Goal: Transaction & Acquisition: Purchase product/service

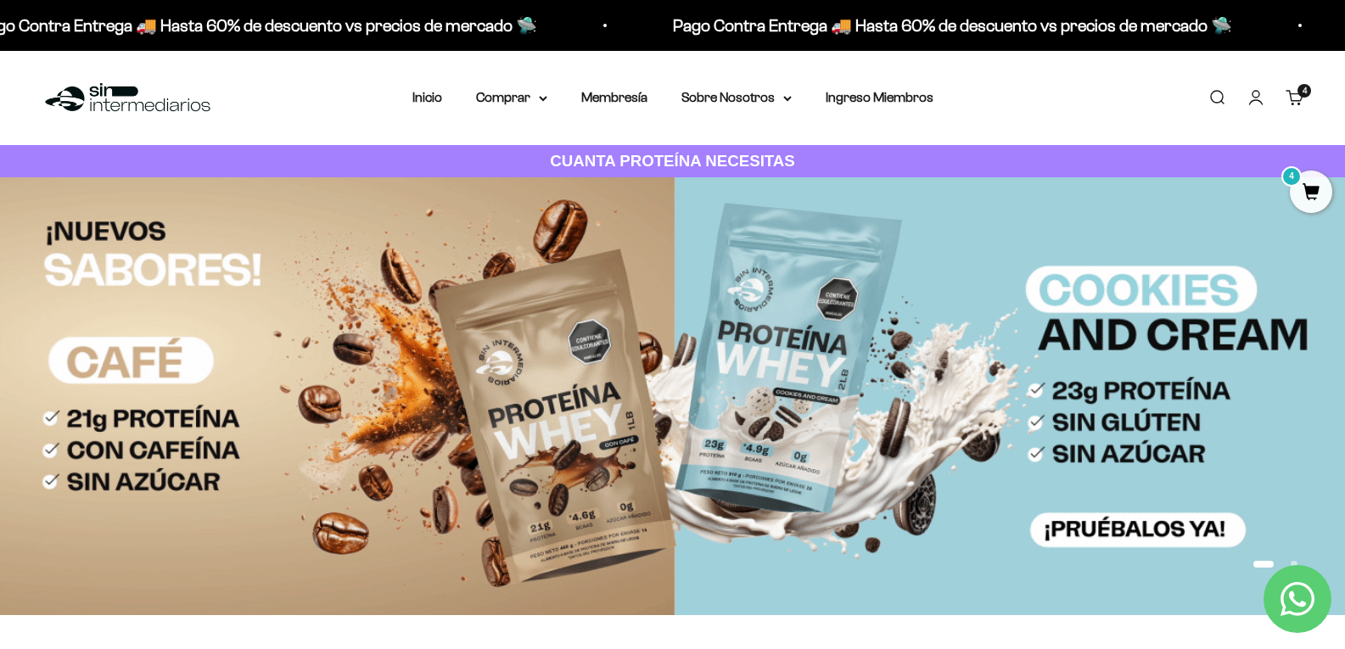
click at [1304, 100] on link "Carrito 4 artículos 4" at bounding box center [1294, 97] width 19 height 19
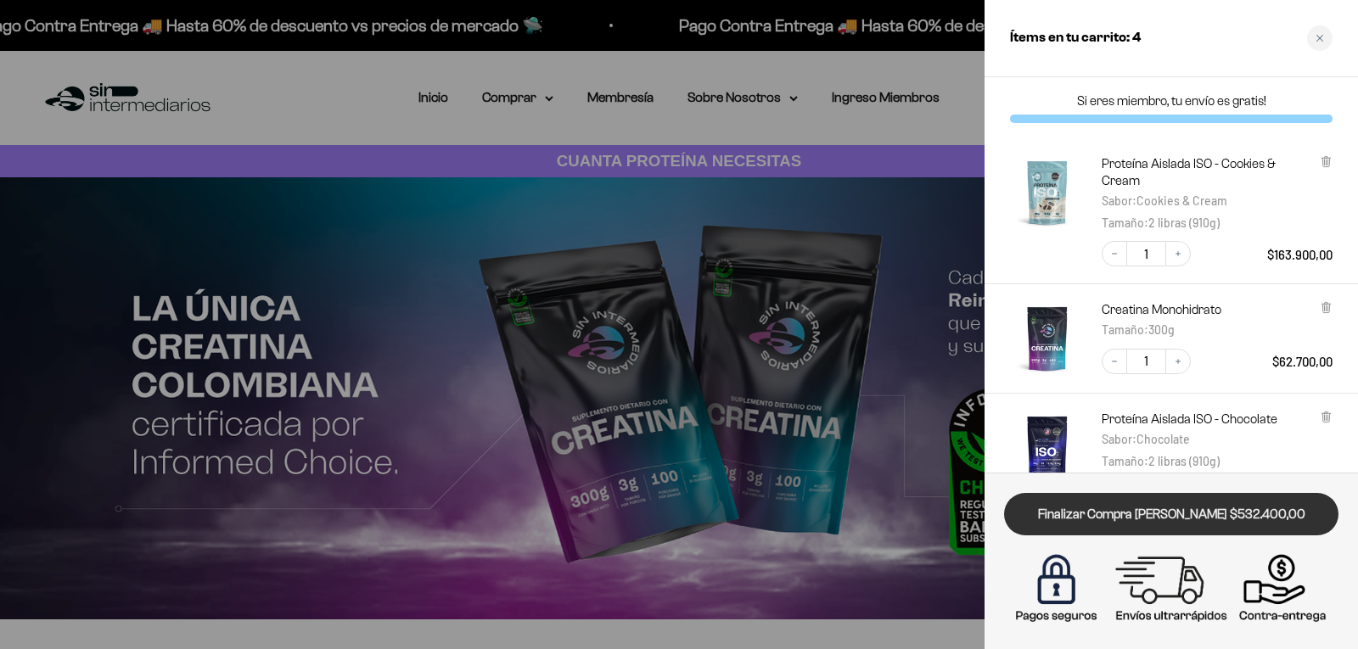
click at [1181, 520] on link "Finalizar Compra [PERSON_NAME] $532.400,00" at bounding box center [1171, 514] width 334 height 43
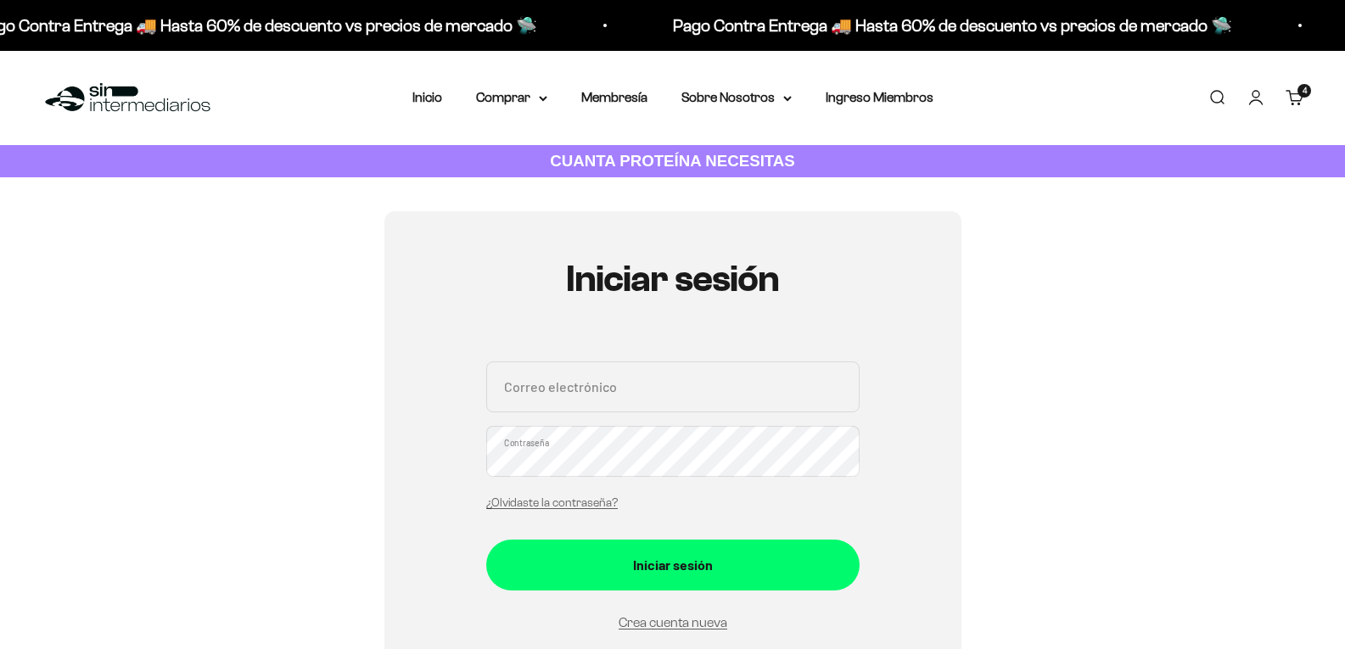
click at [1107, 311] on div "Iniciar sesión Correo electrónico Contraseña ¿Olvidaste la contraseña? Iniciar …" at bounding box center [672, 445] width 1263 height 469
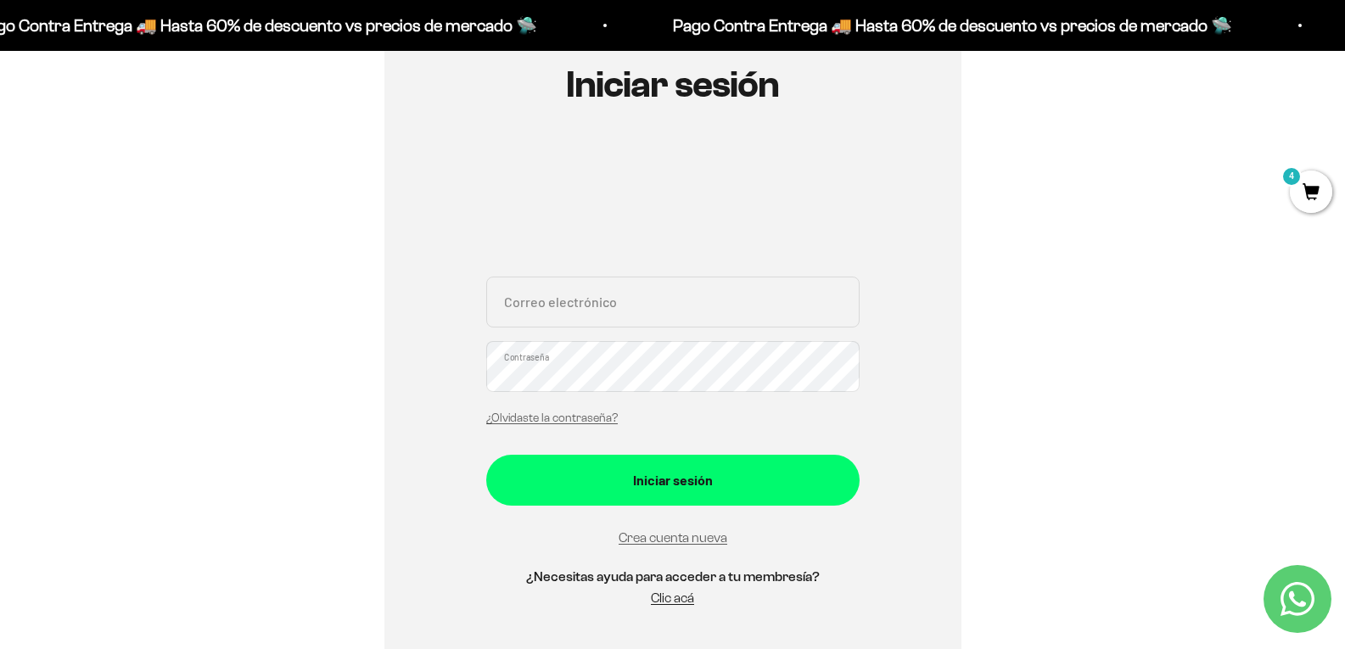
scroll to position [170, 0]
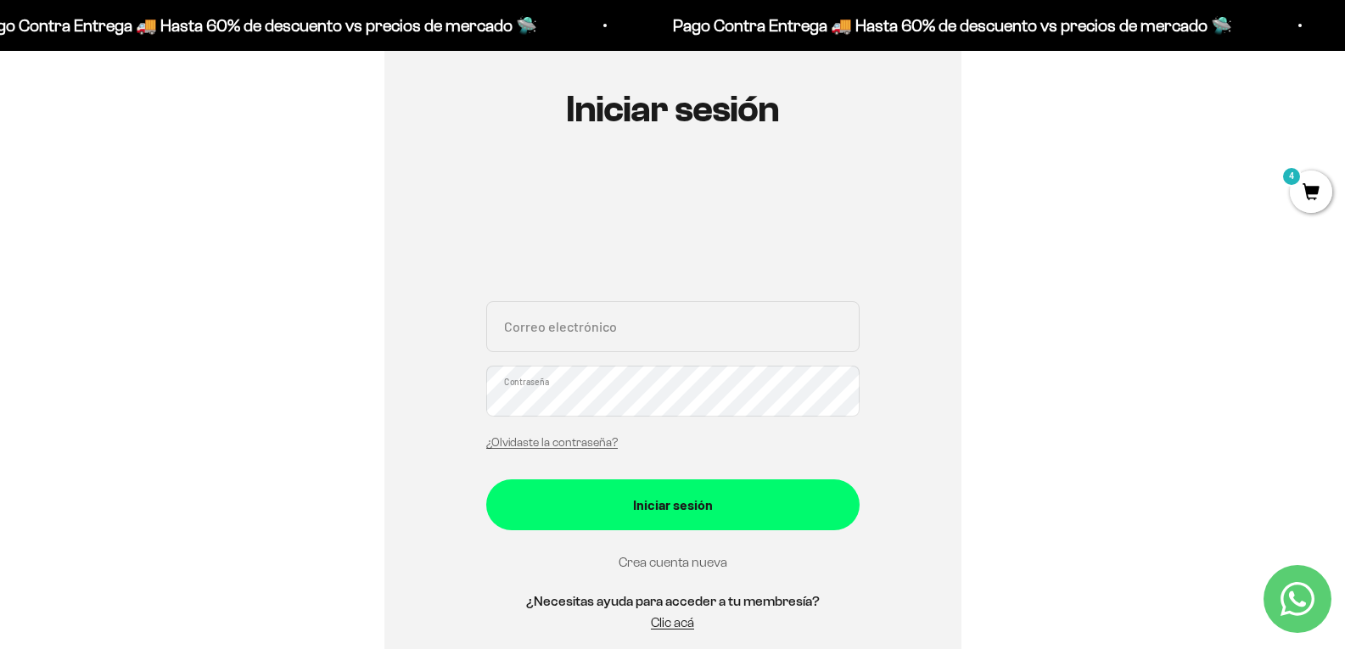
click at [696, 563] on link "Crea cuenta nueva" at bounding box center [673, 562] width 109 height 14
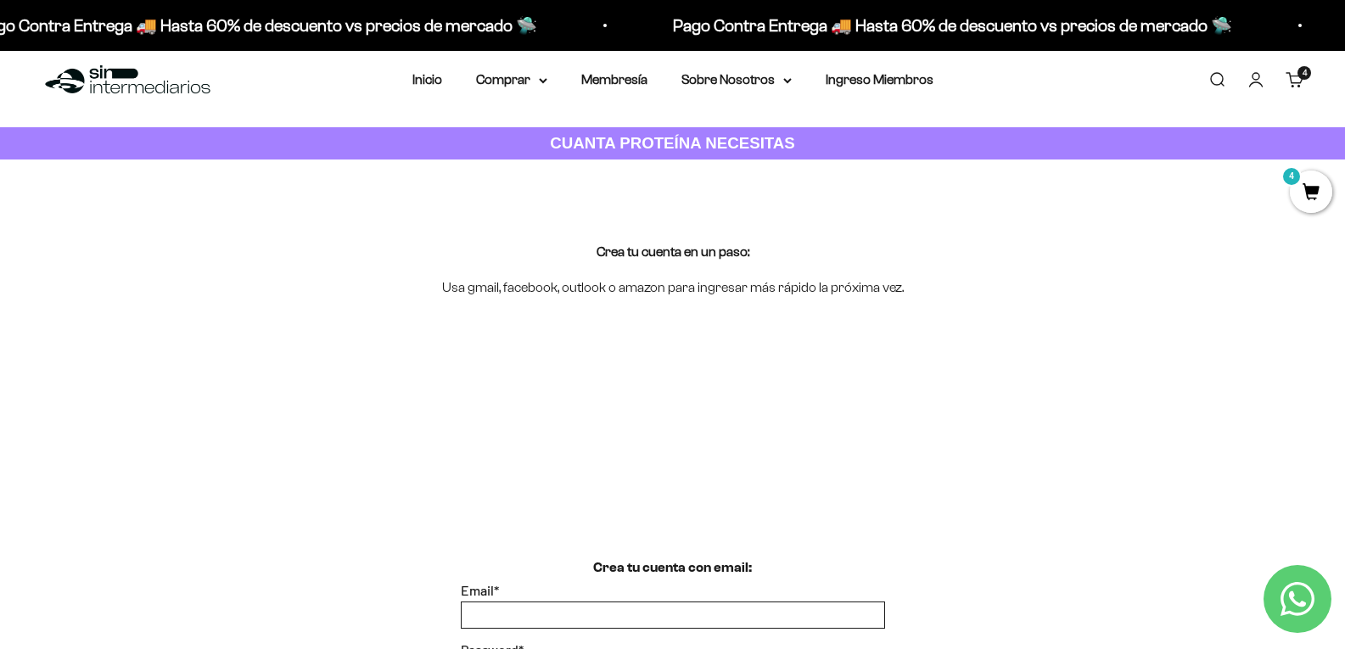
scroll to position [339, 0]
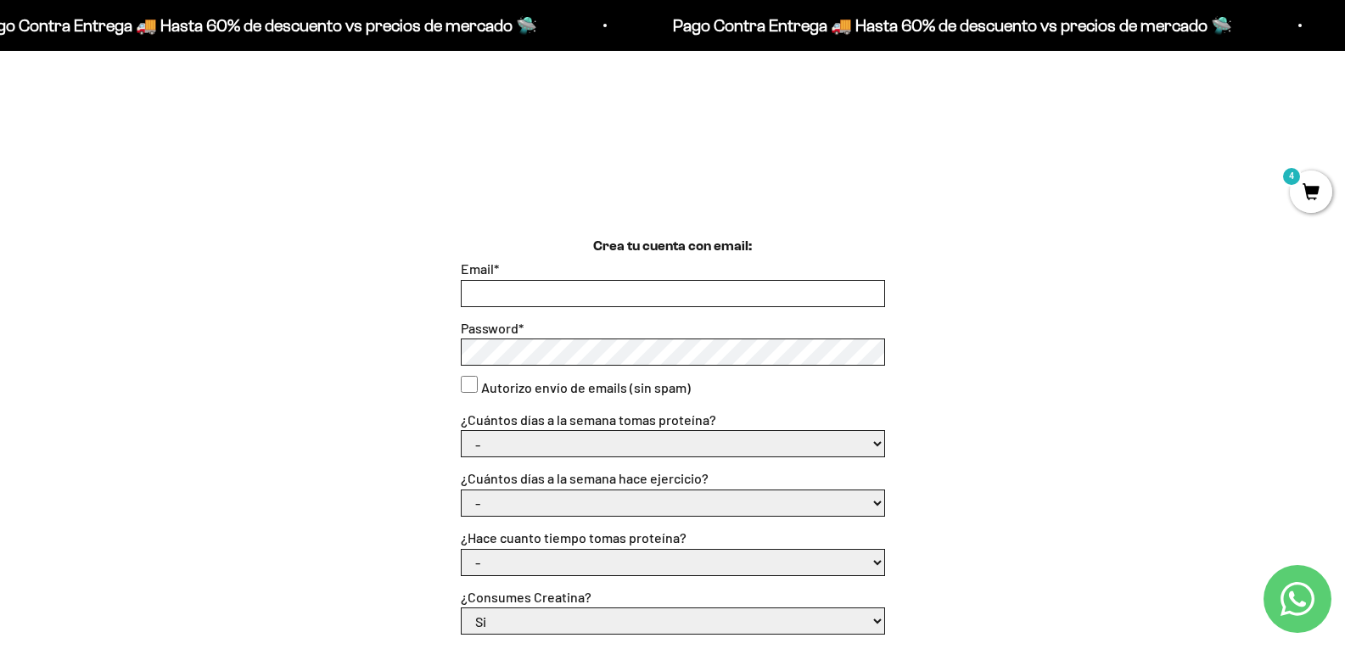
click at [649, 295] on input "Email *" at bounding box center [673, 293] width 423 height 25
type input "jaimeardila98@hotmail.com"
click at [568, 378] on label "Autorizo envío de emails (sin spam)" at bounding box center [586, 388] width 210 height 22
click at [478, 378] on consent"] "Autorizo envío de emails (sin spam)" at bounding box center [469, 384] width 17 height 17
click at [457, 380] on div "Crea tu cuenta con email: Email * jaimeardila98@hotmail.com Password * Autorizo…" at bounding box center [672, 554] width 1263 height 637
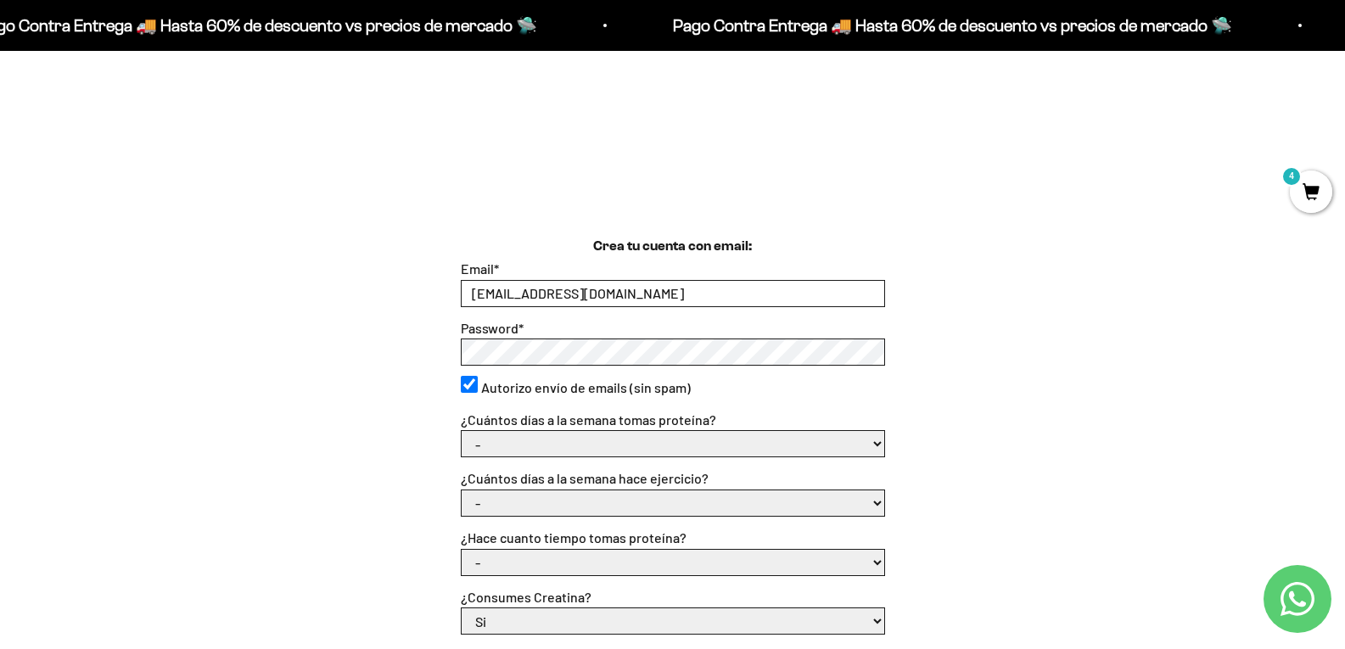
click at [470, 385] on consent"] "Autorizo envío de emails (sin spam)" at bounding box center [469, 384] width 17 height 17
checkbox consent"] "false"
click at [387, 345] on div "Crea tu cuenta con email: Email * jaimeardila98@hotmail.com Password * Autorizo…" at bounding box center [672, 554] width 1263 height 637
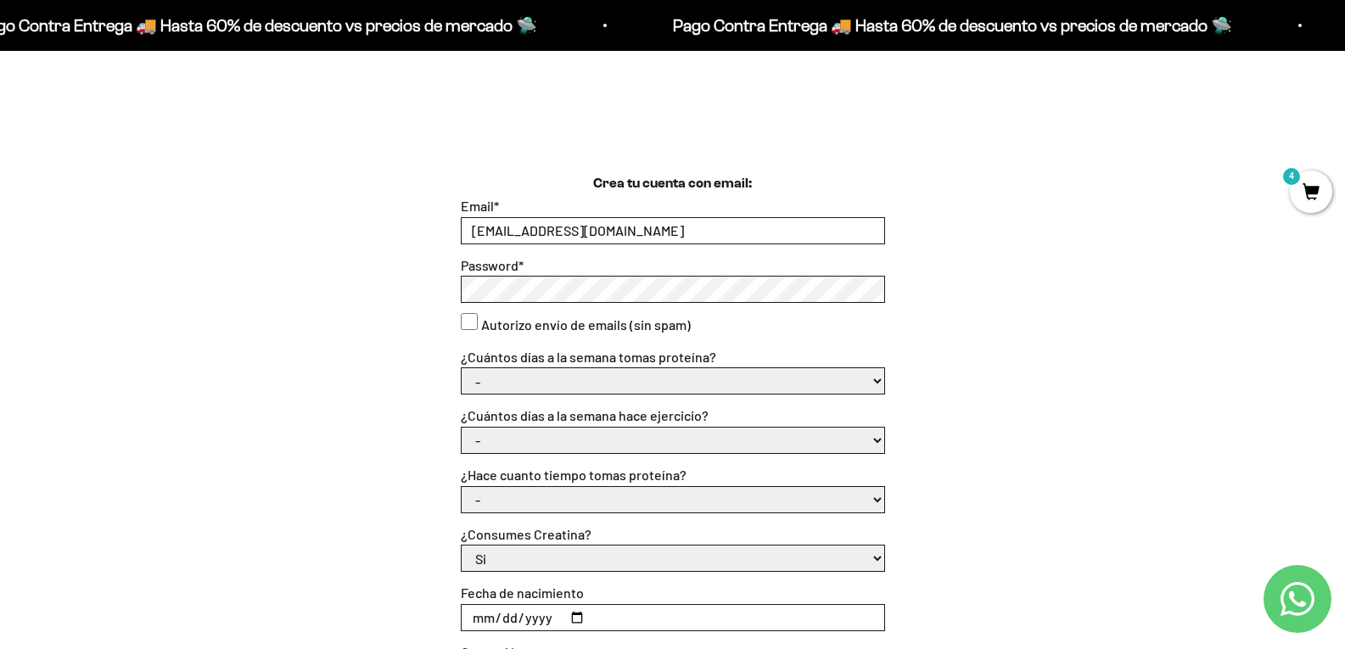
scroll to position [509, 0]
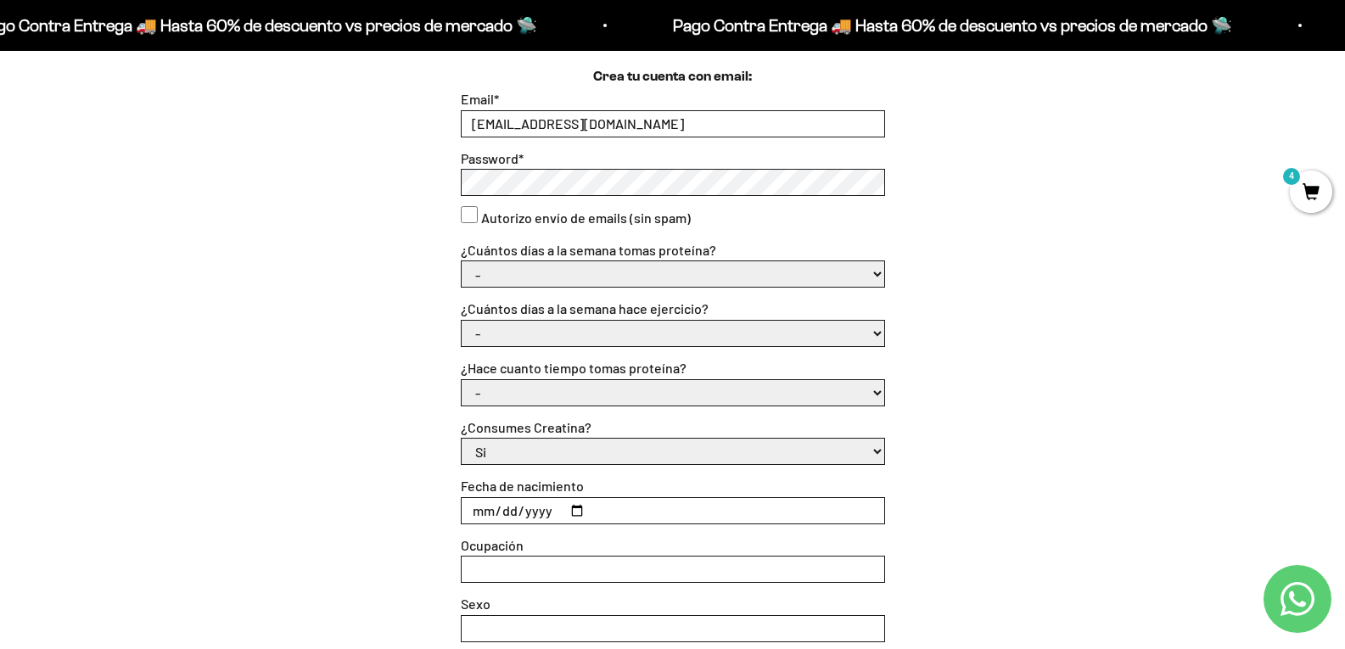
click at [614, 272] on select "- 1 o 2 3 a 5 6 o 7" at bounding box center [673, 273] width 423 height 25
select select "3 a 5"
click at [462, 261] on select "- 1 o 2 3 a 5 6 o 7" at bounding box center [673, 273] width 423 height 25
click at [573, 337] on select "- No hago 1 a 2 días 3 a 5 días 6 o 7 días" at bounding box center [673, 333] width 423 height 25
select select "6 o 7 días"
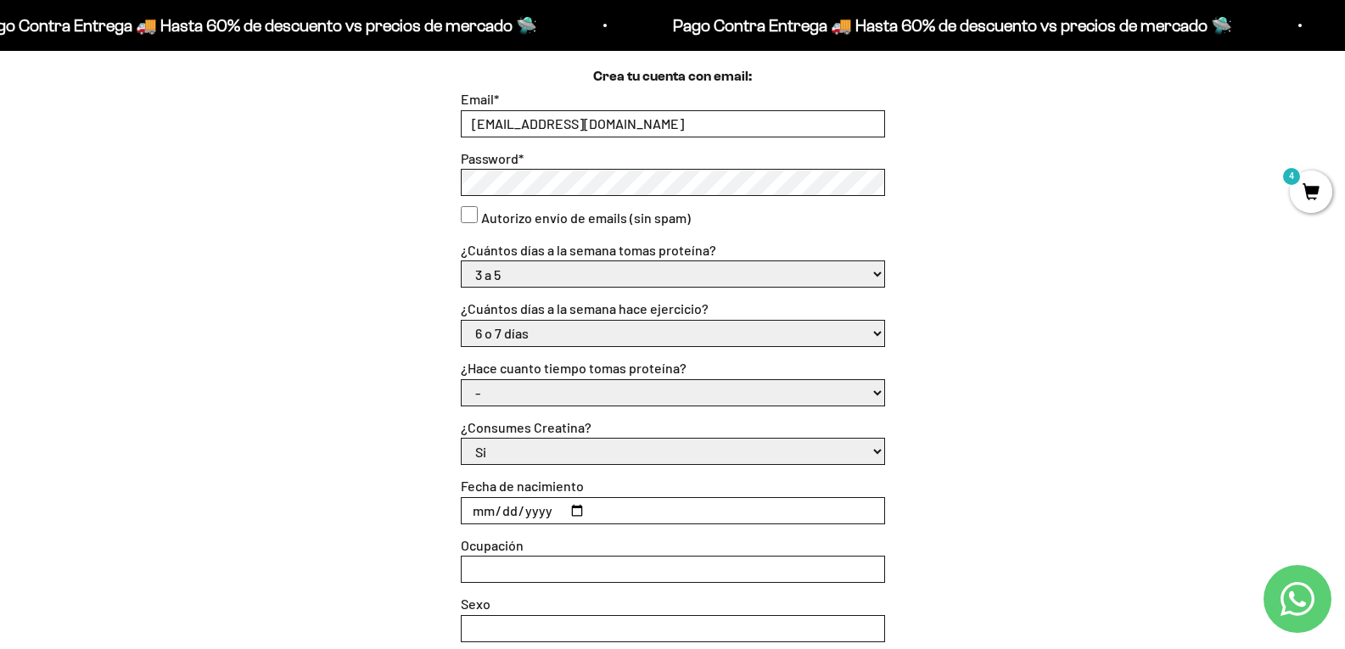
click at [462, 321] on select "- No hago 1 a 2 días 3 a 5 días 6 o 7 días" at bounding box center [673, 333] width 423 height 25
click at [540, 391] on select "- Apenas estoy empezando Menos de 6 meses Más de 6 meses Hace más de un año" at bounding box center [673, 392] width 423 height 25
select select "Apenas estoy empezando"
click at [462, 380] on select "- Apenas estoy empezando Menos de 6 meses Más de 6 meses Hace más de un año" at bounding box center [673, 392] width 423 height 25
click at [543, 452] on select "Si No" at bounding box center [673, 451] width 423 height 25
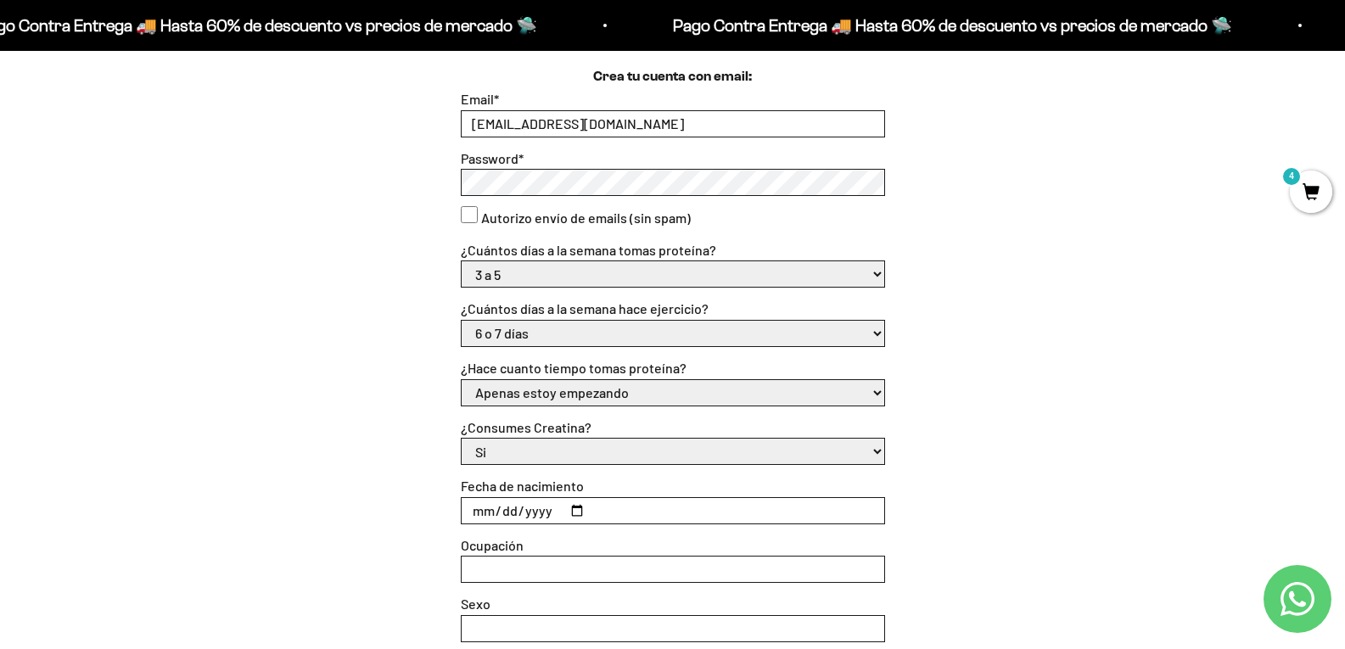
select select "No"
click at [462, 439] on select "Si No" at bounding box center [673, 451] width 423 height 25
click at [529, 501] on input "Fecha de nacimiento" at bounding box center [673, 510] width 423 height 25
click at [475, 512] on input "Fecha de nacimiento" at bounding box center [673, 510] width 423 height 25
type input "19982-12-11"
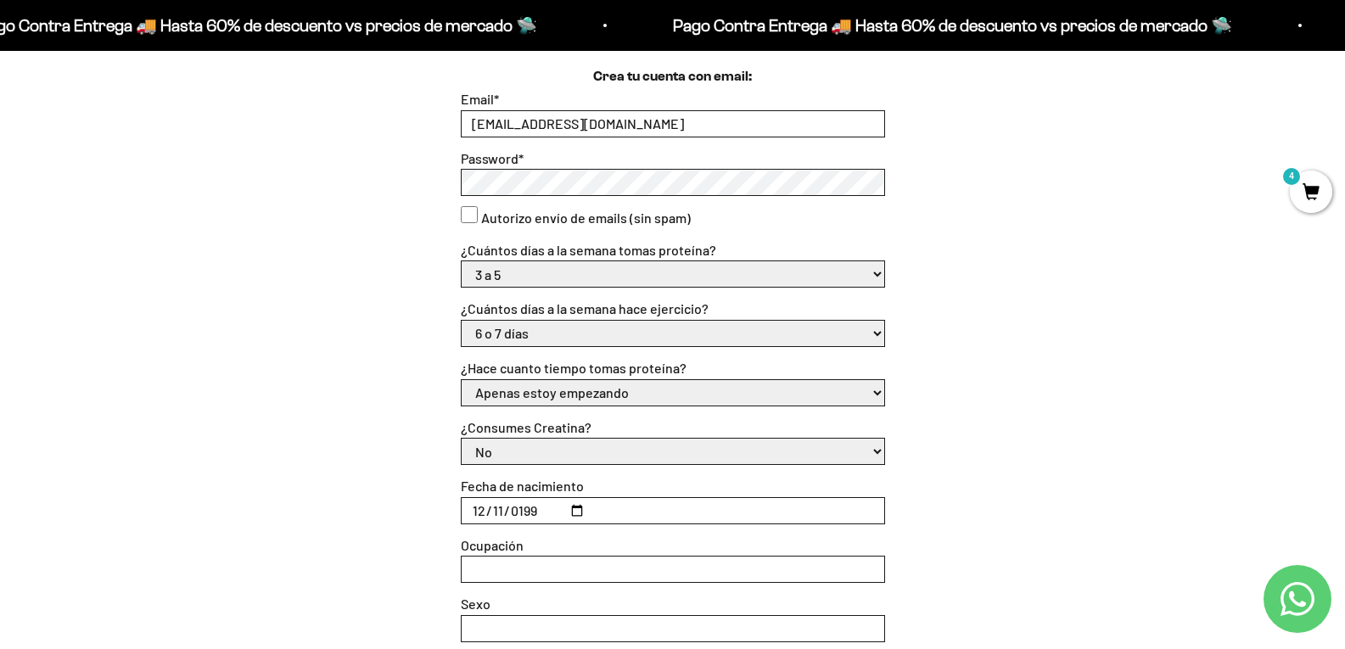
type input "1998-12-11"
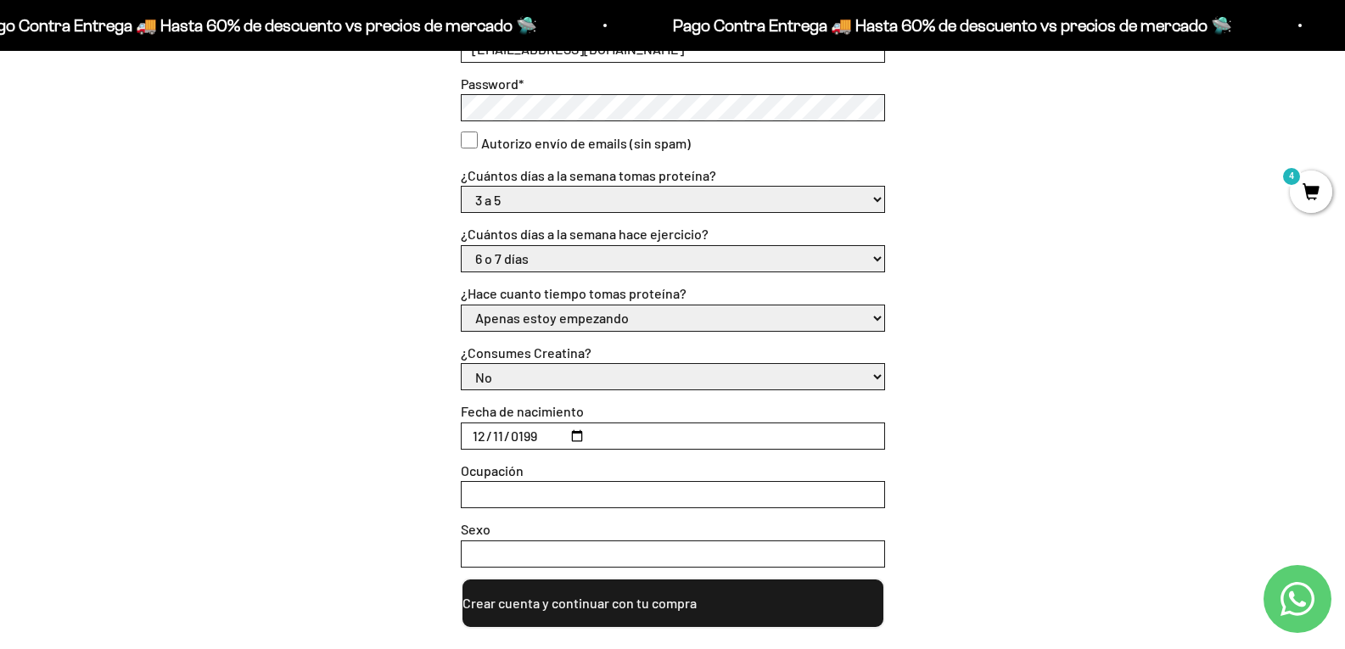
scroll to position [679, 0]
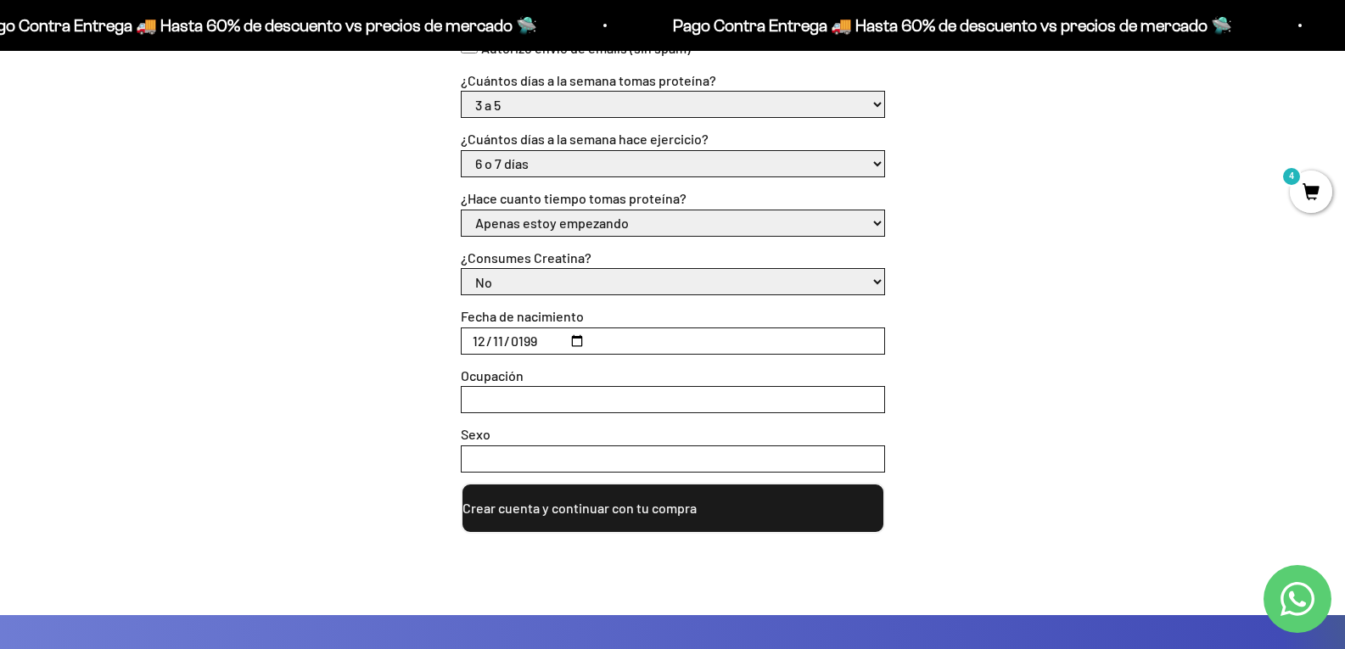
click at [508, 411] on input "Ocupación" at bounding box center [673, 399] width 423 height 25
type input "Independiente"
click at [532, 436] on div "Sexo" at bounding box center [673, 447] width 424 height 49
click at [539, 453] on input "Sexo" at bounding box center [673, 458] width 423 height 25
type input "Masculino"
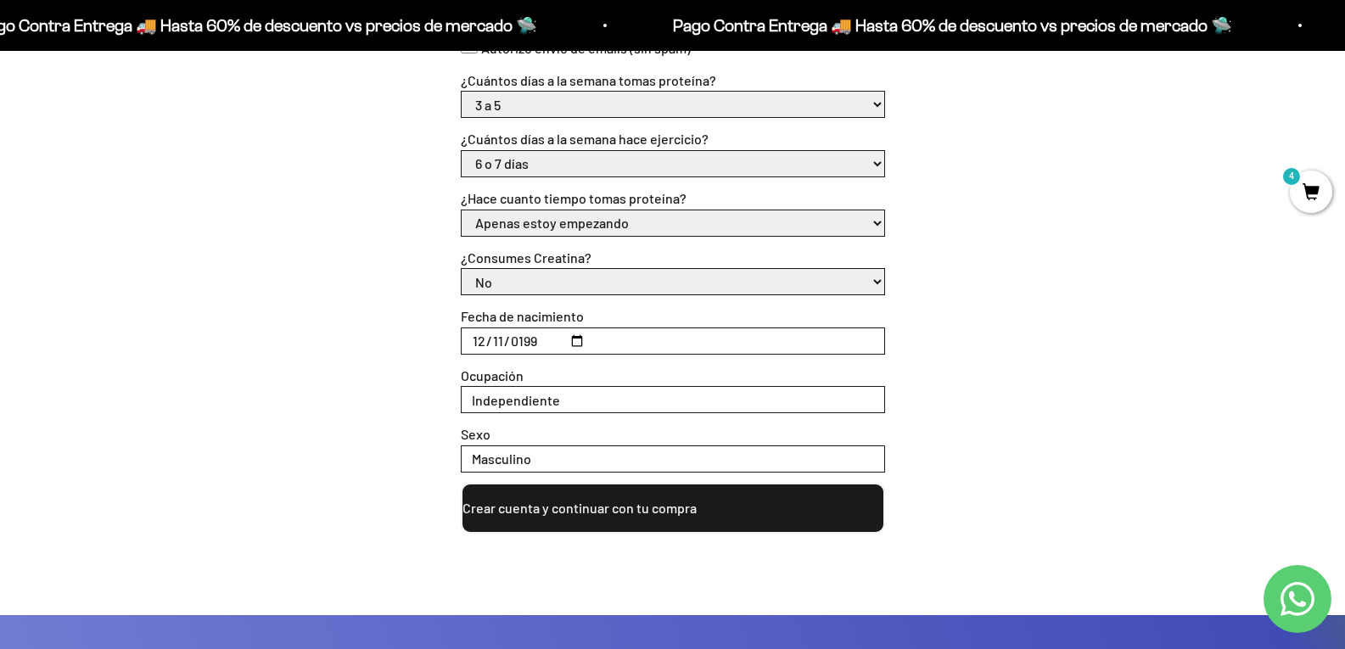
click at [605, 492] on button "Crear cuenta y continuar con tu compra" at bounding box center [673, 508] width 424 height 51
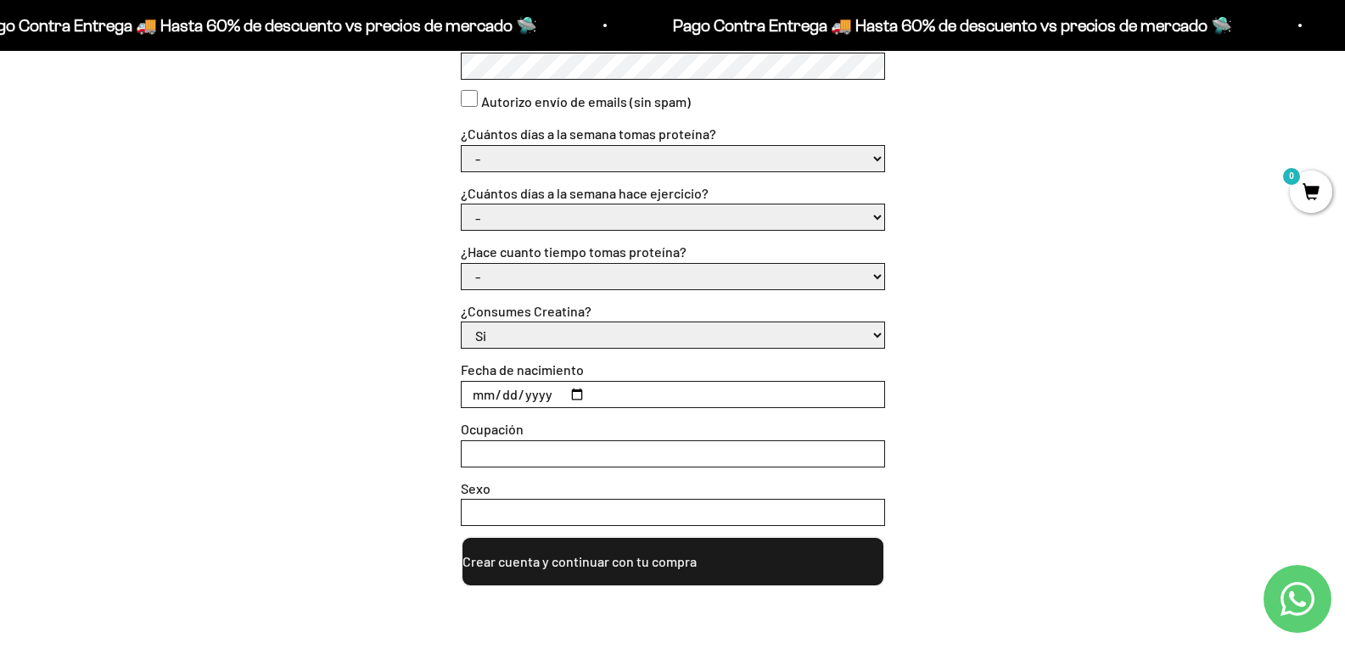
scroll to position [339, 0]
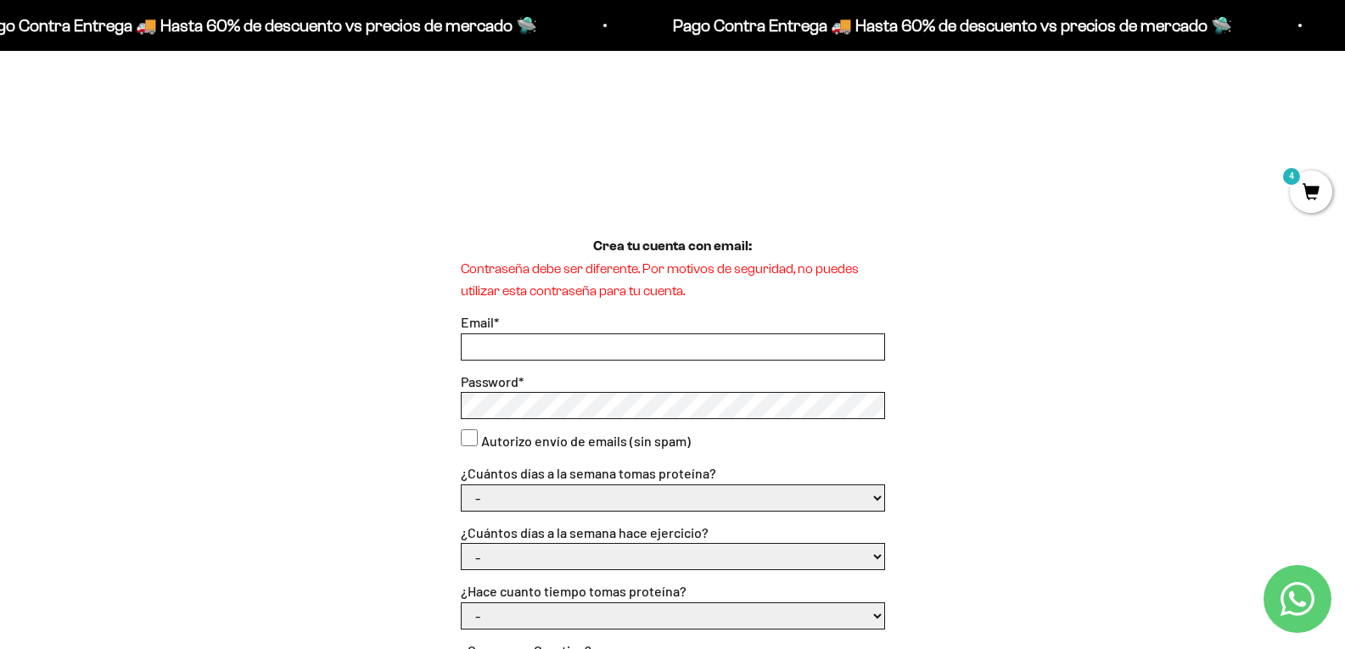
click at [539, 341] on input "Email *" at bounding box center [673, 346] width 423 height 25
type input "jaimeardila98@hotmail.com"
click at [546, 492] on select "- 1 o 2 3 a 5 6 o 7" at bounding box center [673, 497] width 423 height 25
select select "6 o 7"
click at [462, 485] on select "- 1 o 2 3 a 5 6 o 7" at bounding box center [673, 497] width 423 height 25
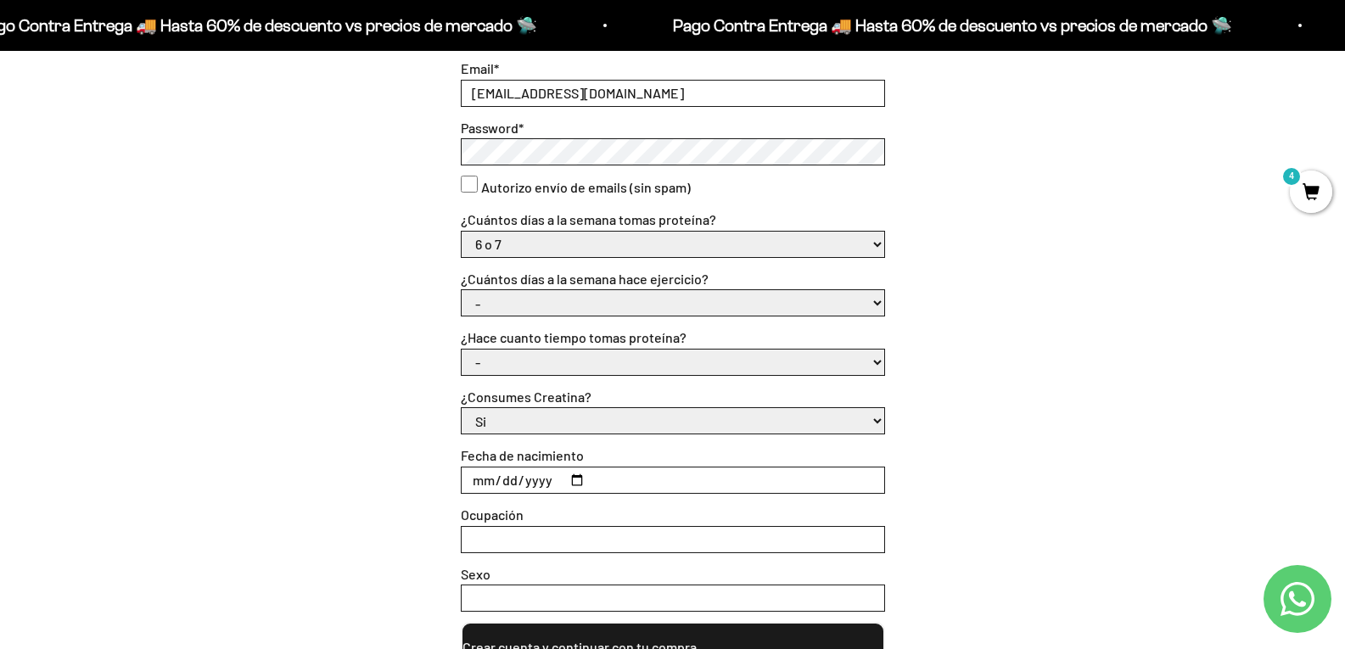
scroll to position [594, 0]
click at [546, 303] on select "- No hago 1 a 2 días 3 a 5 días 6 o 7 días" at bounding box center [673, 301] width 423 height 25
select select "6 o 7 días"
click at [462, 289] on select "- No hago 1 a 2 días 3 a 5 días 6 o 7 días" at bounding box center [673, 301] width 423 height 25
drag, startPoint x: 540, startPoint y: 350, endPoint x: 539, endPoint y: 360, distance: 9.5
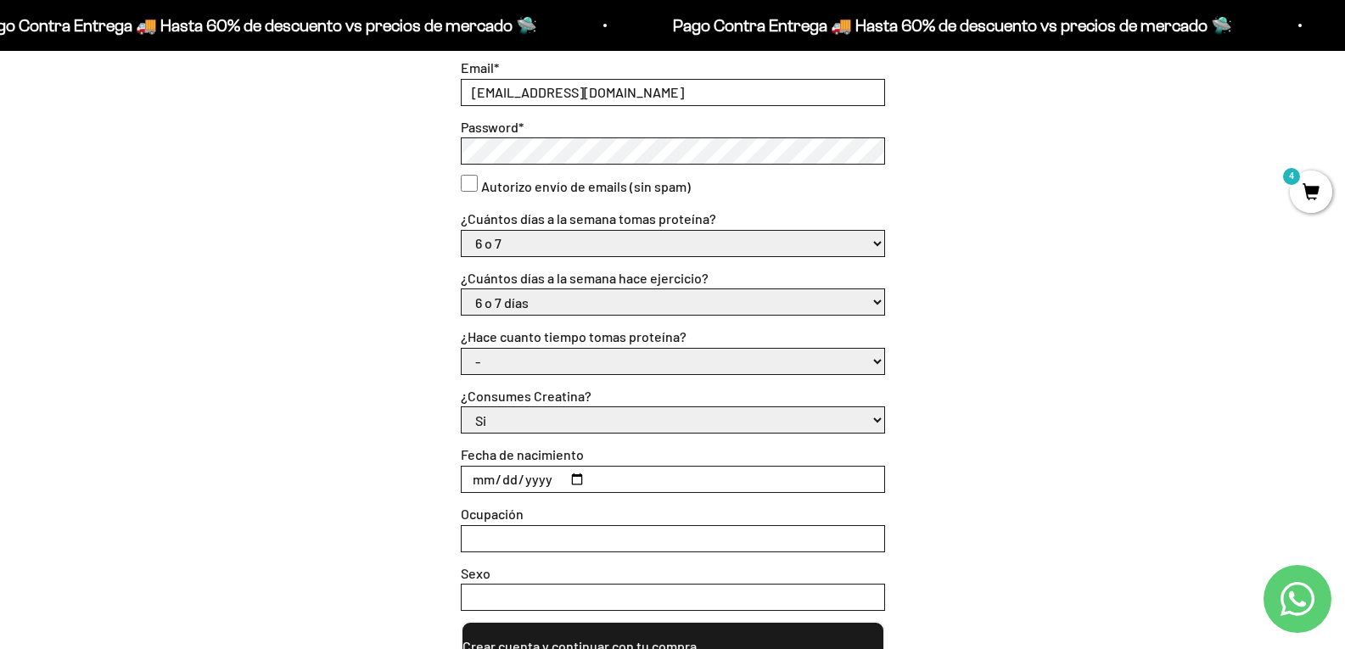
click at [540, 350] on select "- Apenas estoy empezando Menos de 6 meses Más de 6 meses Hace más de un año" at bounding box center [673, 361] width 423 height 25
select select "Apenas estoy empezando"
click at [462, 349] on select "- Apenas estoy empezando Menos de 6 meses Más de 6 meses Hace más de un año" at bounding box center [673, 361] width 423 height 25
drag, startPoint x: 523, startPoint y: 411, endPoint x: 534, endPoint y: 423, distance: 15.6
click at [523, 411] on select "Si No" at bounding box center [673, 419] width 423 height 25
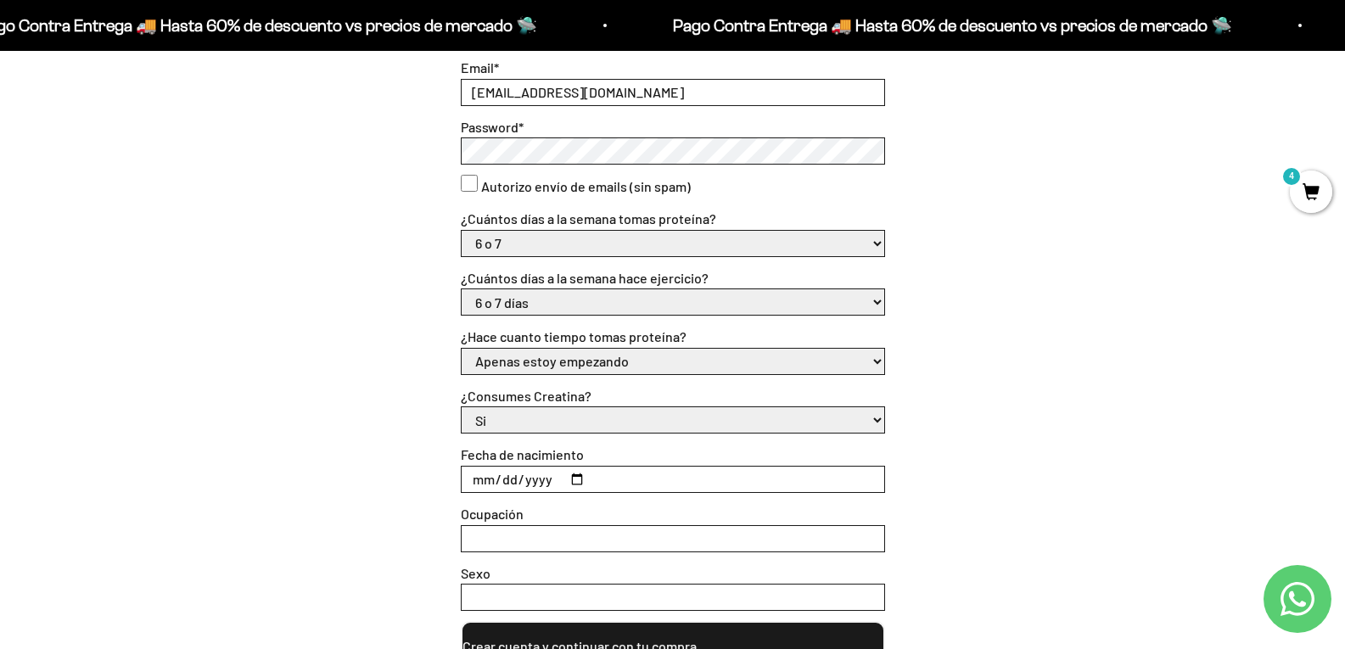
select select "No"
click at [462, 407] on select "Si No" at bounding box center [673, 419] width 423 height 25
click at [470, 482] on input "Fecha de nacimiento" at bounding box center [673, 479] width 423 height 25
type input "1998-12-11"
click at [535, 538] on input "Ocupación" at bounding box center [673, 538] width 423 height 25
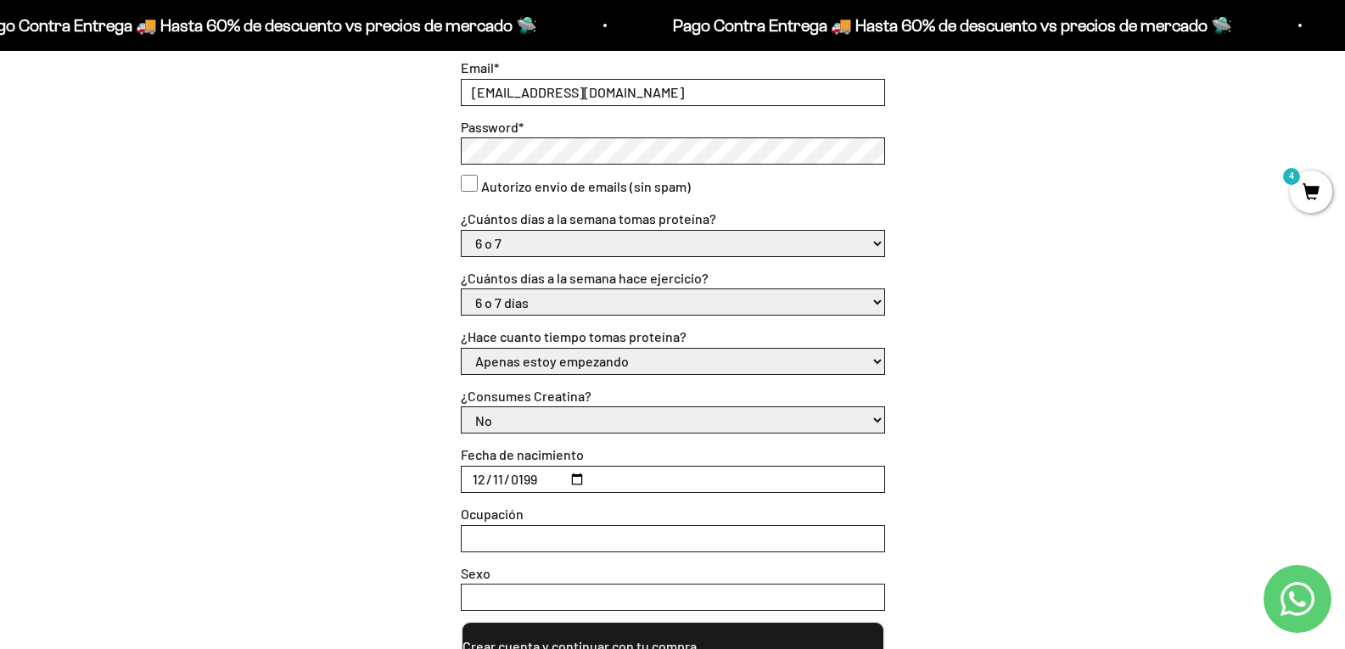
type input "Independiente"
type input "Masculino"
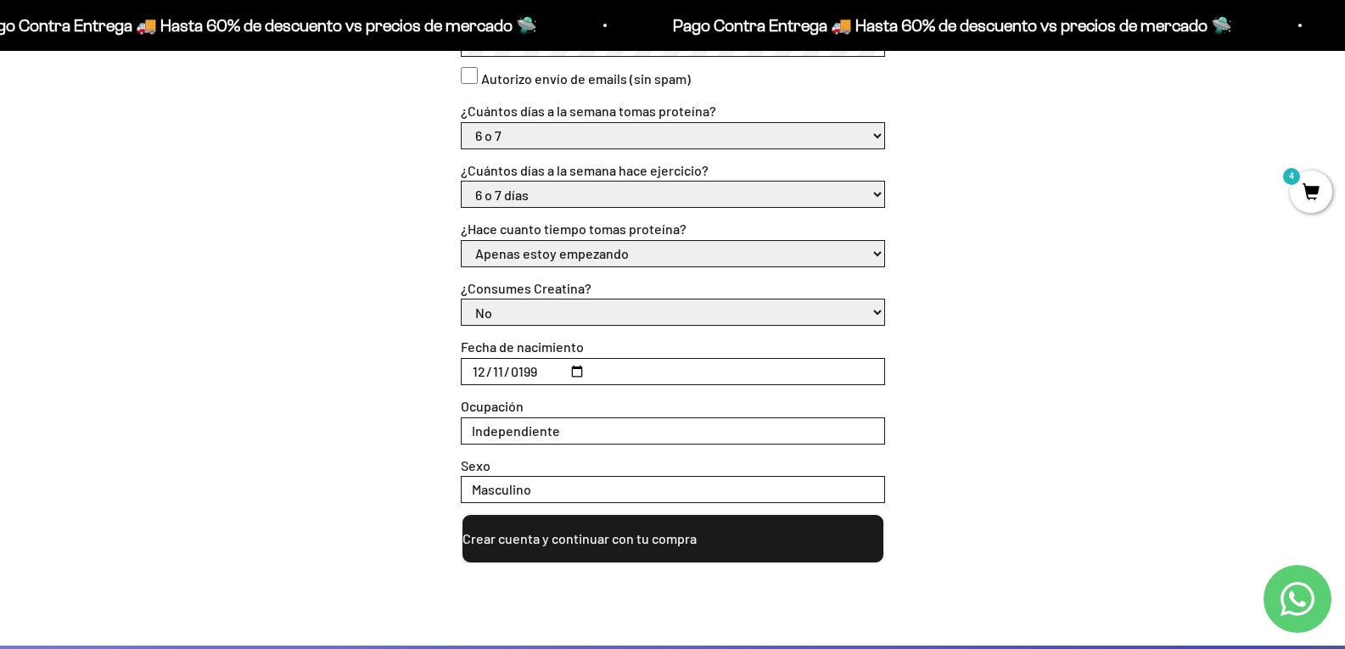
scroll to position [764, 0]
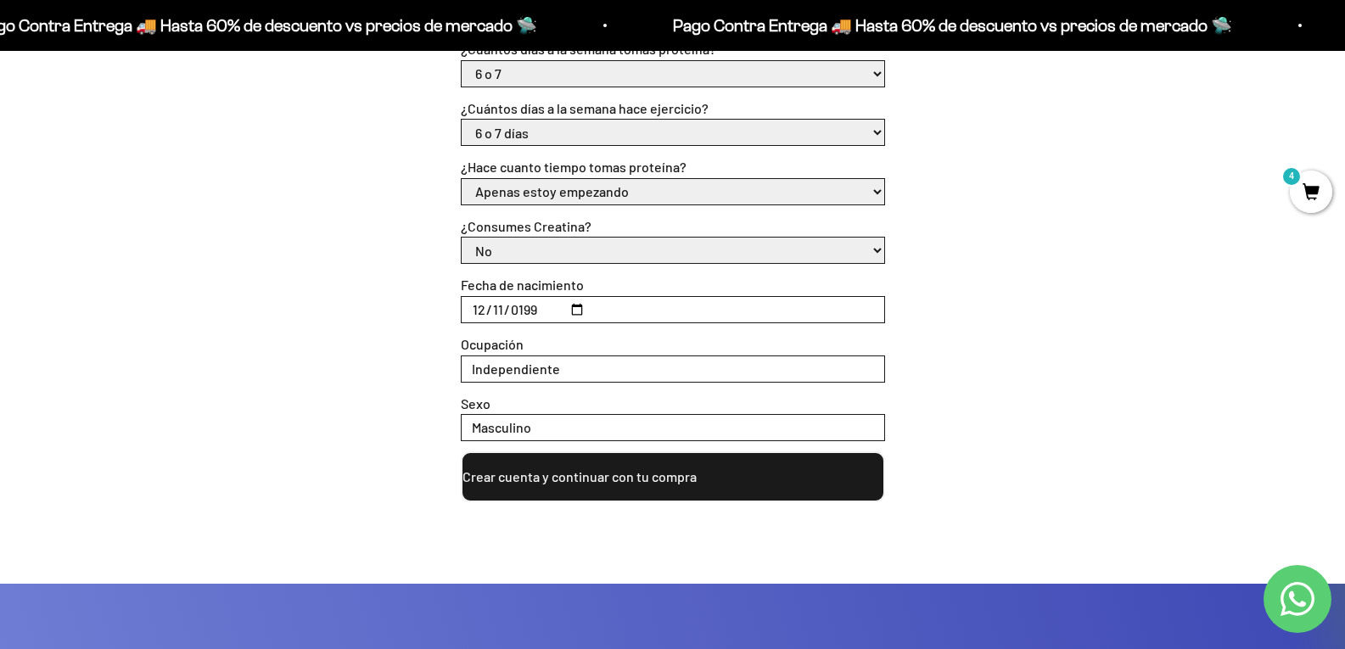
click at [596, 484] on button "Crear cuenta y continuar con tu compra" at bounding box center [673, 476] width 424 height 51
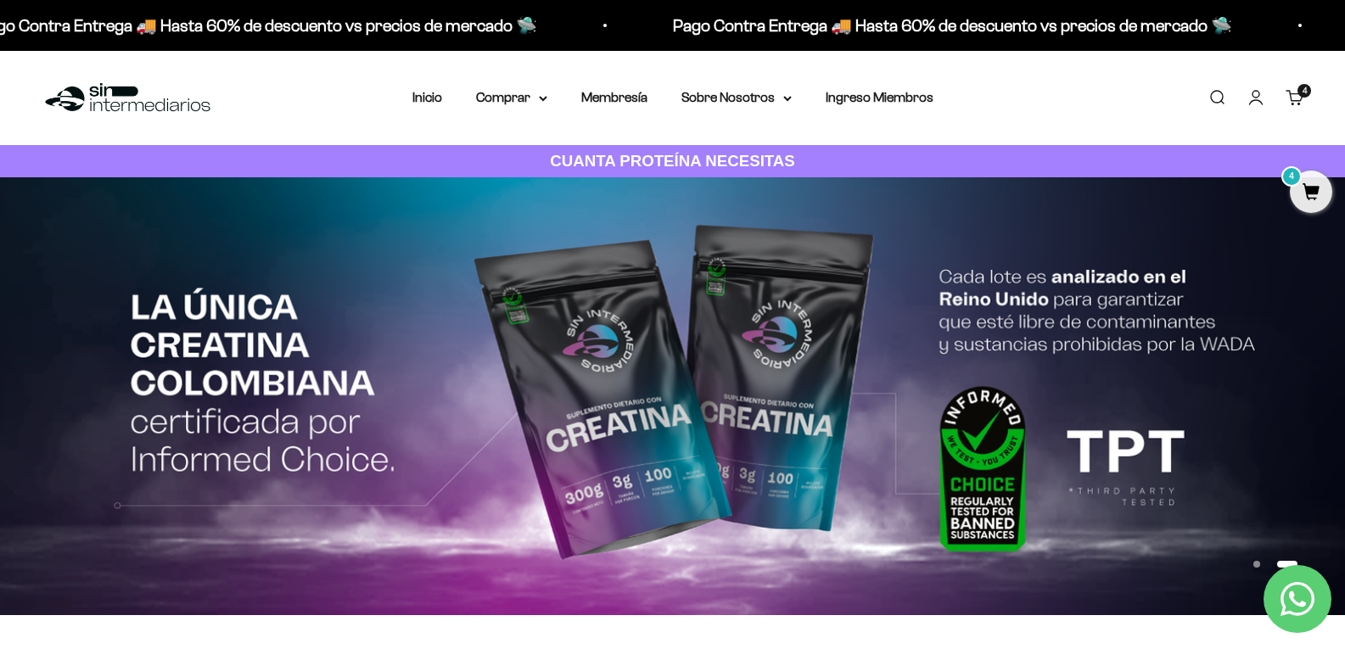
drag, startPoint x: 1152, startPoint y: 231, endPoint x: 1137, endPoint y: 227, distance: 15.9
click at [1152, 231] on img at bounding box center [672, 396] width 1345 height 438
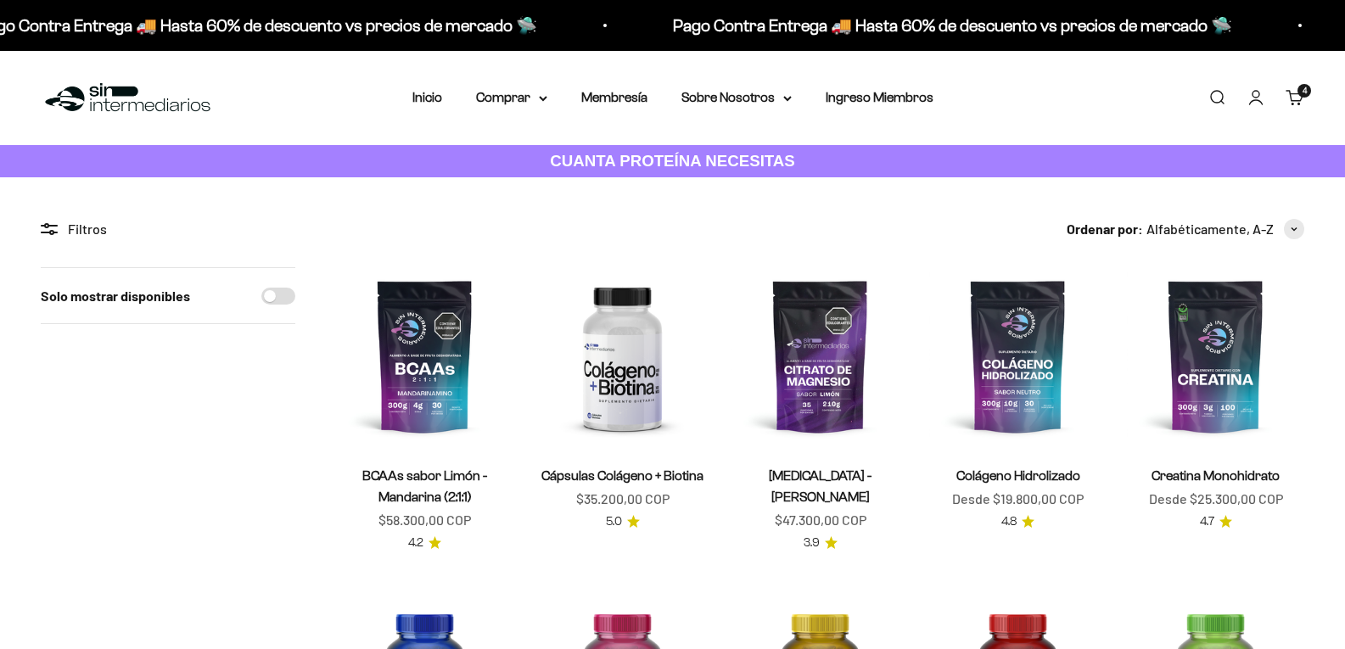
click at [1302, 94] on span "4" at bounding box center [1304, 91] width 4 height 8
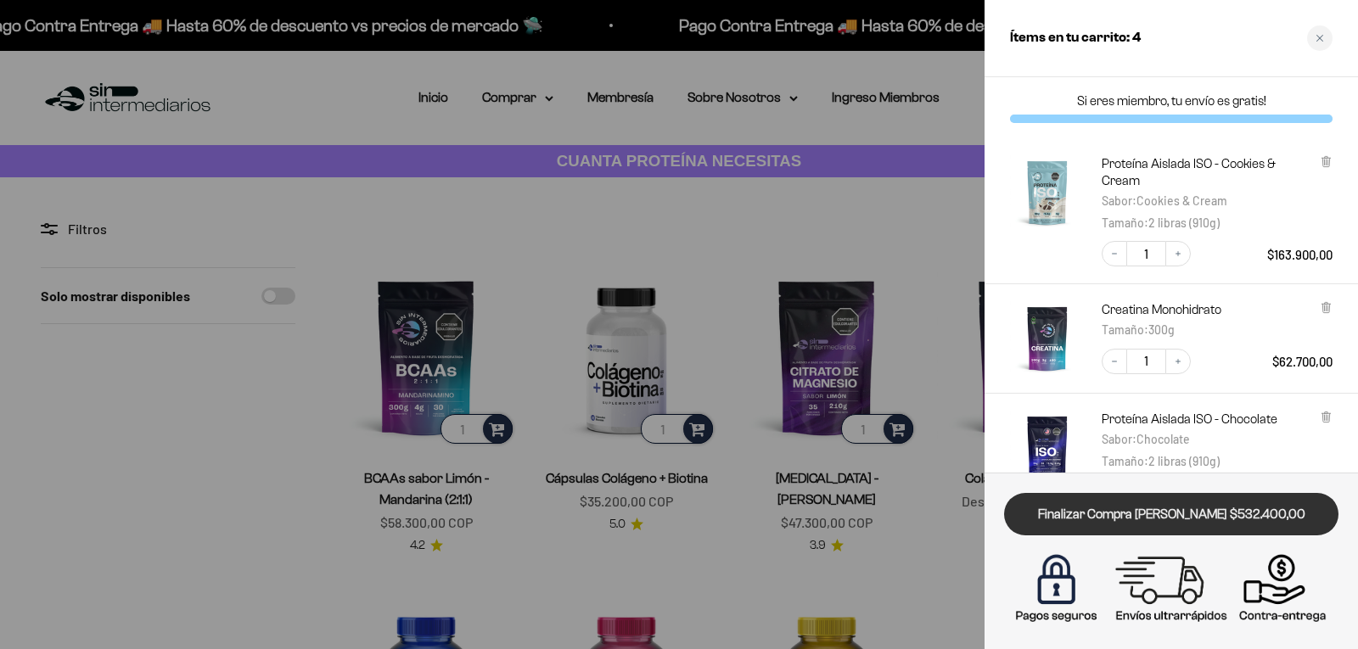
click at [1221, 498] on link "Finalizar Compra [PERSON_NAME] $532.400,00" at bounding box center [1171, 514] width 334 height 43
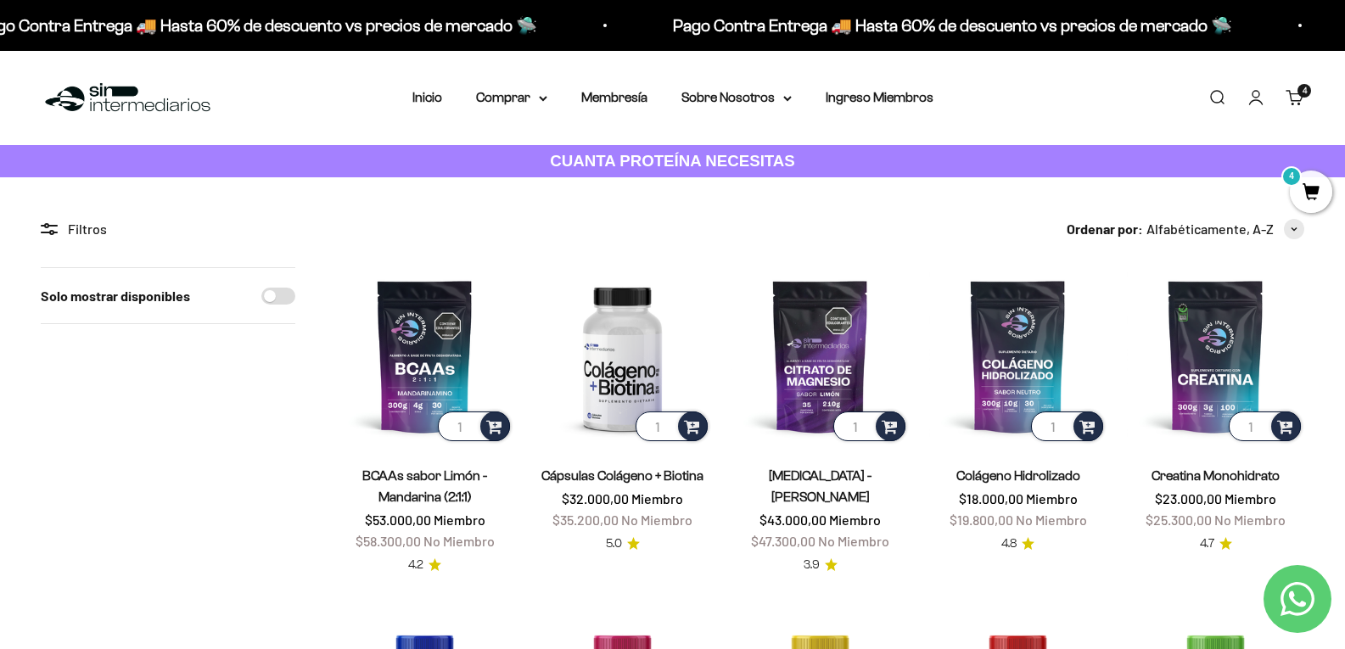
click at [1302, 184] on span "4" at bounding box center [1311, 192] width 42 height 42
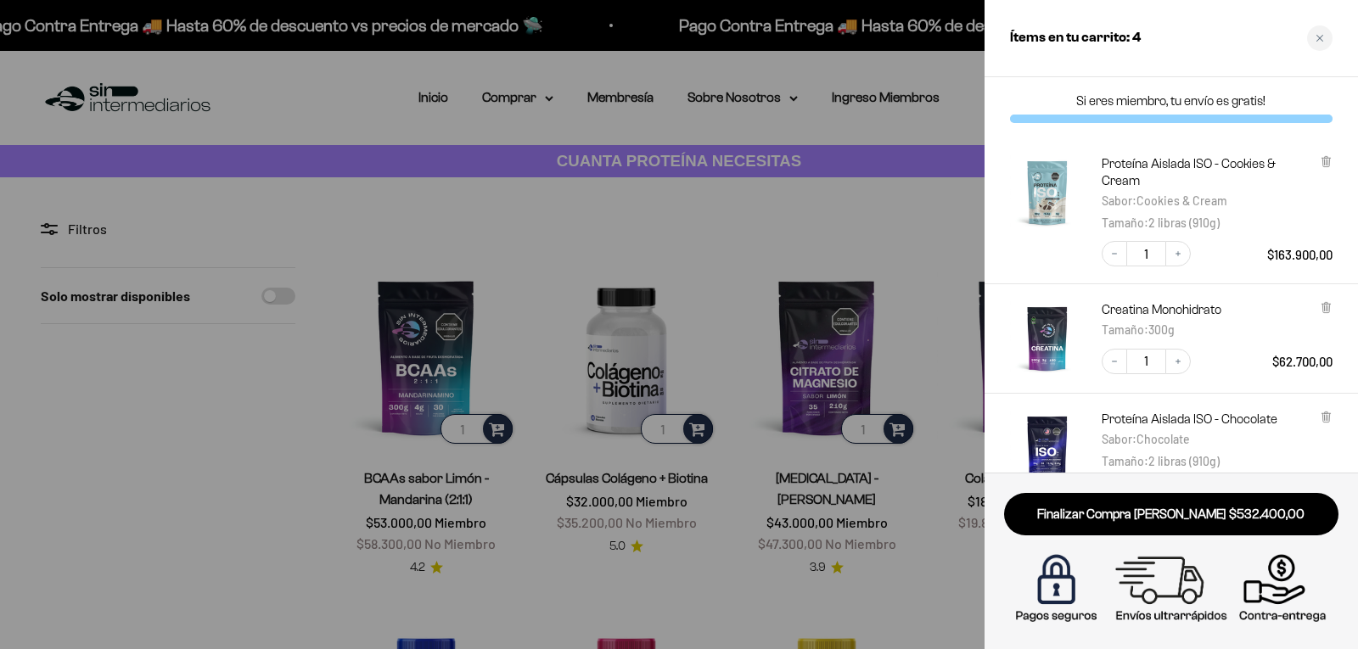
click at [1318, 164] on h3 "Proteína Aislada ISO - Cookies & Cream" at bounding box center [1210, 172] width 218 height 34
click at [1326, 160] on icon at bounding box center [1325, 162] width 7 height 8
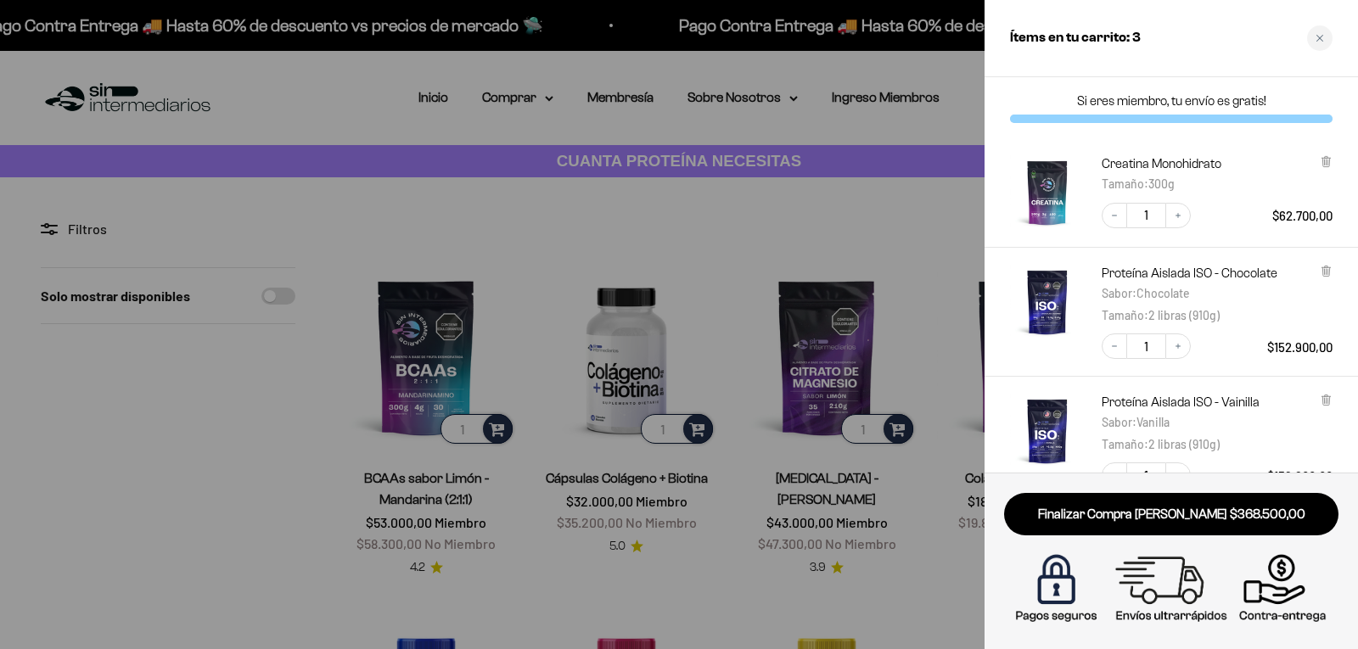
click at [906, 225] on div at bounding box center [679, 324] width 1358 height 649
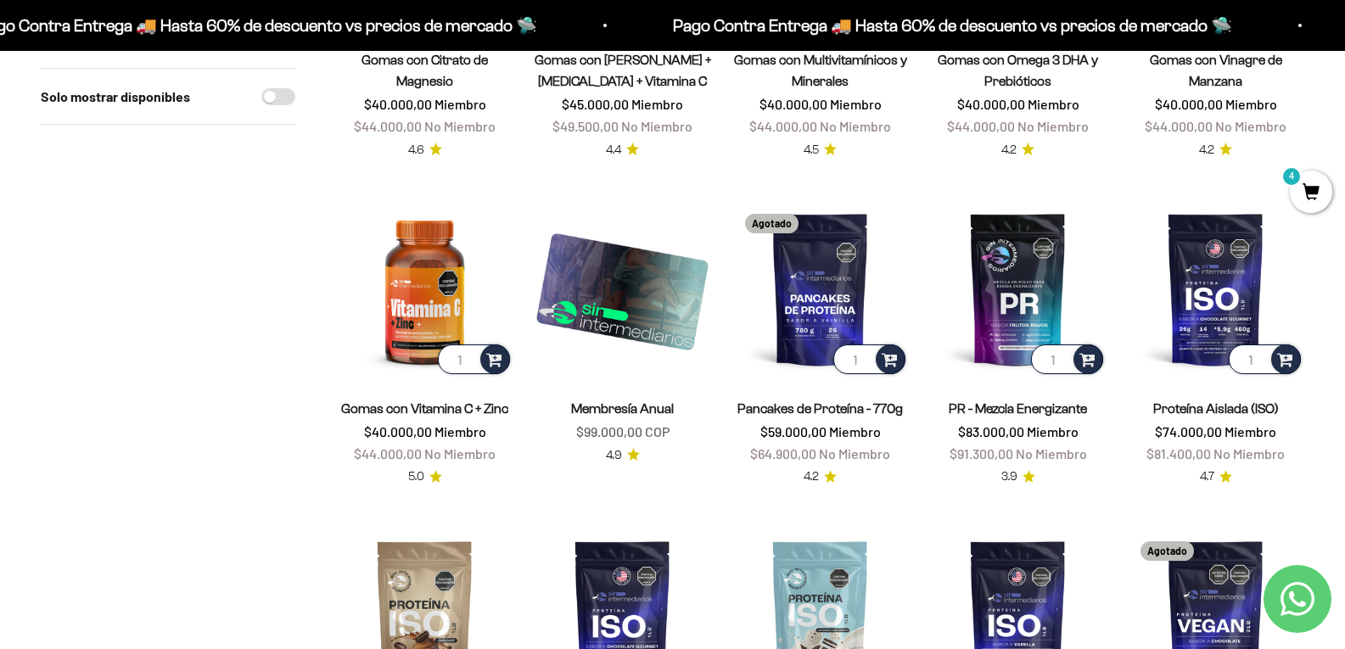
scroll to position [1103, 0]
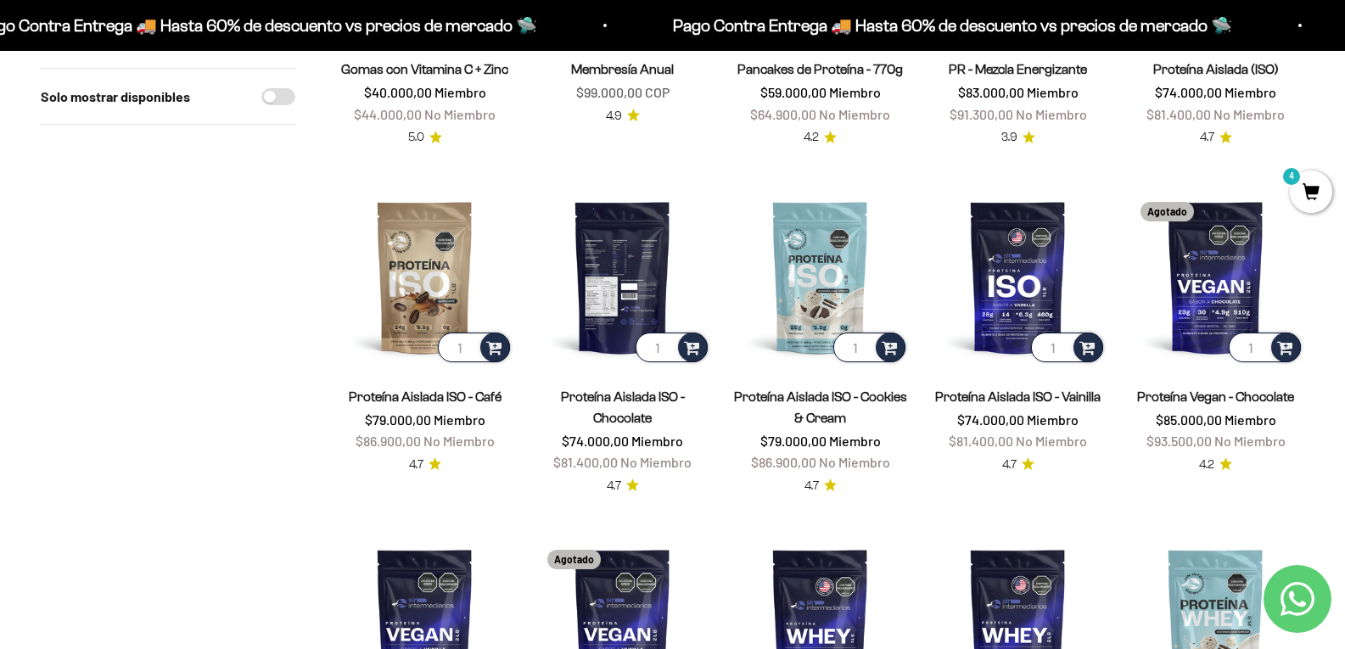
click at [643, 294] on img at bounding box center [622, 276] width 177 height 177
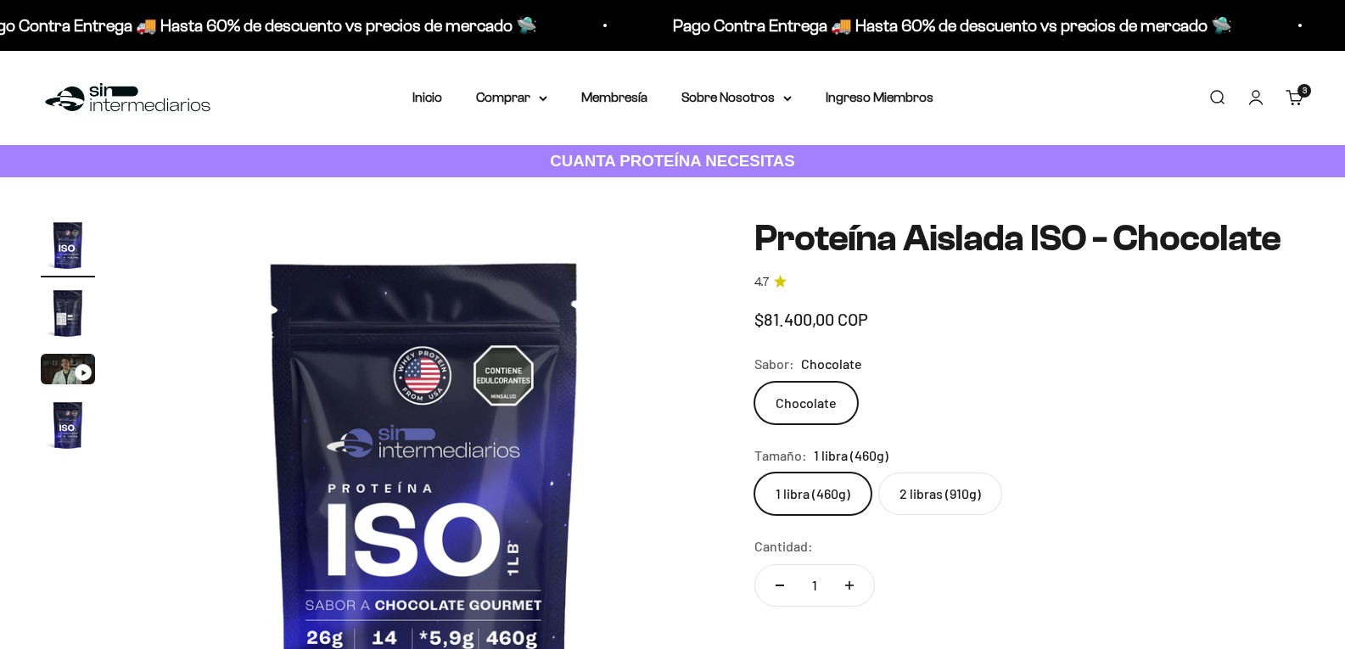
click at [974, 515] on label "2 libras (910g)" at bounding box center [940, 494] width 124 height 42
click at [754, 473] on input "2 libras (910g)" at bounding box center [753, 472] width 1 height 1
radio input "true"
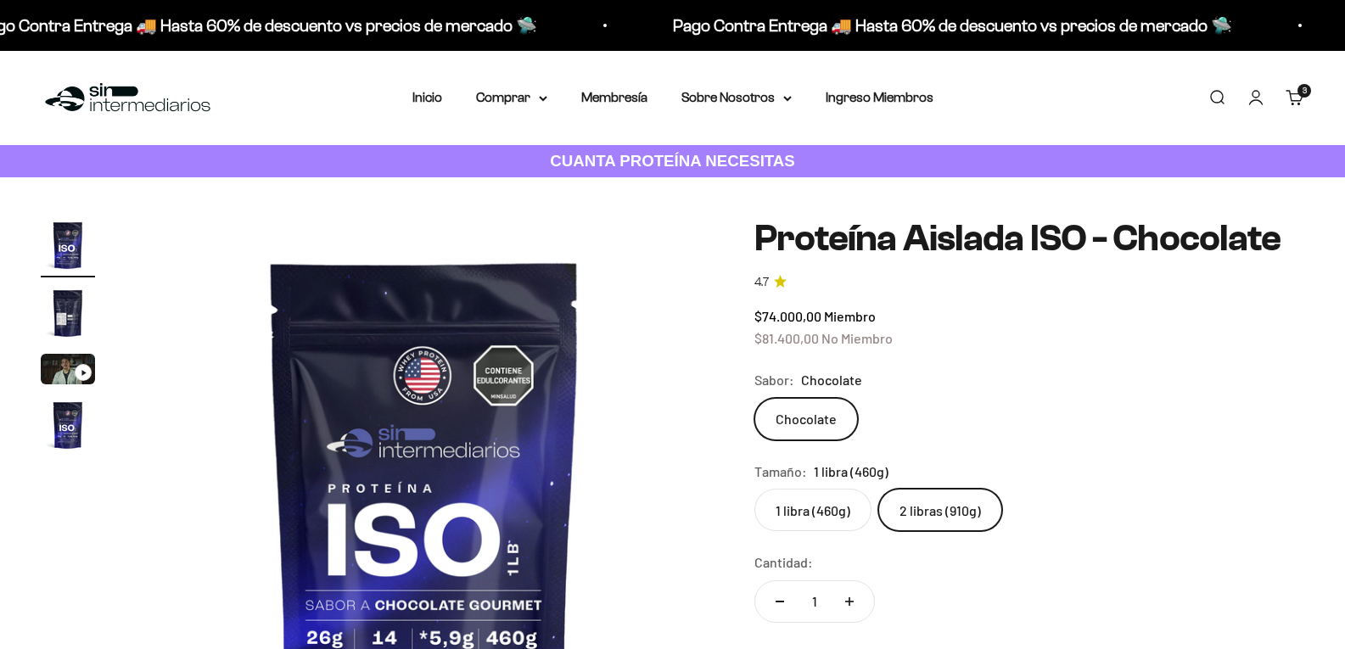
scroll to position [85, 0]
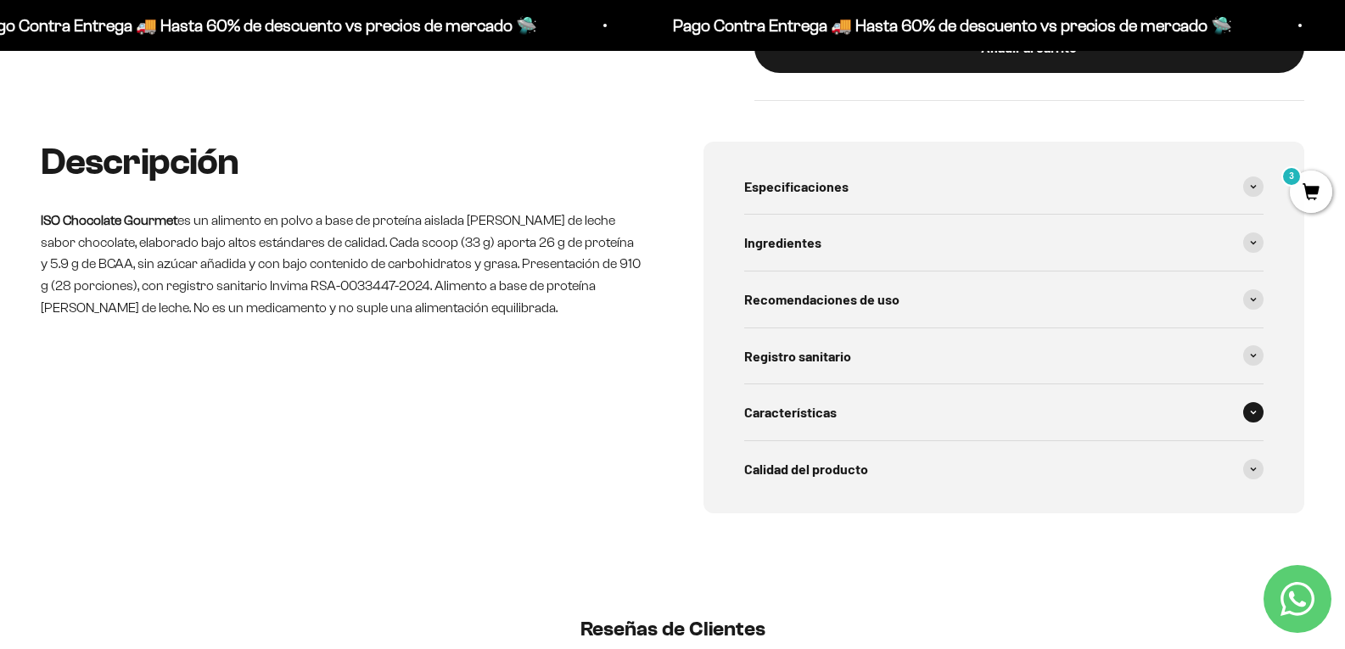
click at [829, 440] on div "Características" at bounding box center [1004, 412] width 520 height 56
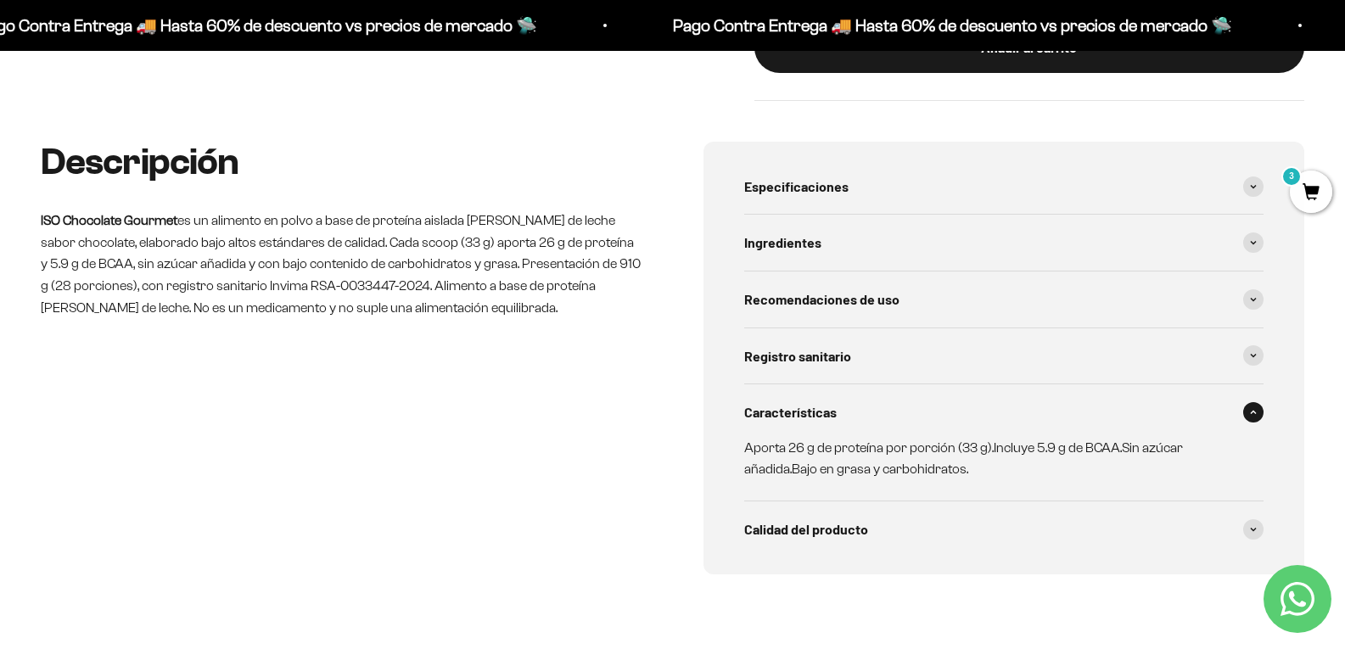
click at [829, 423] on span "Características" at bounding box center [790, 412] width 92 height 22
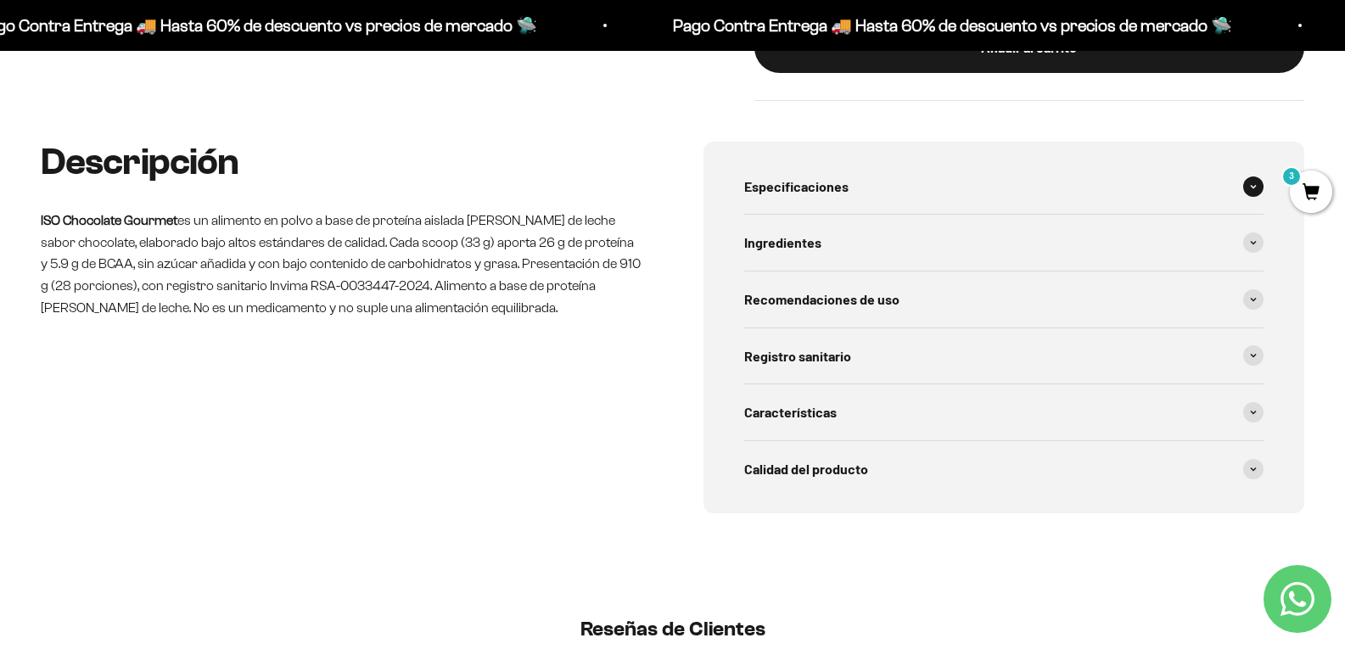
click at [848, 198] on span "Especificaciones" at bounding box center [796, 187] width 104 height 22
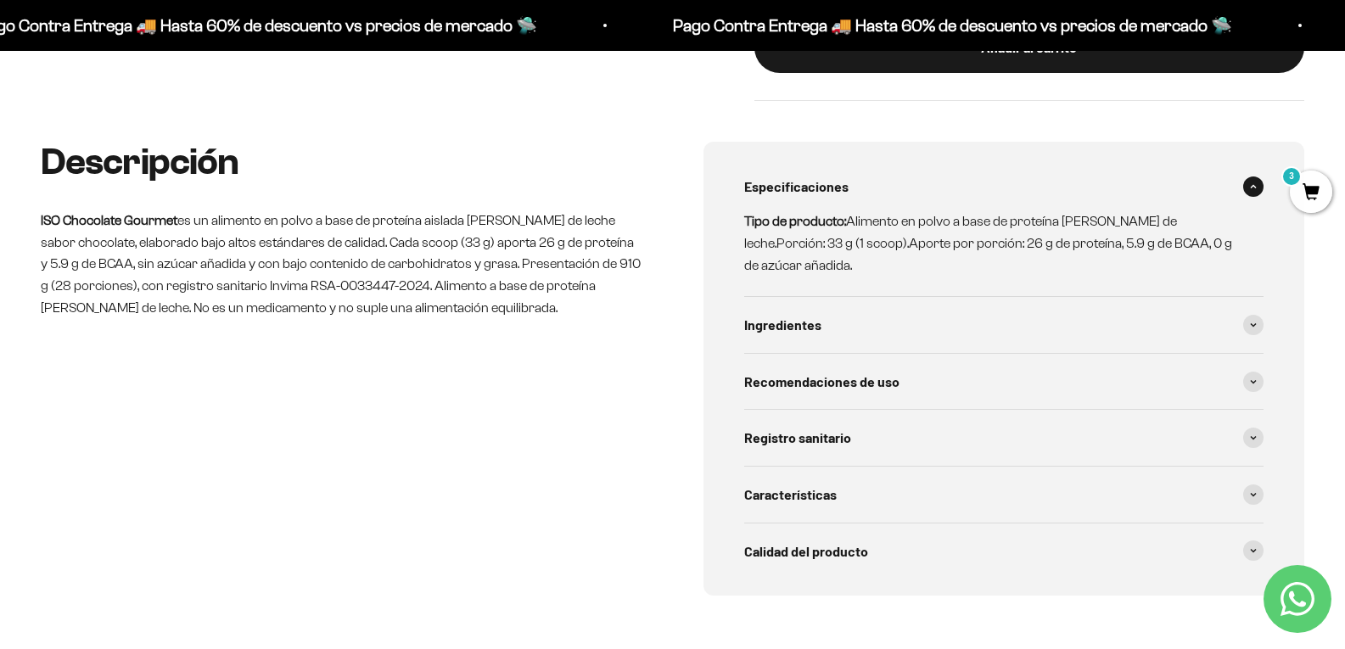
click at [804, 197] on div "Especificaciones" at bounding box center [1004, 187] width 520 height 56
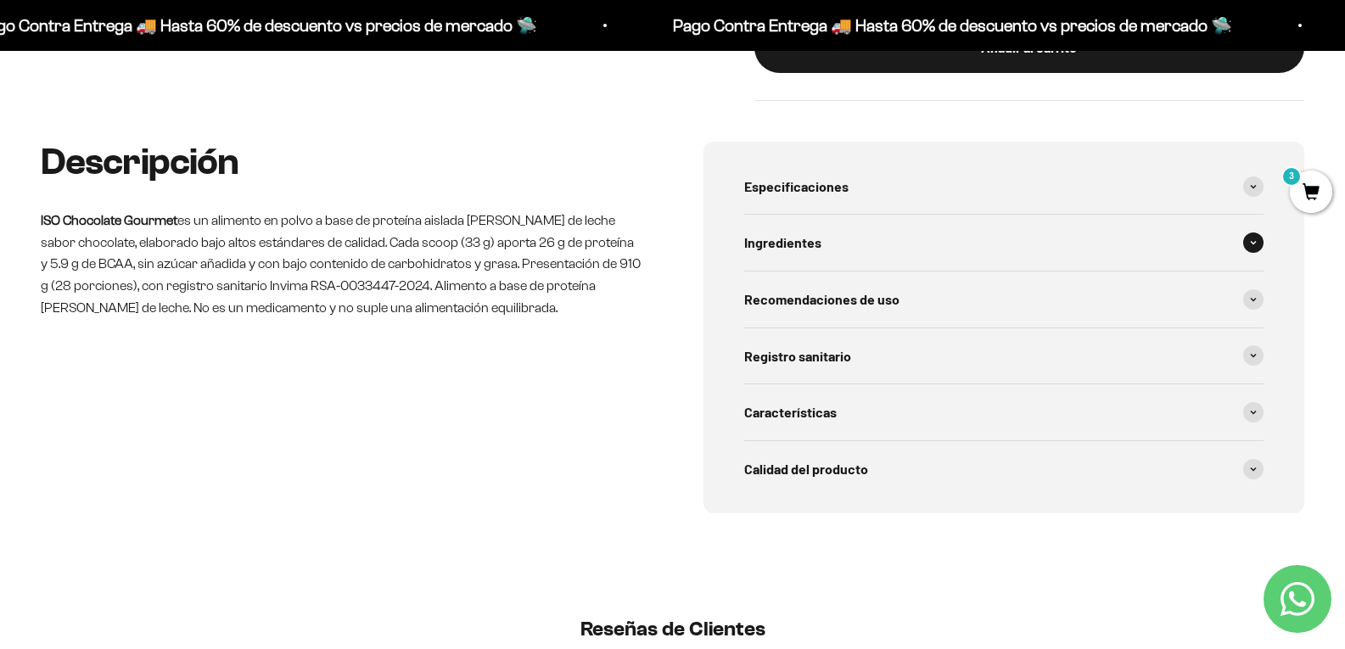
click at [830, 261] on div "Ingredientes" at bounding box center [1004, 243] width 520 height 56
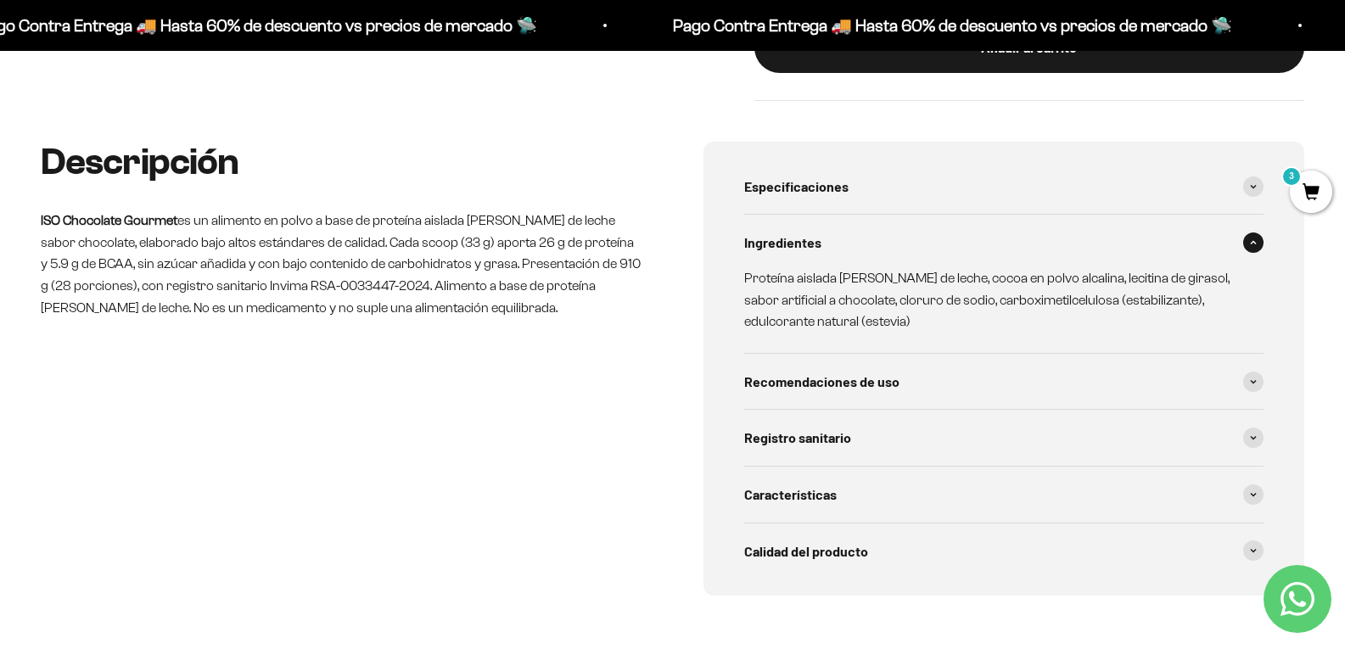
click at [831, 264] on div "Ingredientes" at bounding box center [1004, 243] width 520 height 56
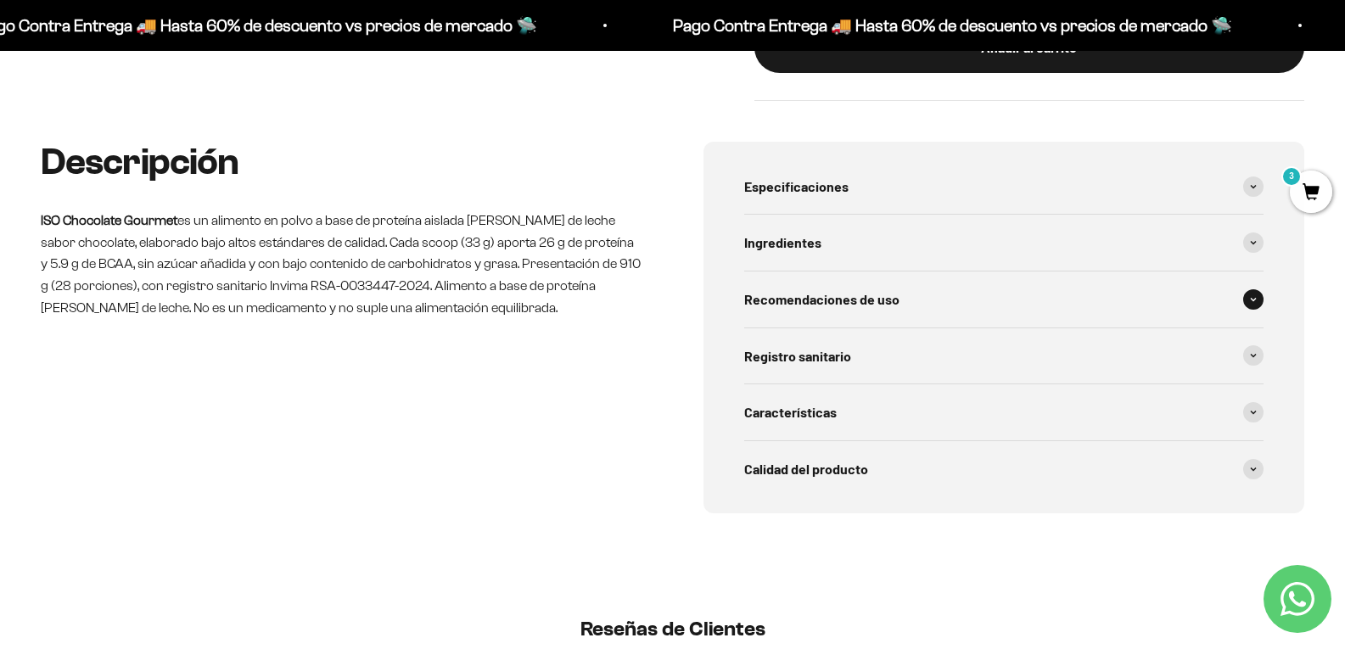
click at [829, 311] on span "Recomendaciones de uso" at bounding box center [821, 299] width 155 height 22
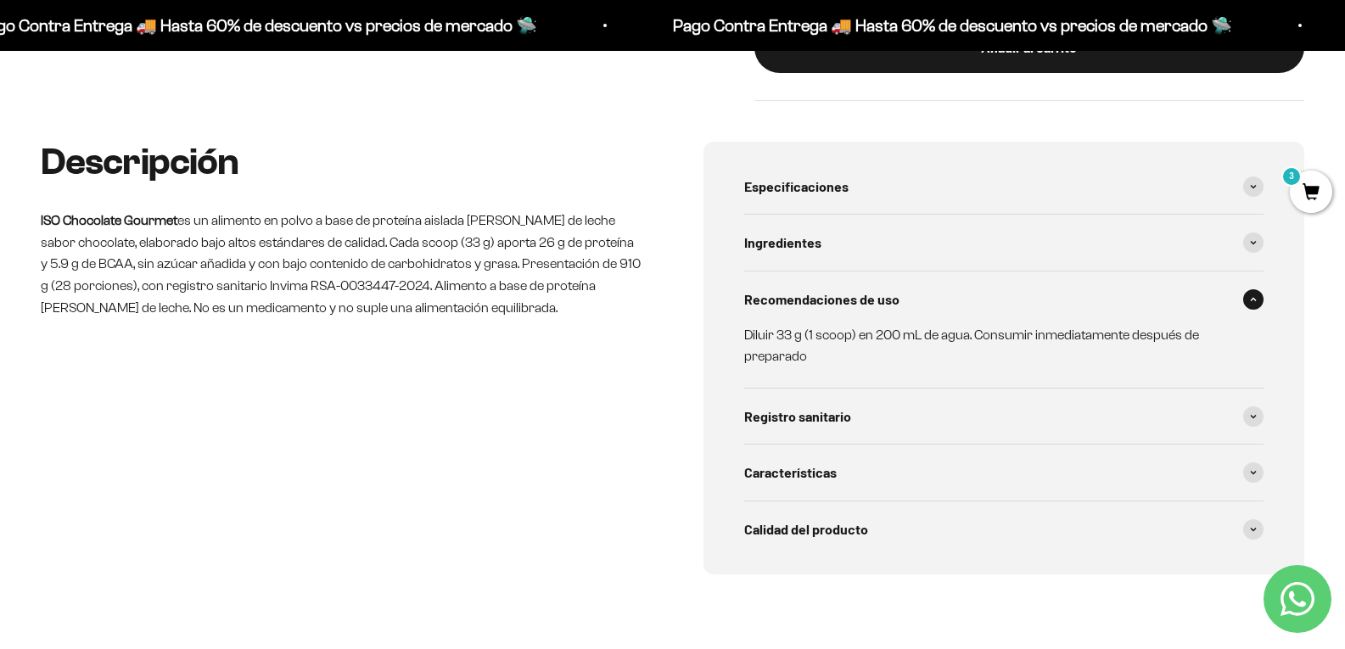
click at [836, 311] on span "Recomendaciones de uso" at bounding box center [821, 299] width 155 height 22
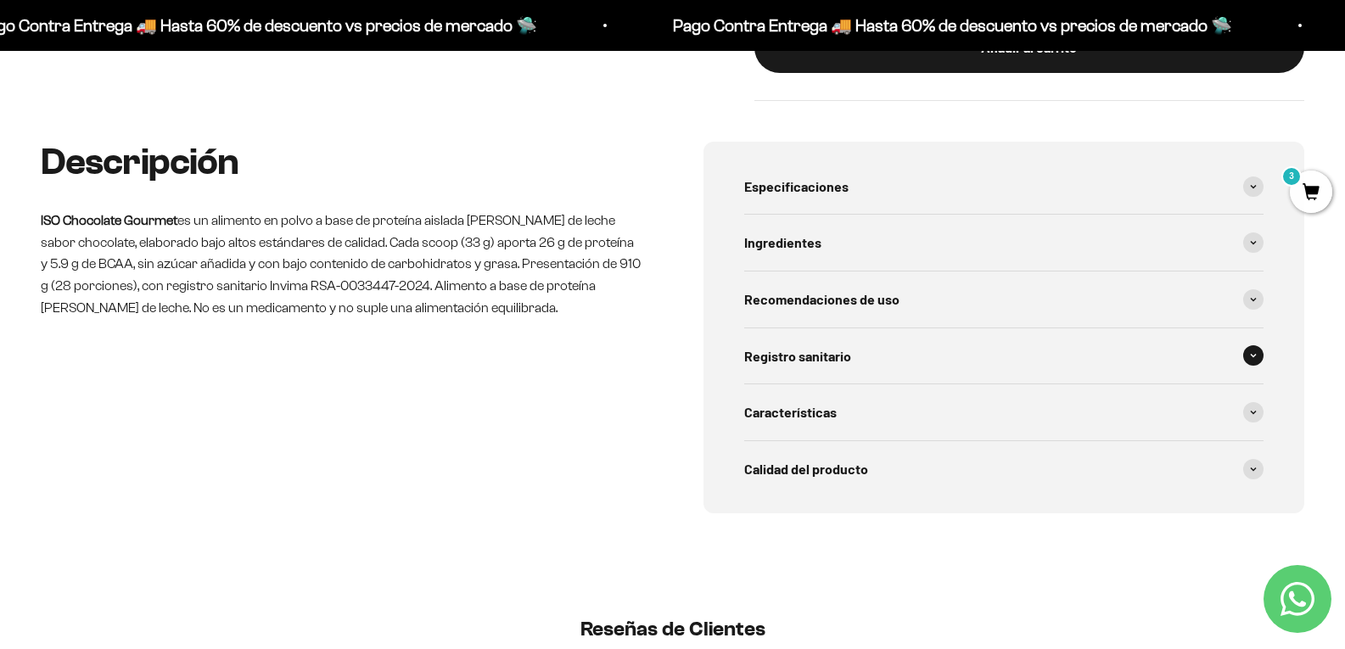
click at [840, 367] on span "Registro sanitario" at bounding box center [797, 356] width 107 height 22
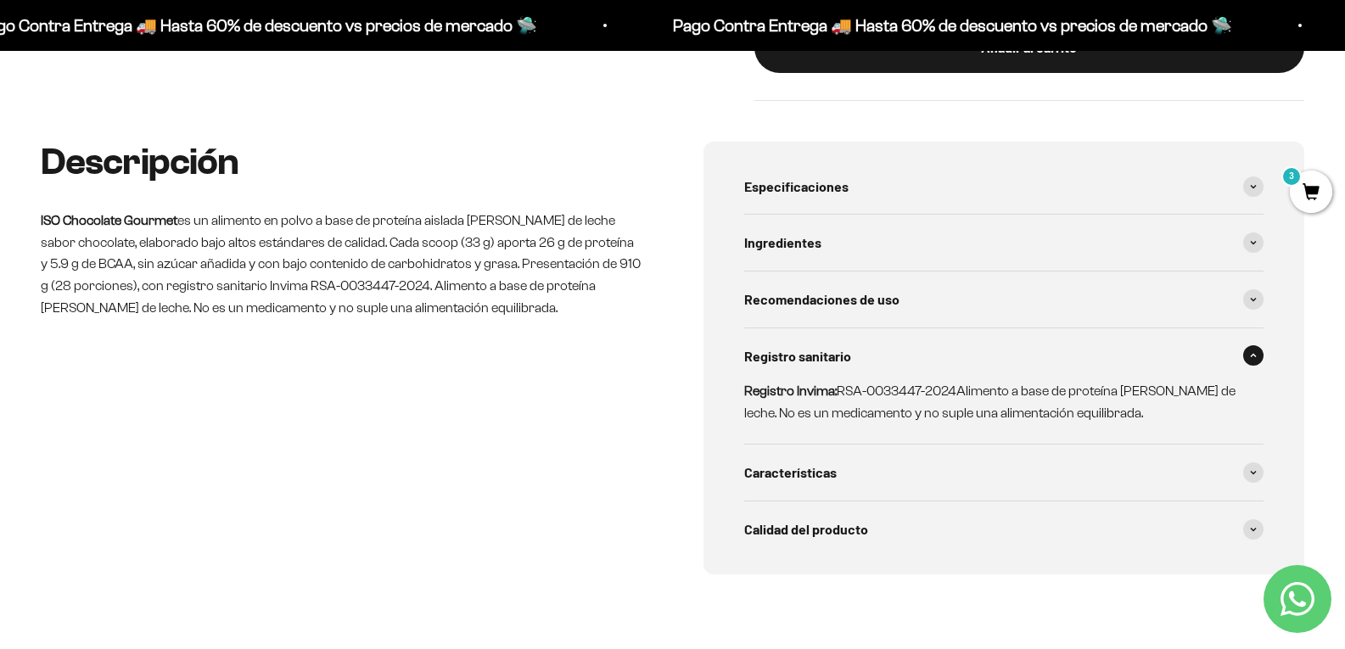
click at [840, 367] on span "Registro sanitario" at bounding box center [797, 356] width 107 height 22
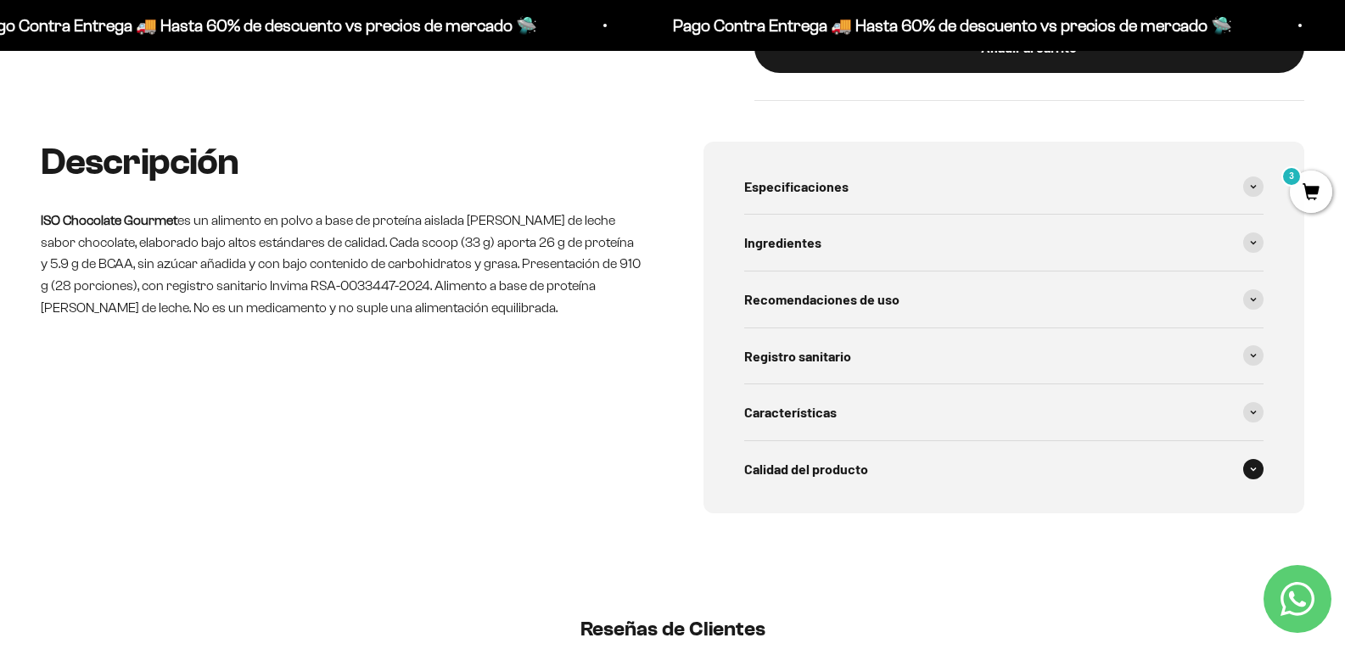
click at [861, 480] on span "Calidad del producto" at bounding box center [806, 469] width 124 height 22
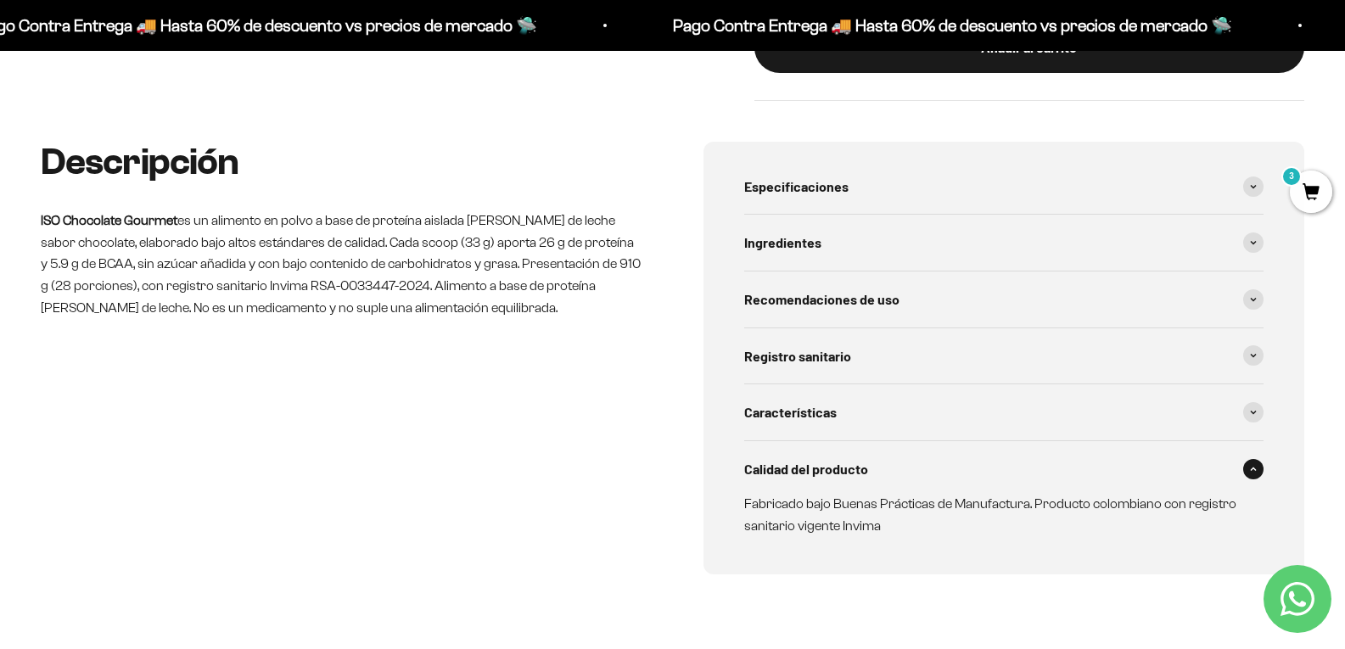
click at [865, 480] on span "Calidad del producto" at bounding box center [806, 469] width 124 height 22
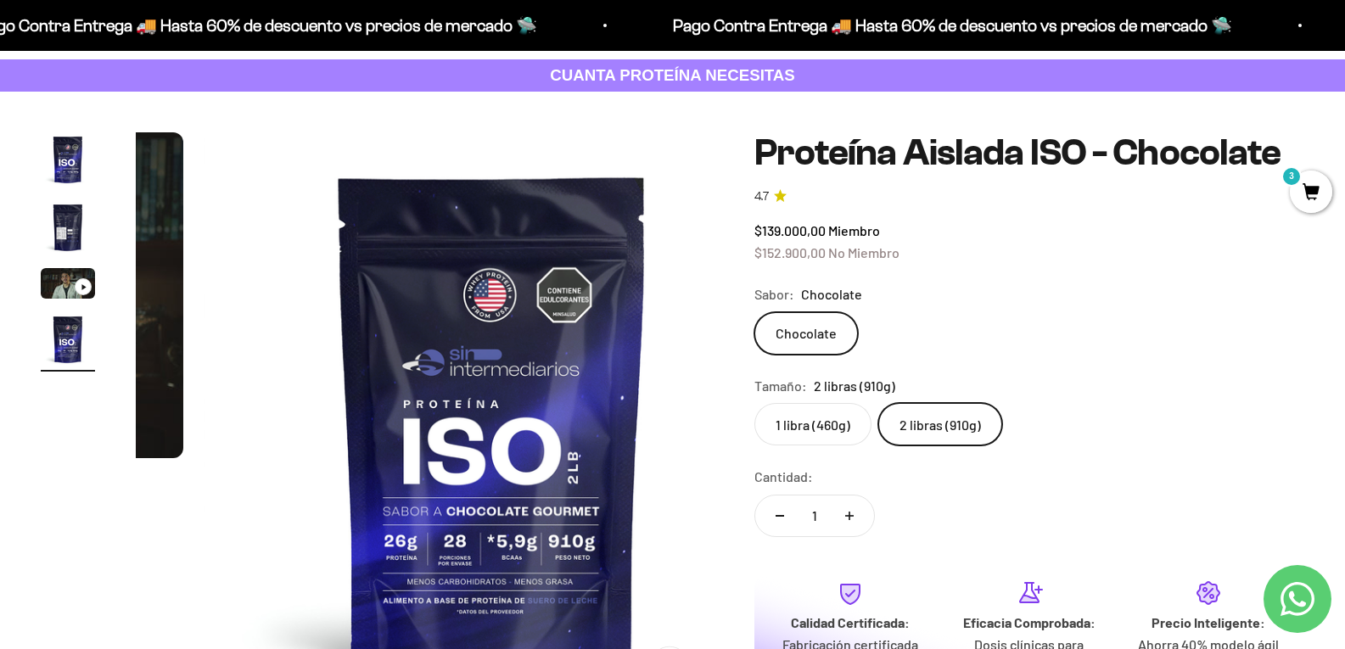
scroll to position [85, 0]
click at [61, 235] on img "Ir al artículo 2" at bounding box center [68, 228] width 54 height 54
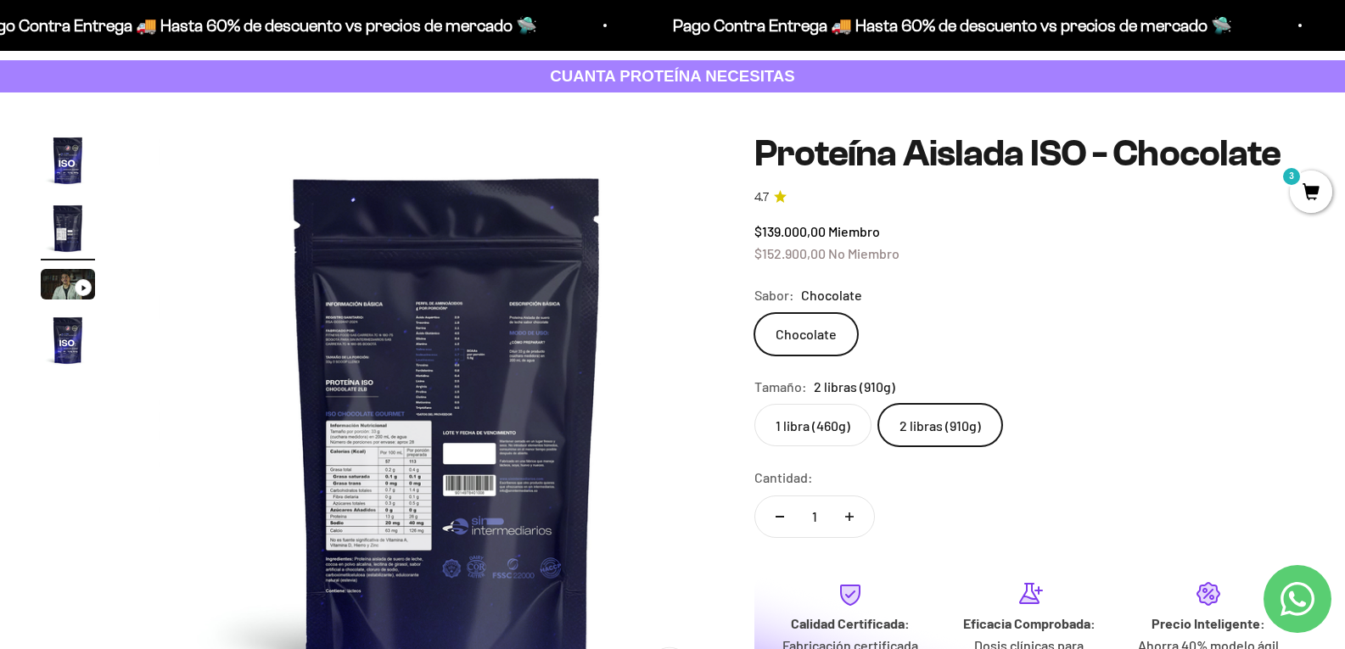
click at [337, 468] on img at bounding box center [448, 422] width 578 height 578
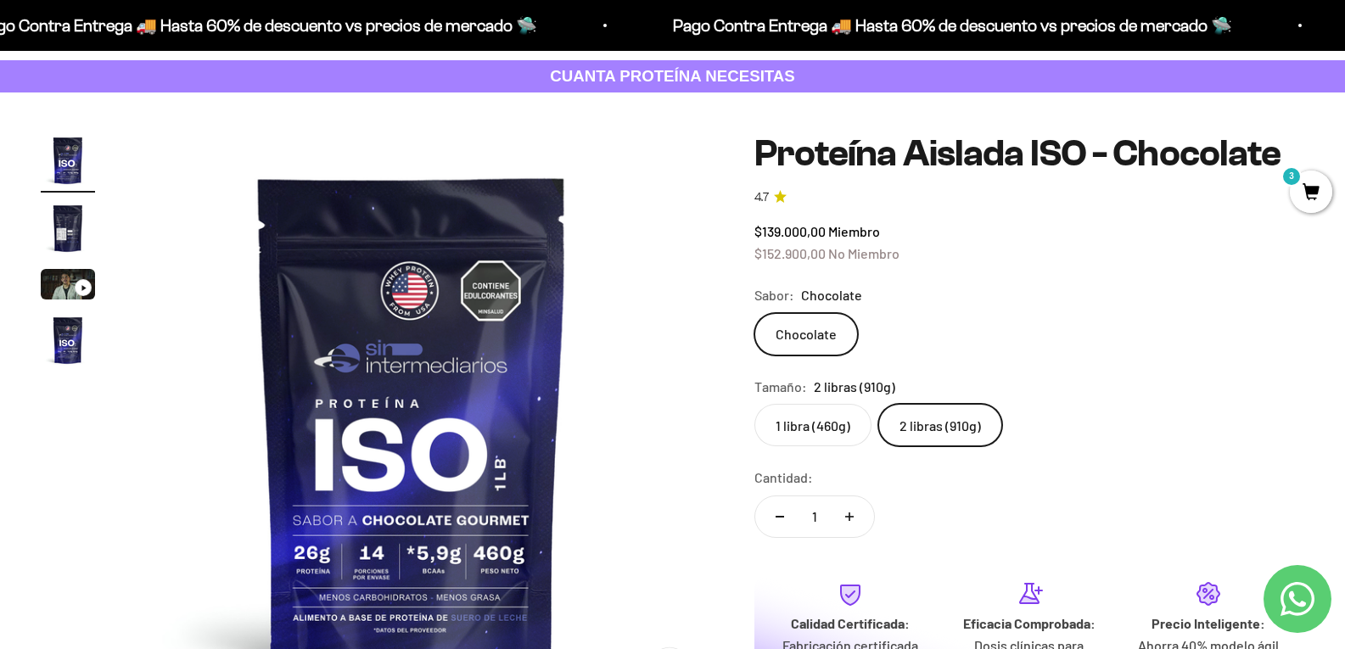
scroll to position [0, 0]
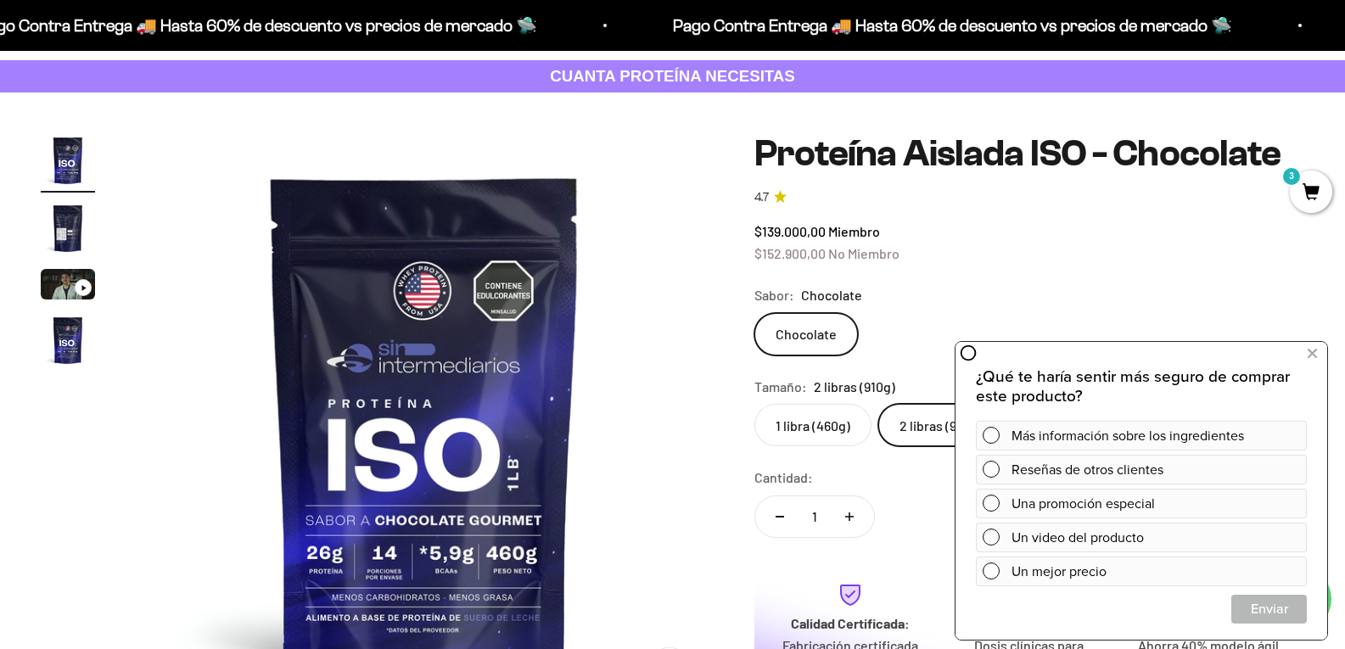
click at [58, 241] on img "Ir al artículo 2" at bounding box center [68, 228] width 54 height 54
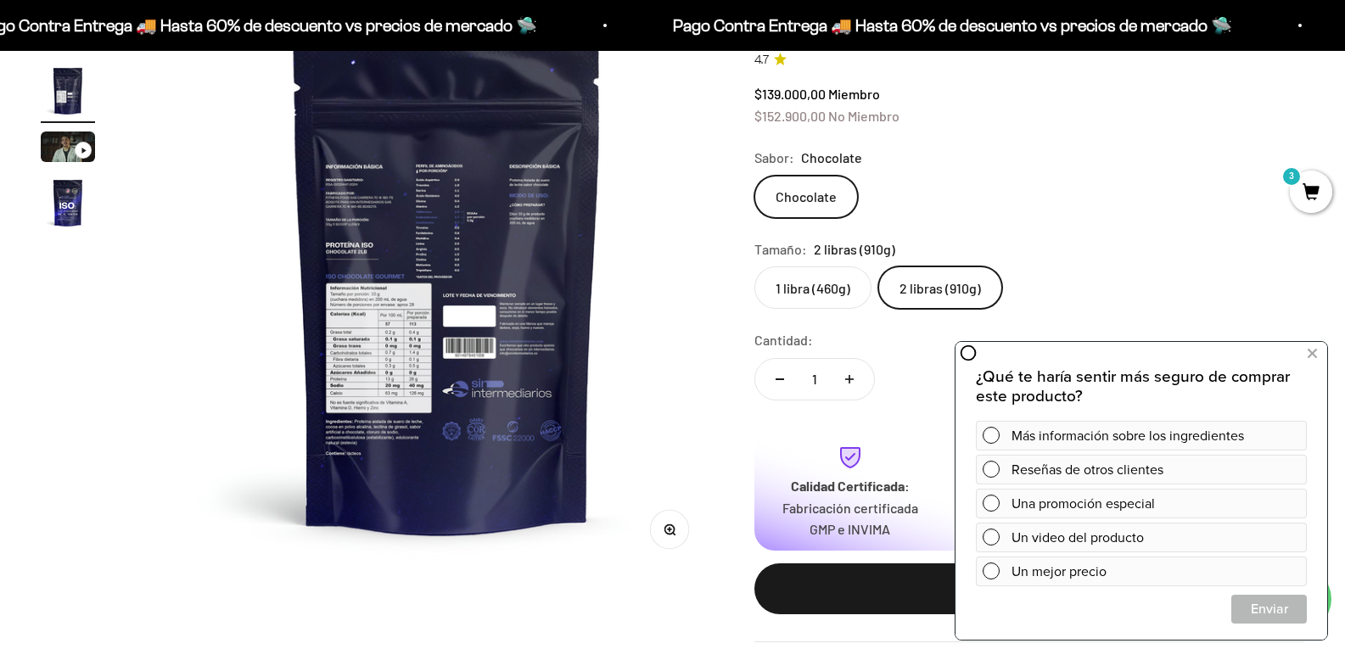
scroll to position [339, 0]
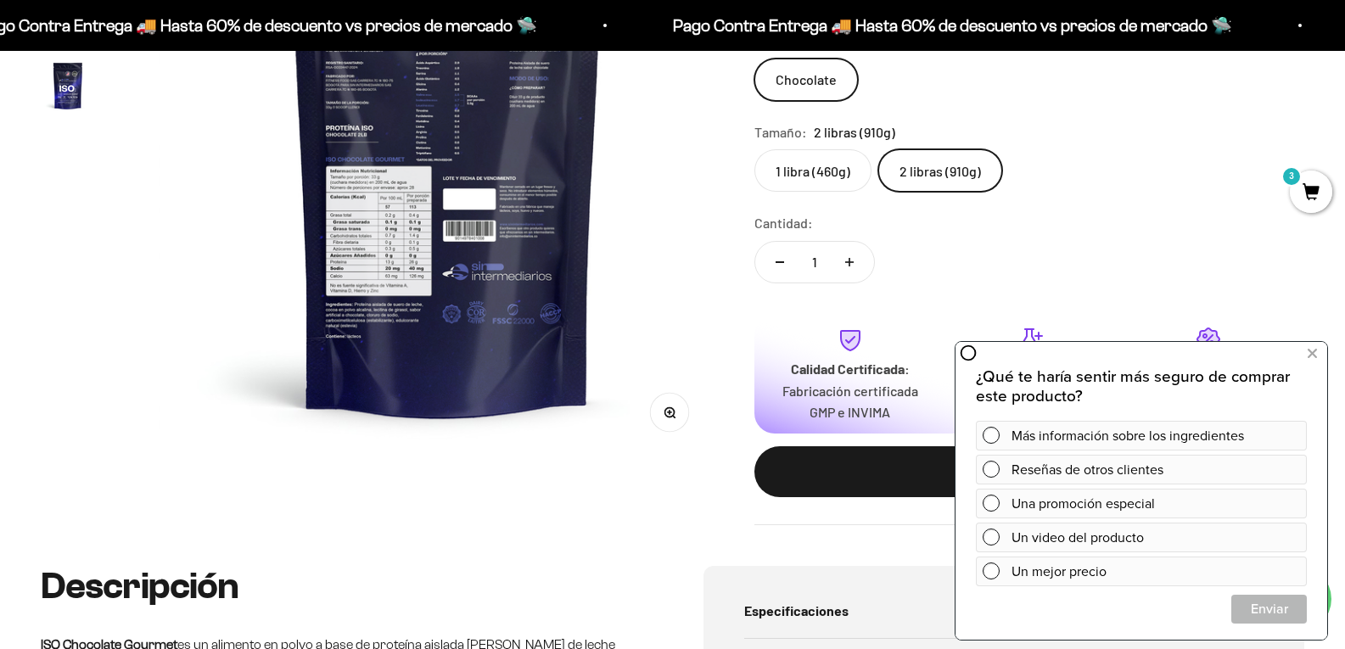
click at [657, 402] on button "Zoom" at bounding box center [669, 412] width 38 height 38
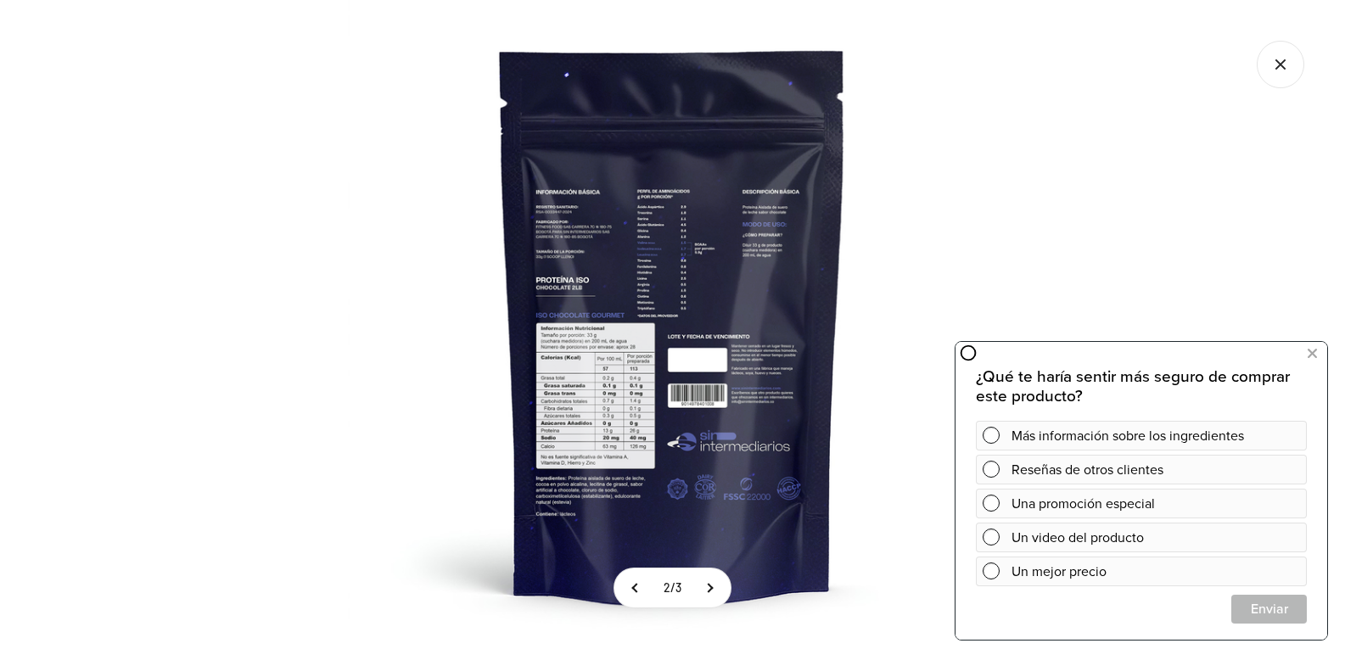
click at [582, 400] on img at bounding box center [672, 324] width 649 height 649
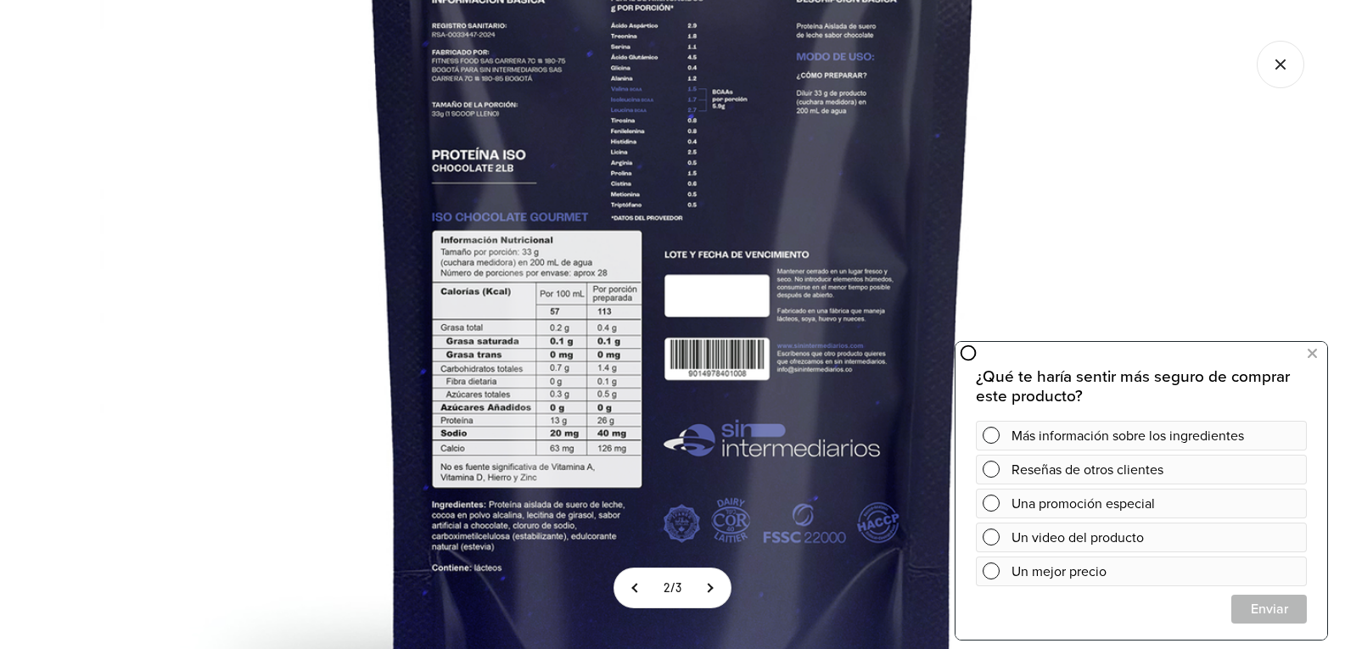
click at [540, 449] on img at bounding box center [672, 233] width 1145 height 1145
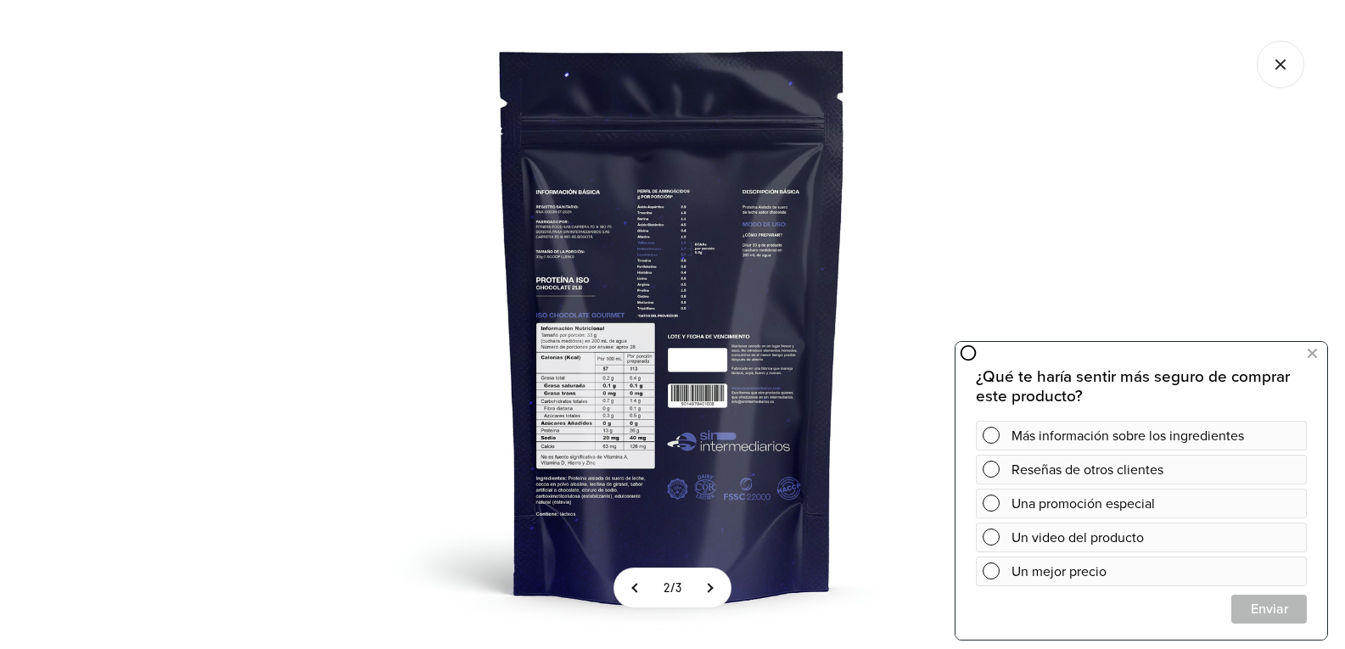
click at [541, 428] on img at bounding box center [672, 324] width 649 height 649
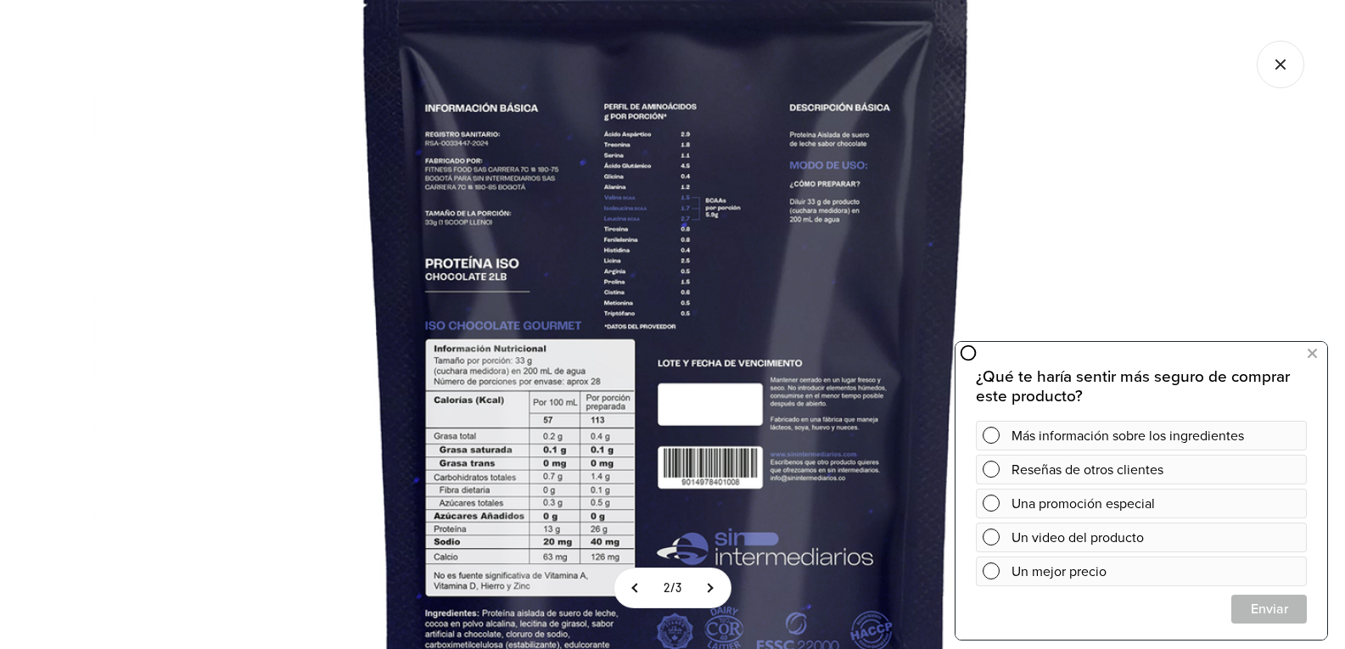
click at [619, 370] on img at bounding box center [665, 341] width 1145 height 1145
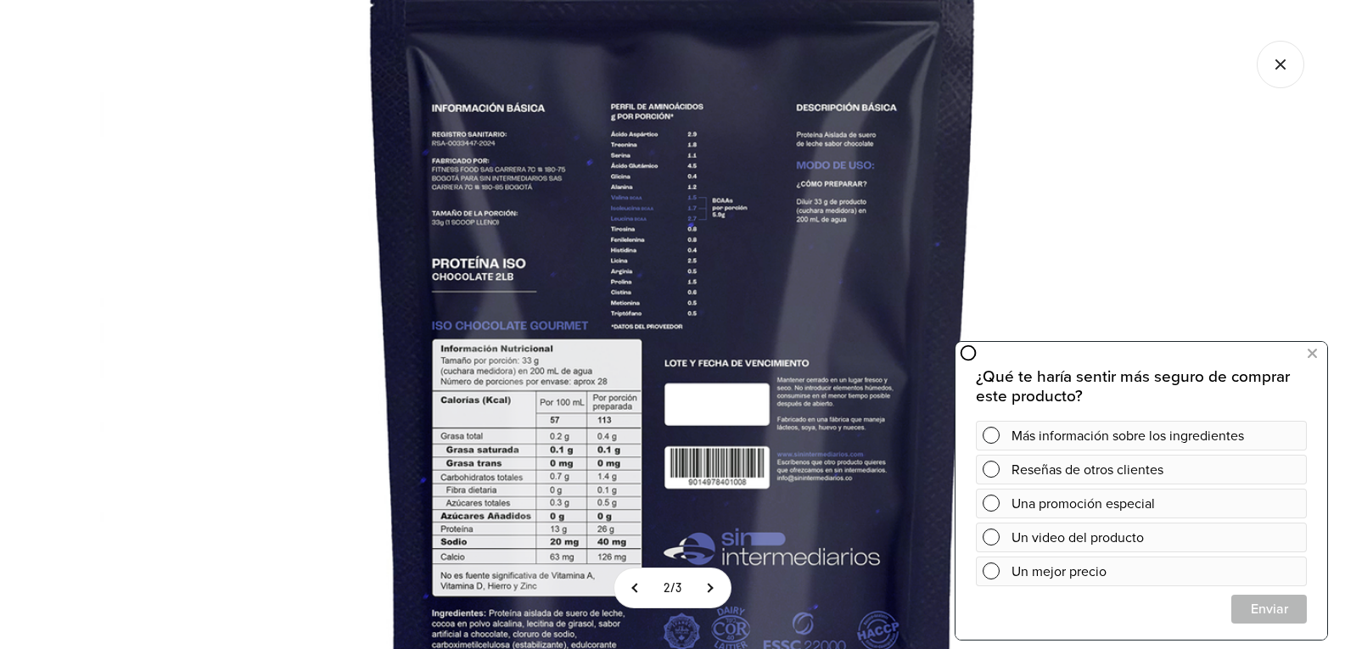
click at [639, 400] on img at bounding box center [672, 341] width 1145 height 1145
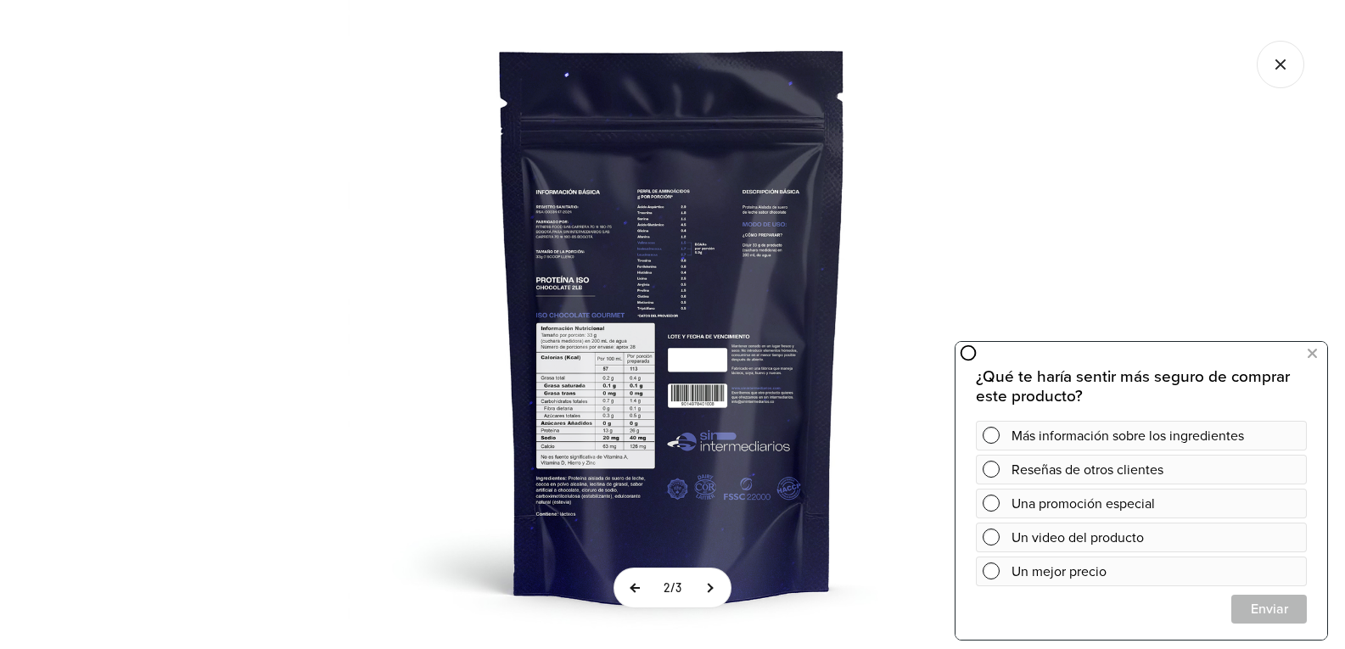
click at [629, 592] on button at bounding box center [635, 587] width 42 height 39
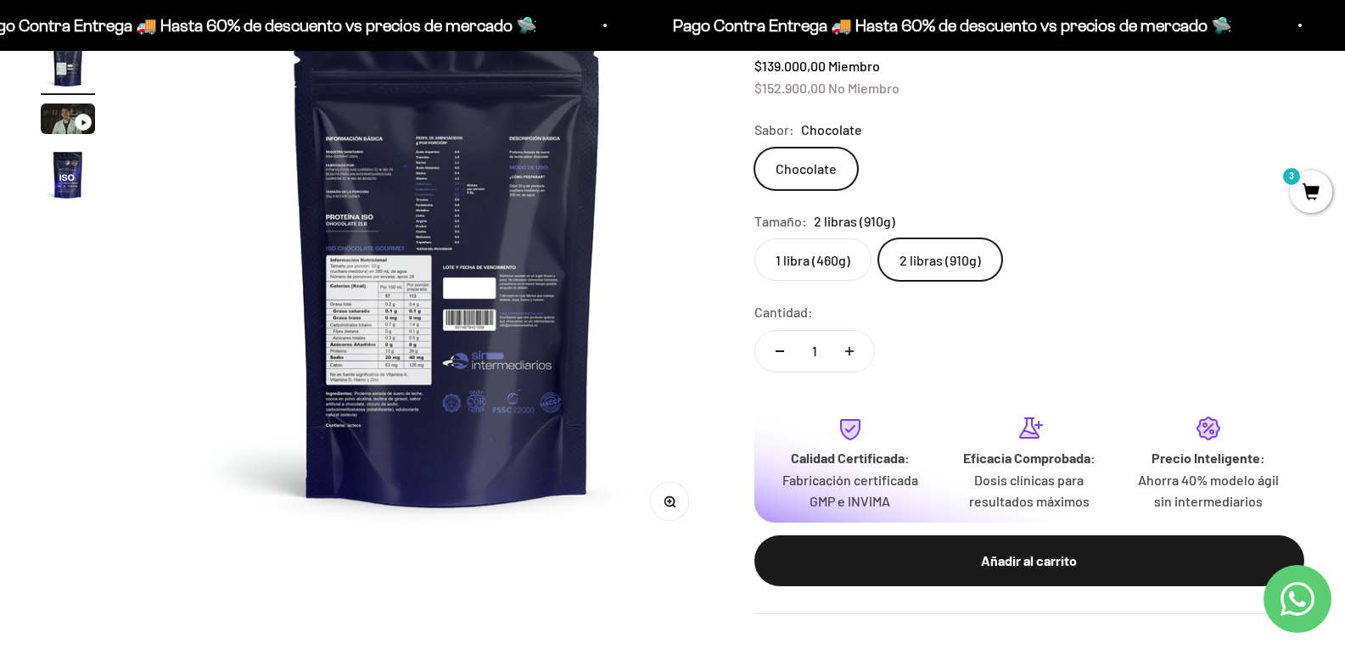
scroll to position [170, 0]
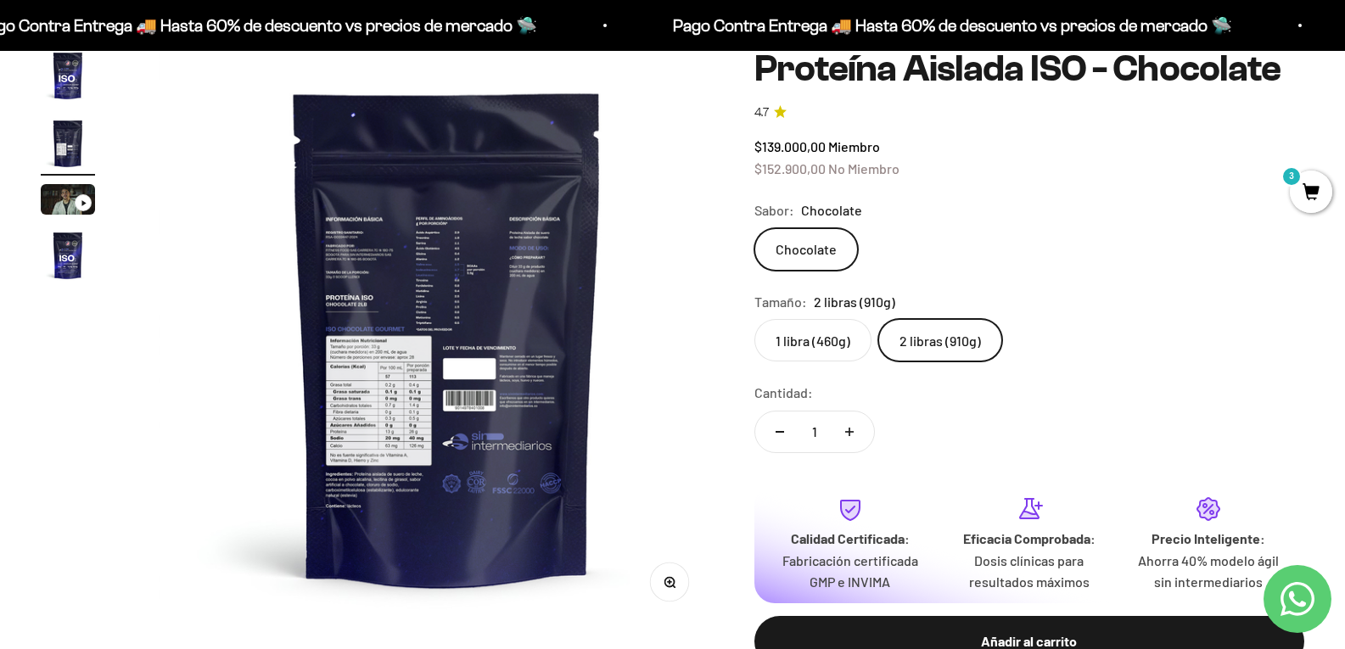
click at [943, 354] on label "2 libras (910g)" at bounding box center [940, 340] width 124 height 42
click at [754, 319] on input "2 libras (910g)" at bounding box center [753, 318] width 1 height 1
click at [76, 95] on img "Ir al artículo 1" at bounding box center [68, 75] width 54 height 54
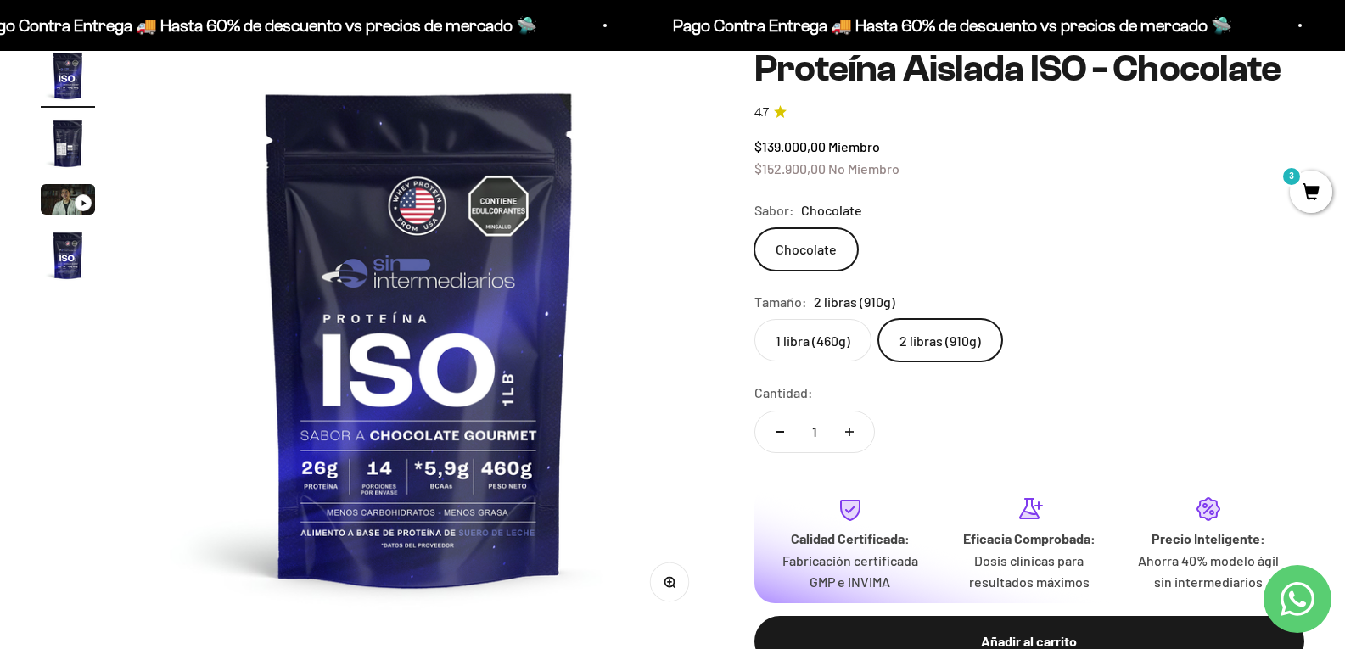
scroll to position [0, 0]
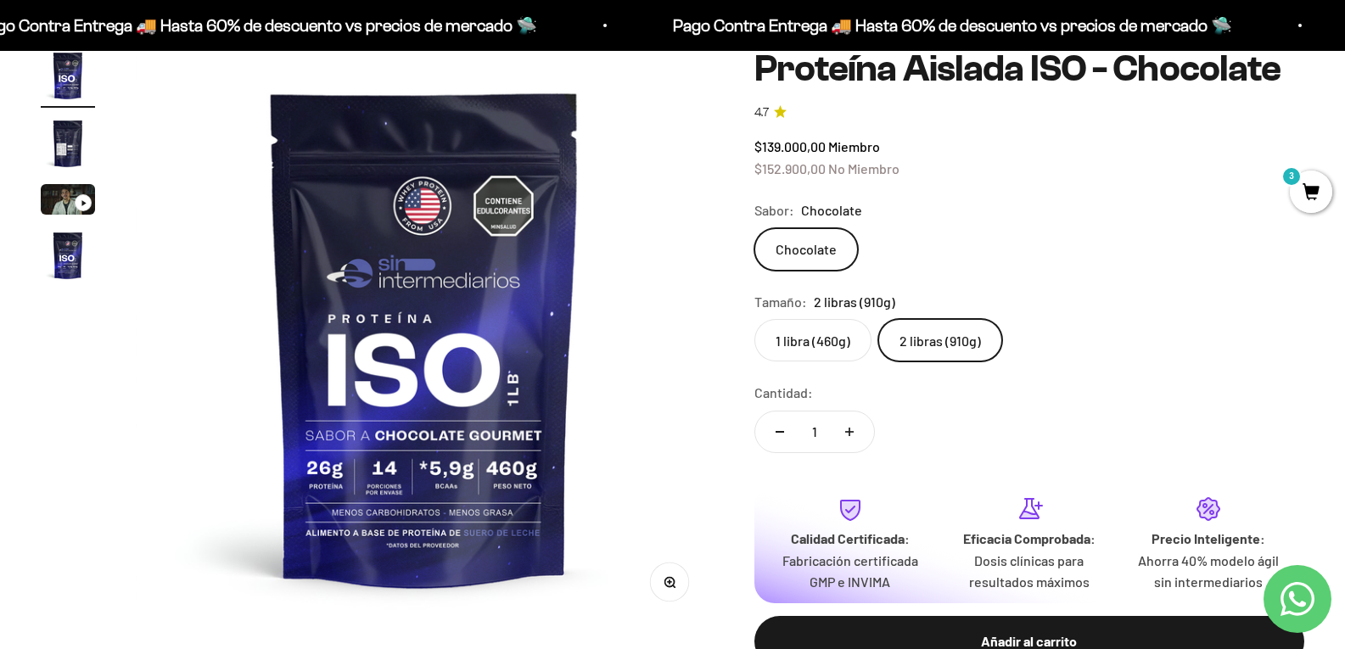
click at [73, 275] on img "Ir al artículo 4" at bounding box center [68, 255] width 54 height 54
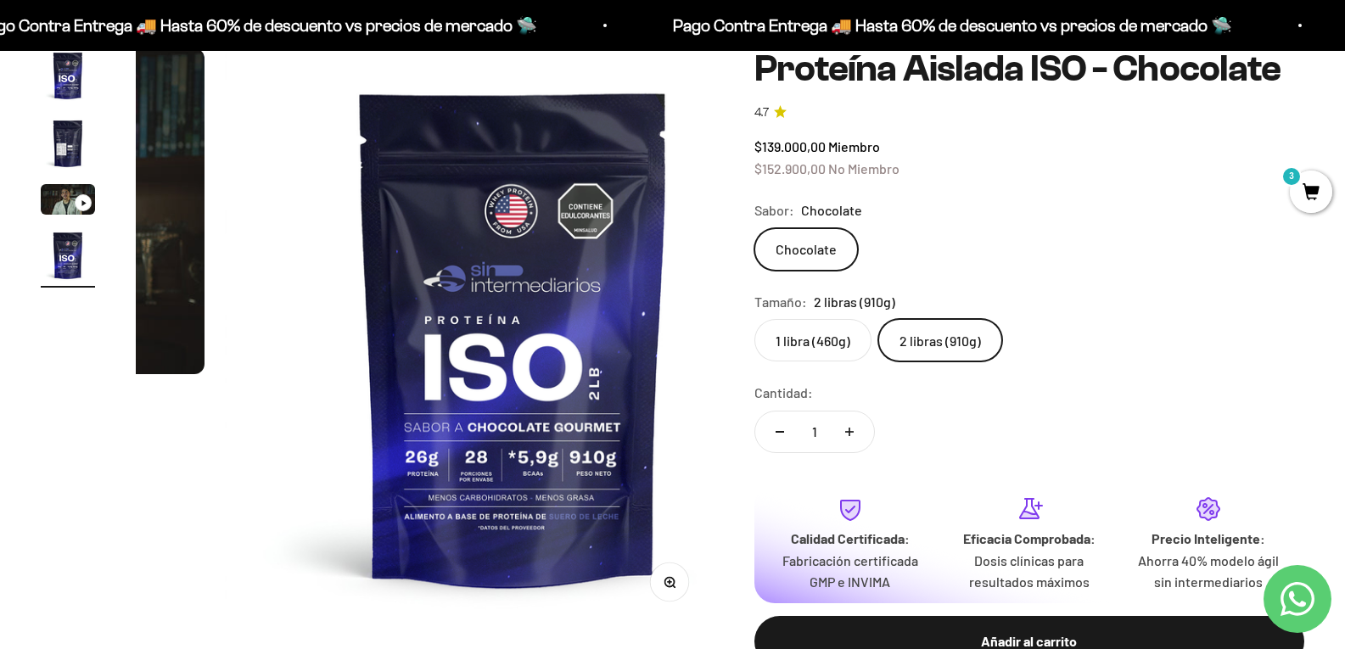
scroll to position [0, 1726]
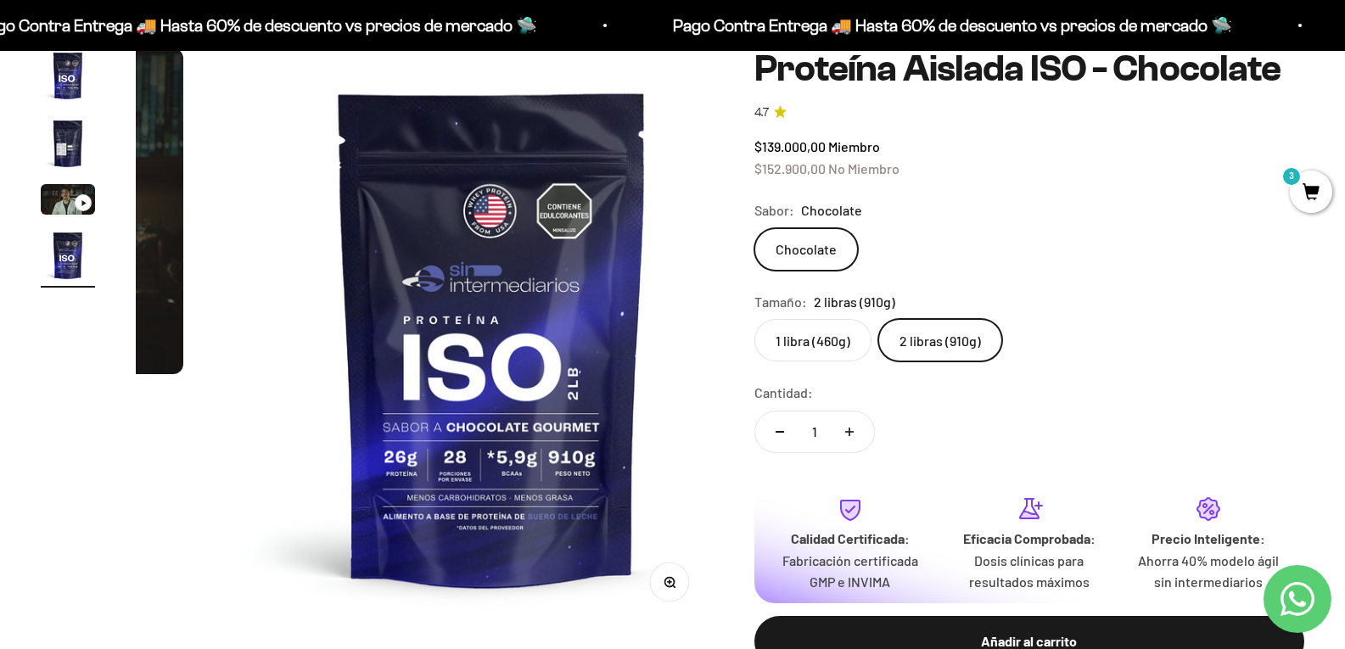
click at [507, 487] on img at bounding box center [493, 337] width 578 height 578
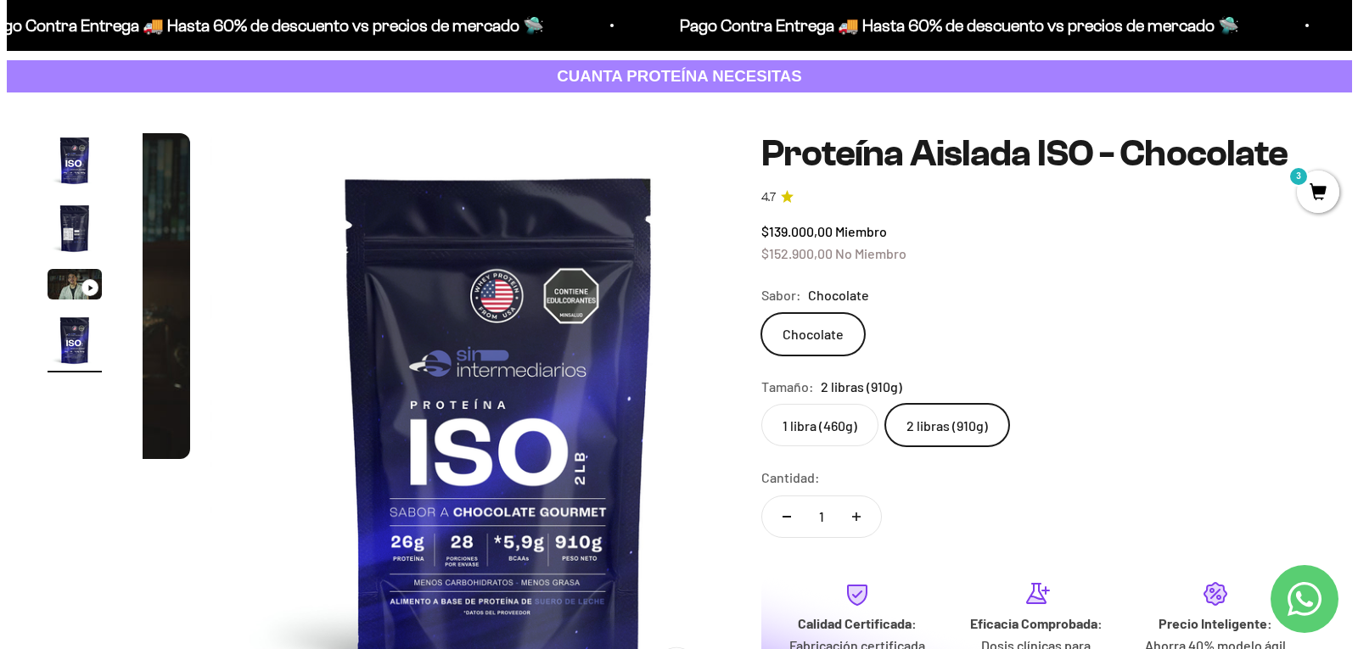
scroll to position [0, 0]
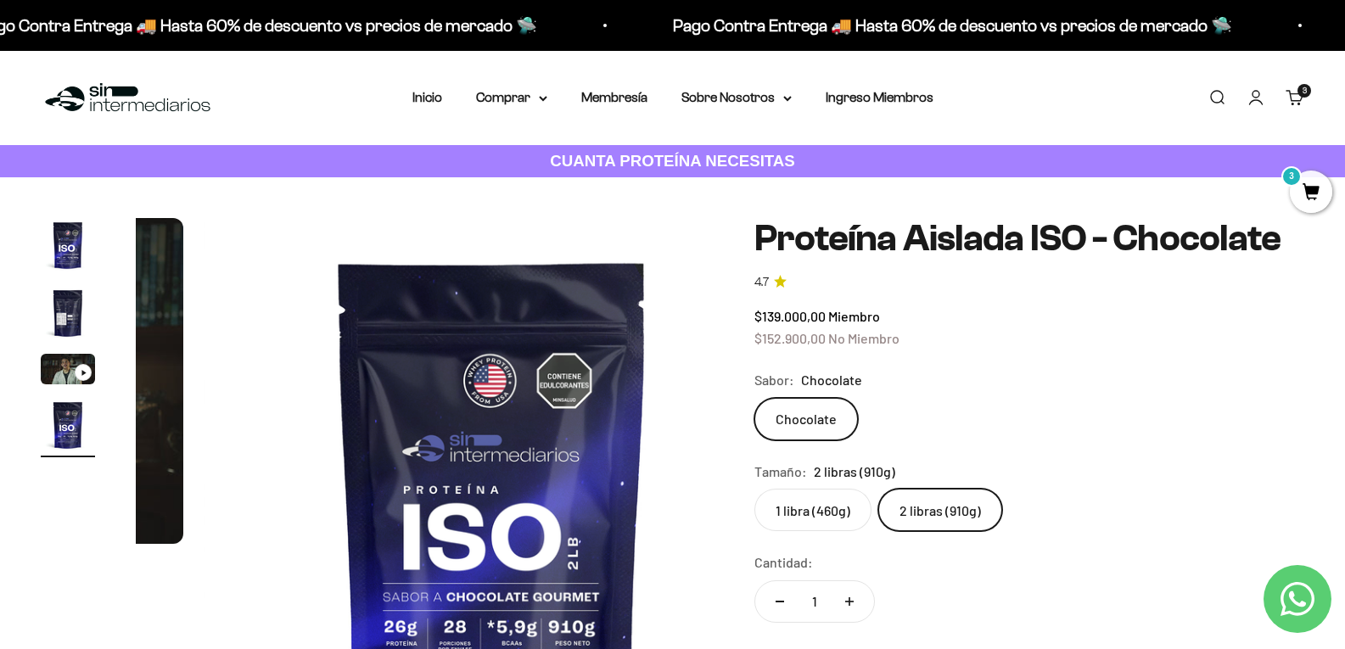
click at [1298, 94] on cart-count "3 artículos 3" at bounding box center [1304, 91] width 14 height 14
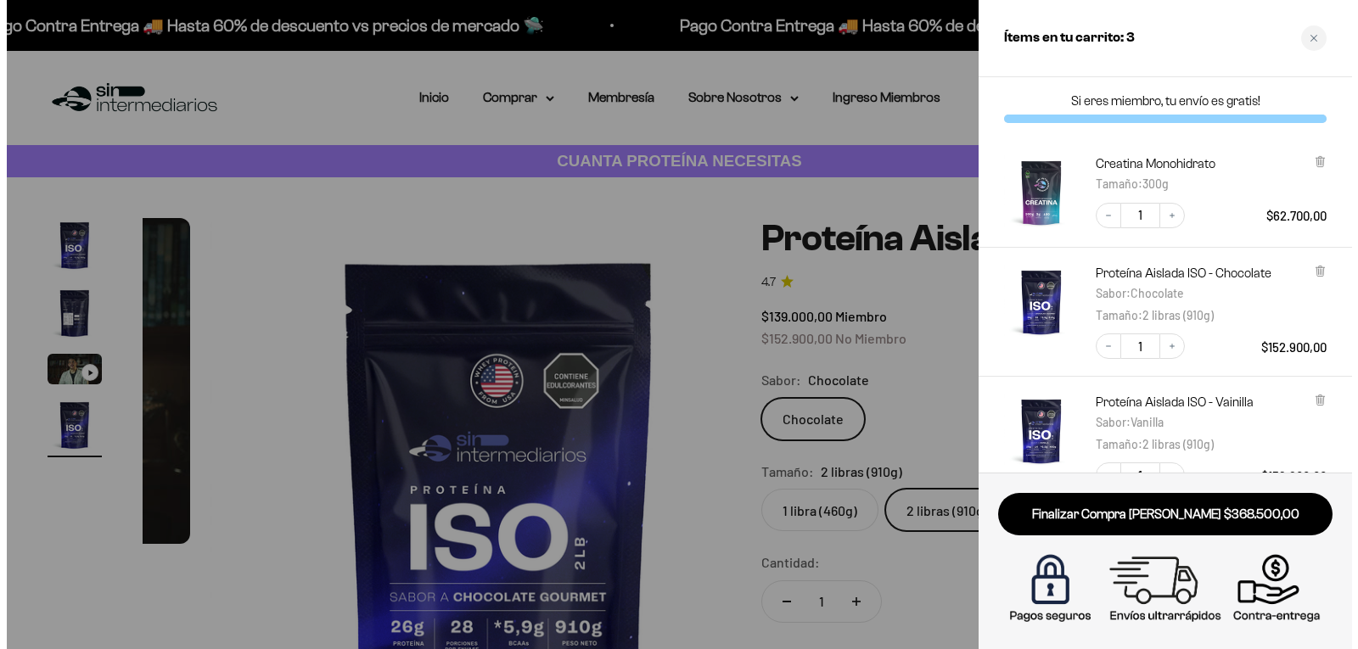
scroll to position [0, 1747]
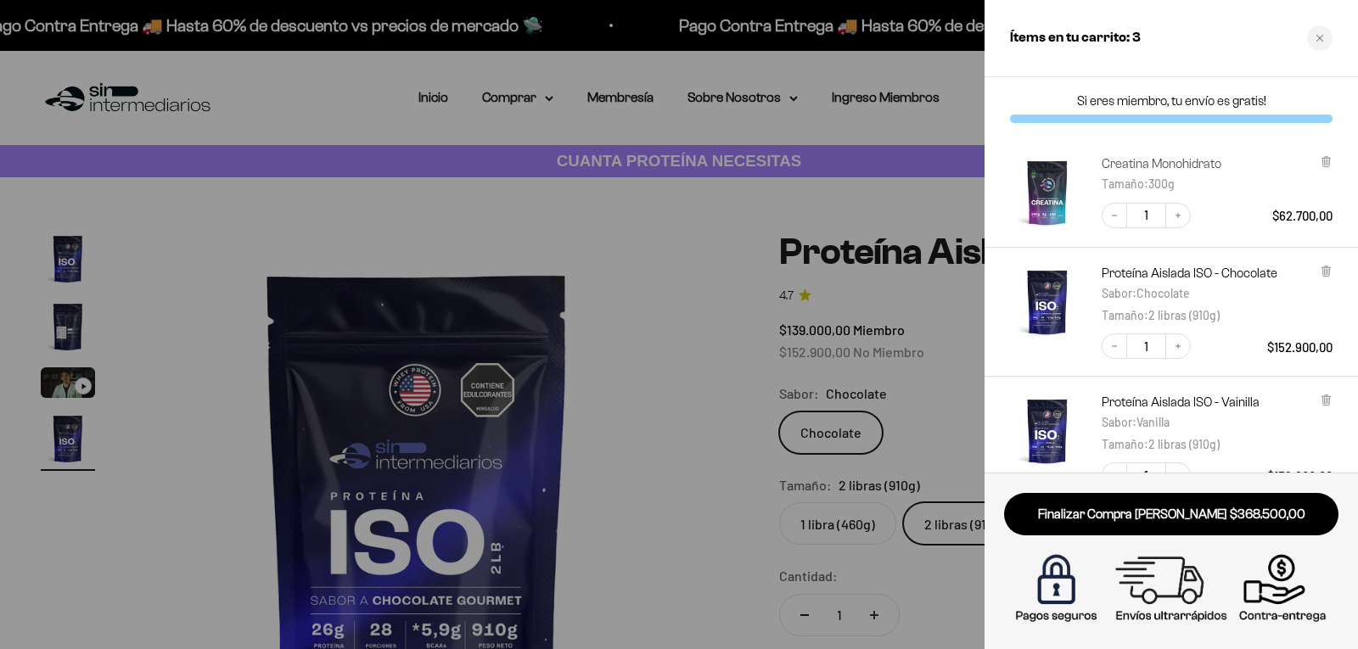
click at [1126, 168] on link "Creatina Monohidrato" at bounding box center [1161, 163] width 120 height 17
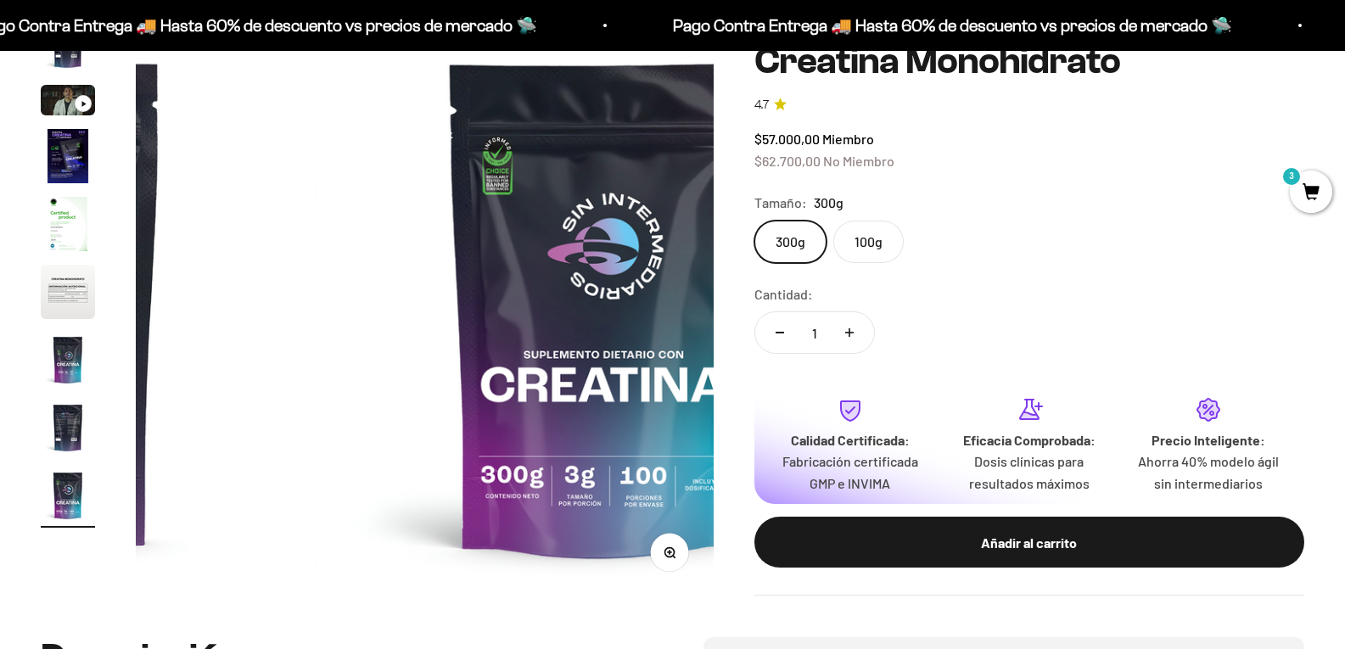
scroll to position [170, 0]
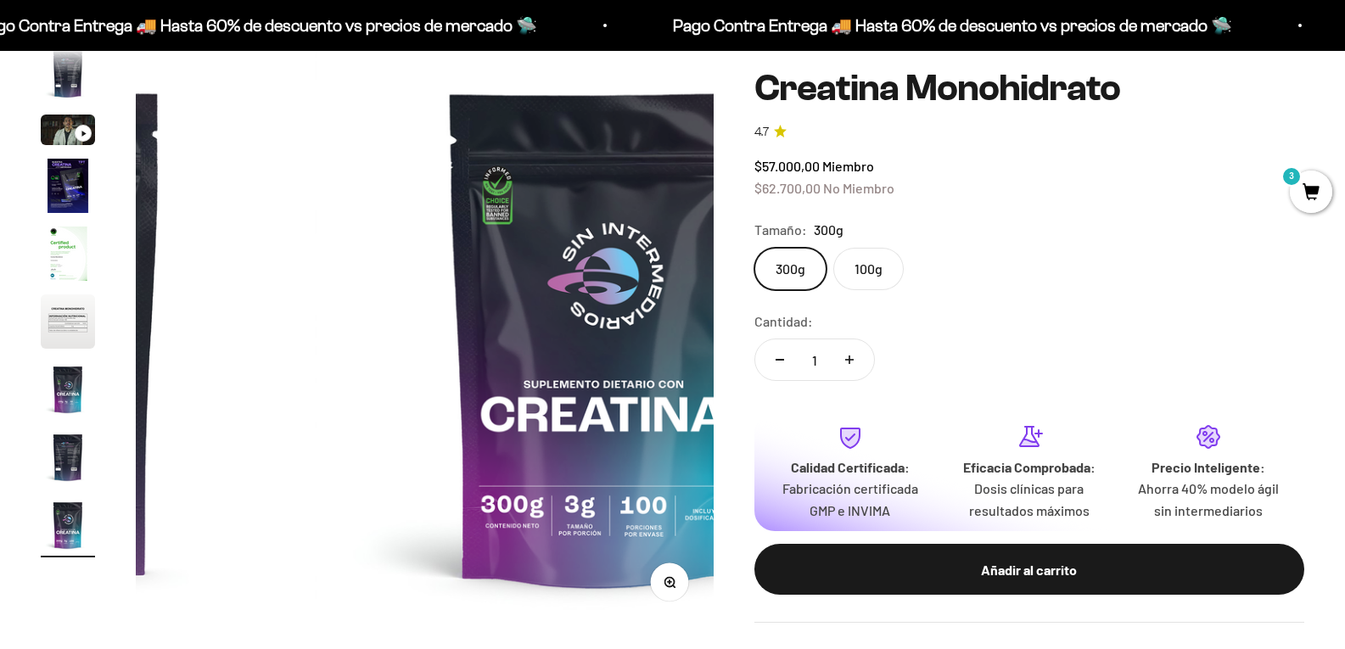
click at [71, 87] on img "Ir al artículo 2" at bounding box center [68, 74] width 54 height 54
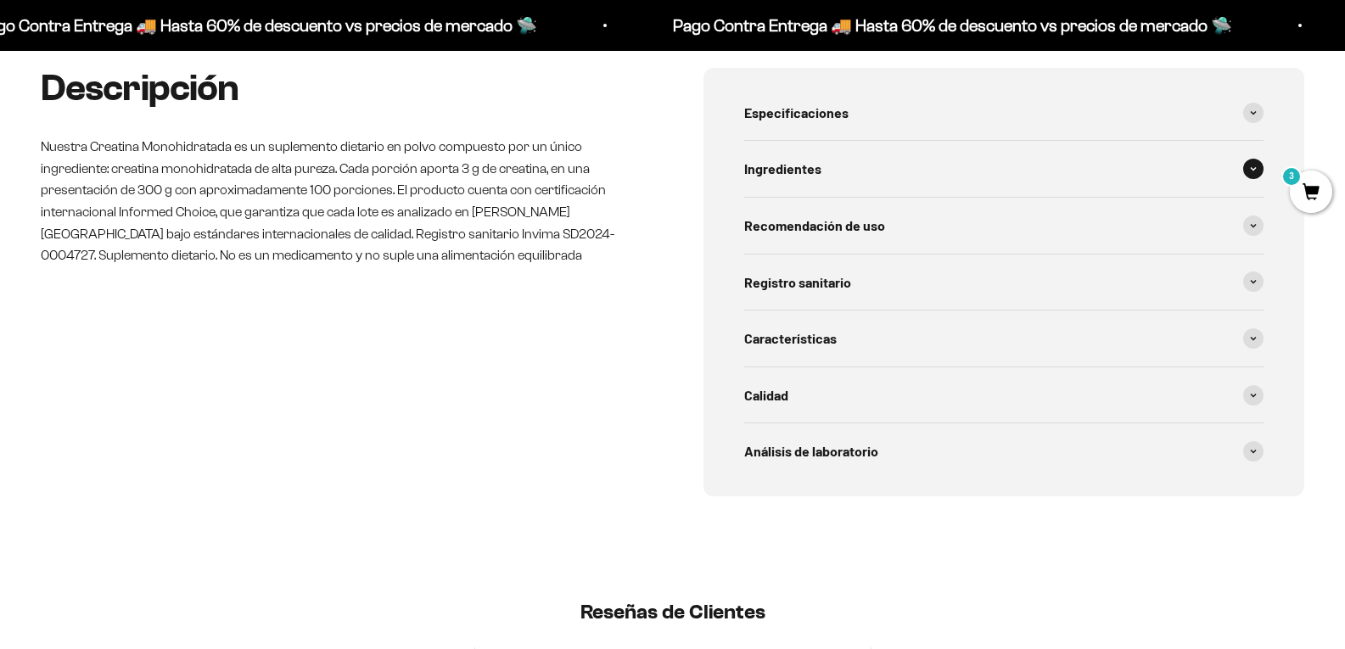
scroll to position [679, 0]
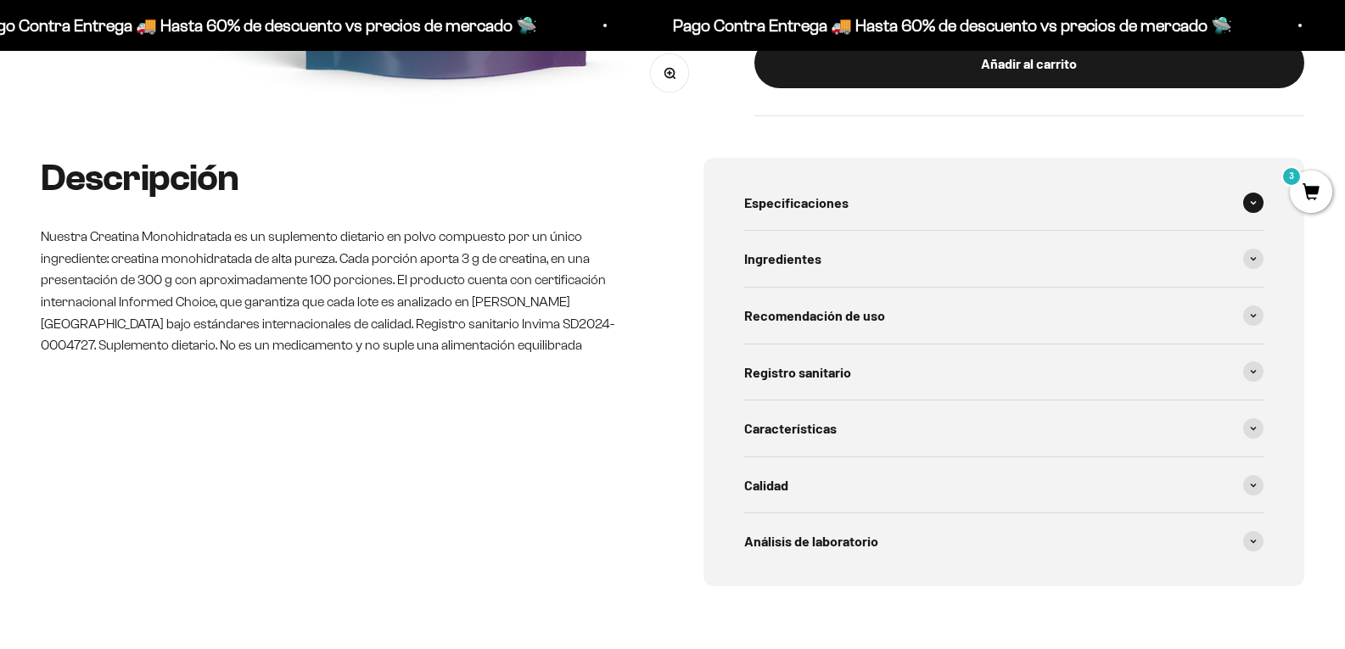
click at [837, 219] on div "Especificaciones" at bounding box center [1004, 203] width 520 height 56
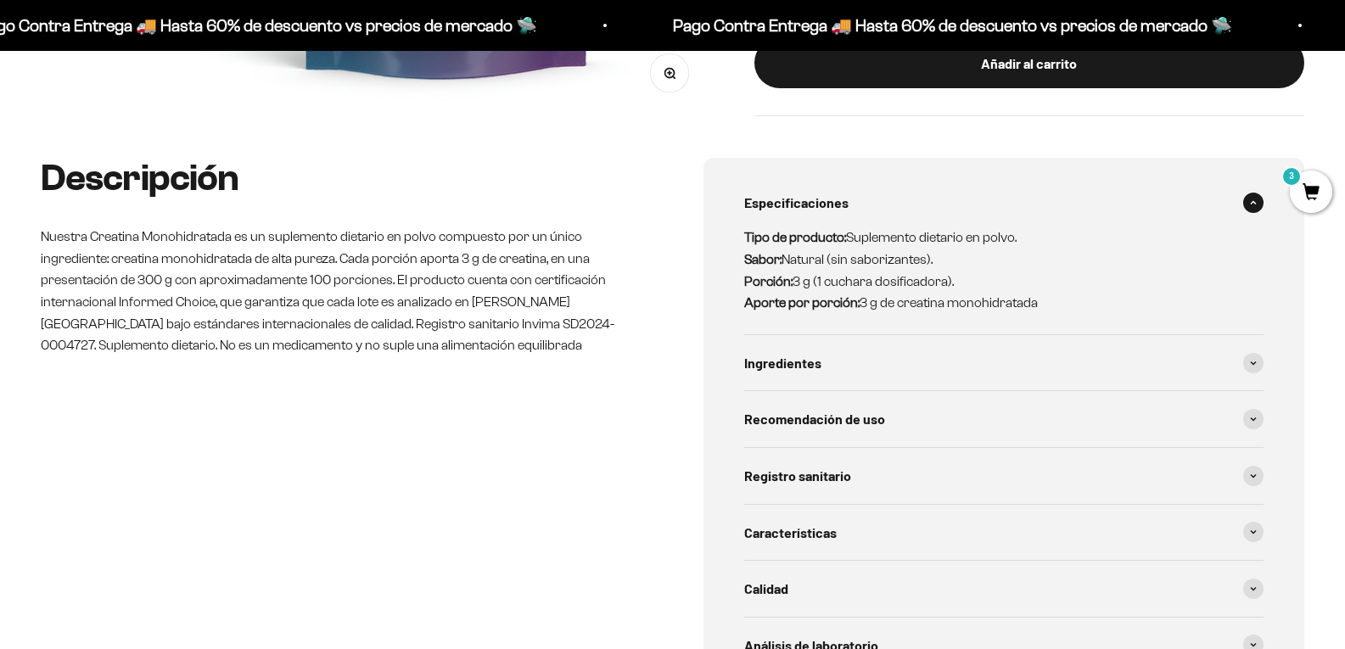
click at [848, 209] on span "Especificaciones" at bounding box center [796, 203] width 104 height 22
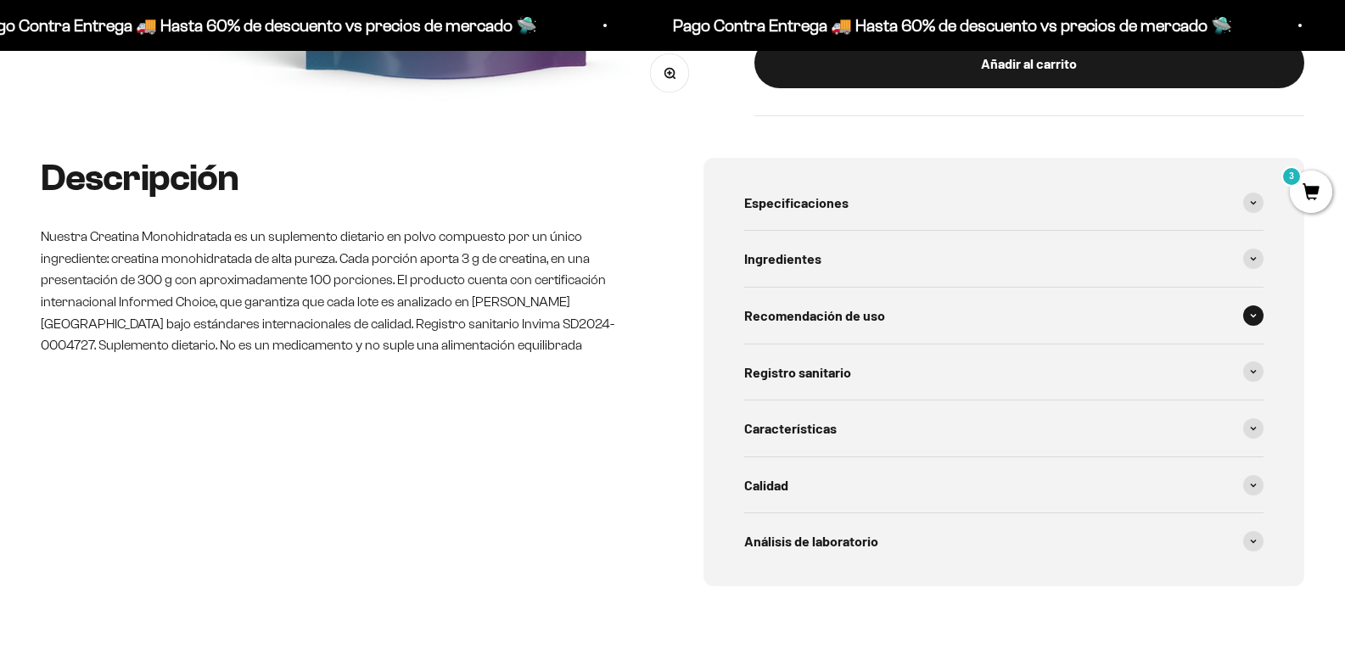
click at [852, 316] on span "Recomendación de uso" at bounding box center [814, 316] width 141 height 22
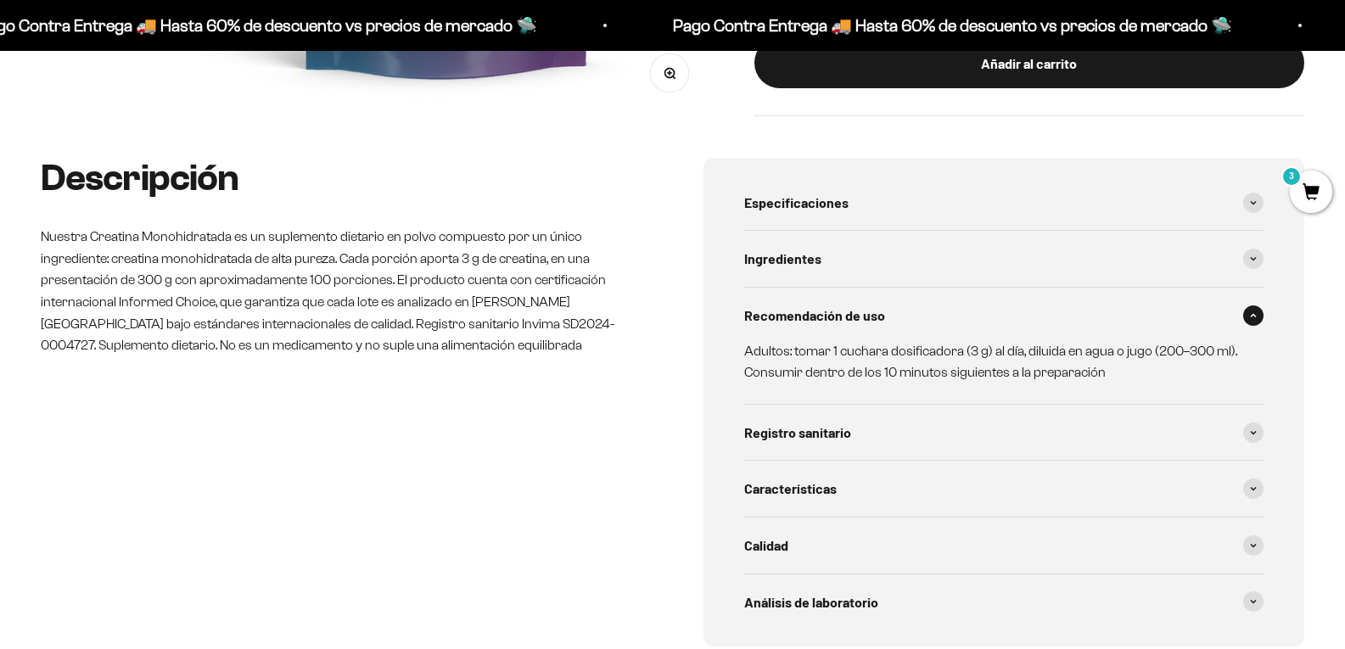
click at [852, 316] on span "Recomendación de uso" at bounding box center [814, 316] width 141 height 22
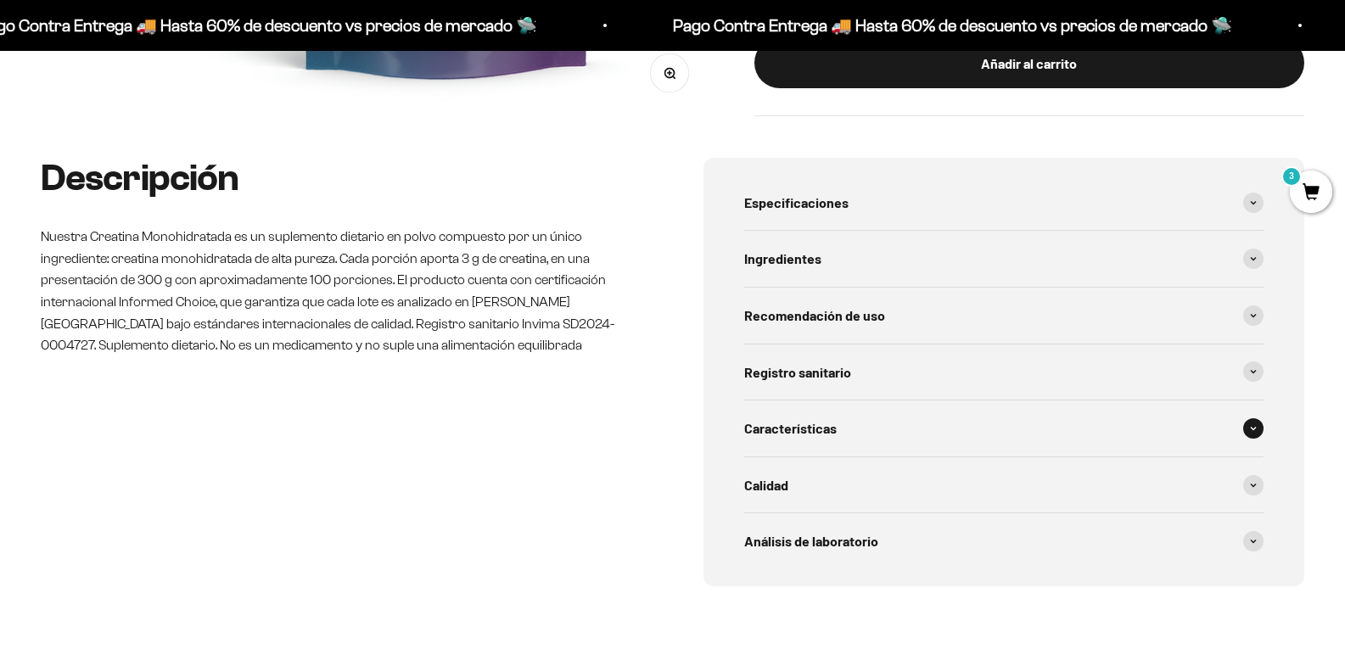
click at [826, 436] on span "Características" at bounding box center [790, 428] width 92 height 22
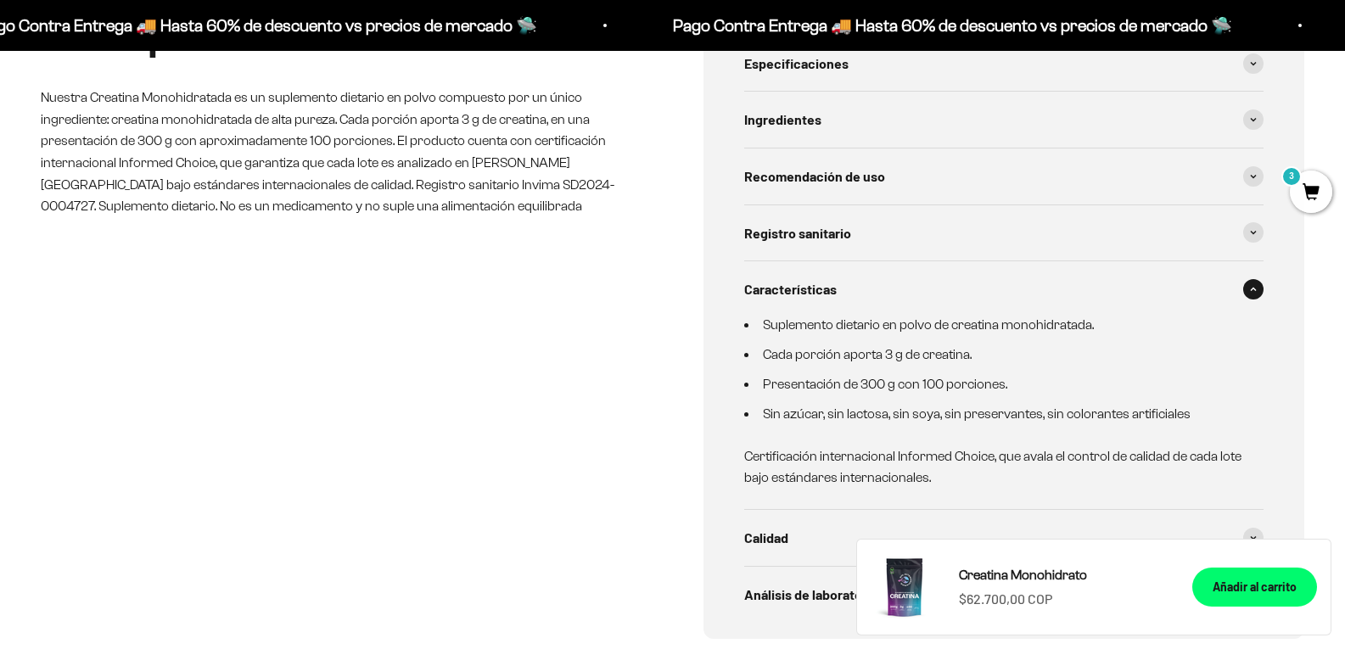
scroll to position [848, 0]
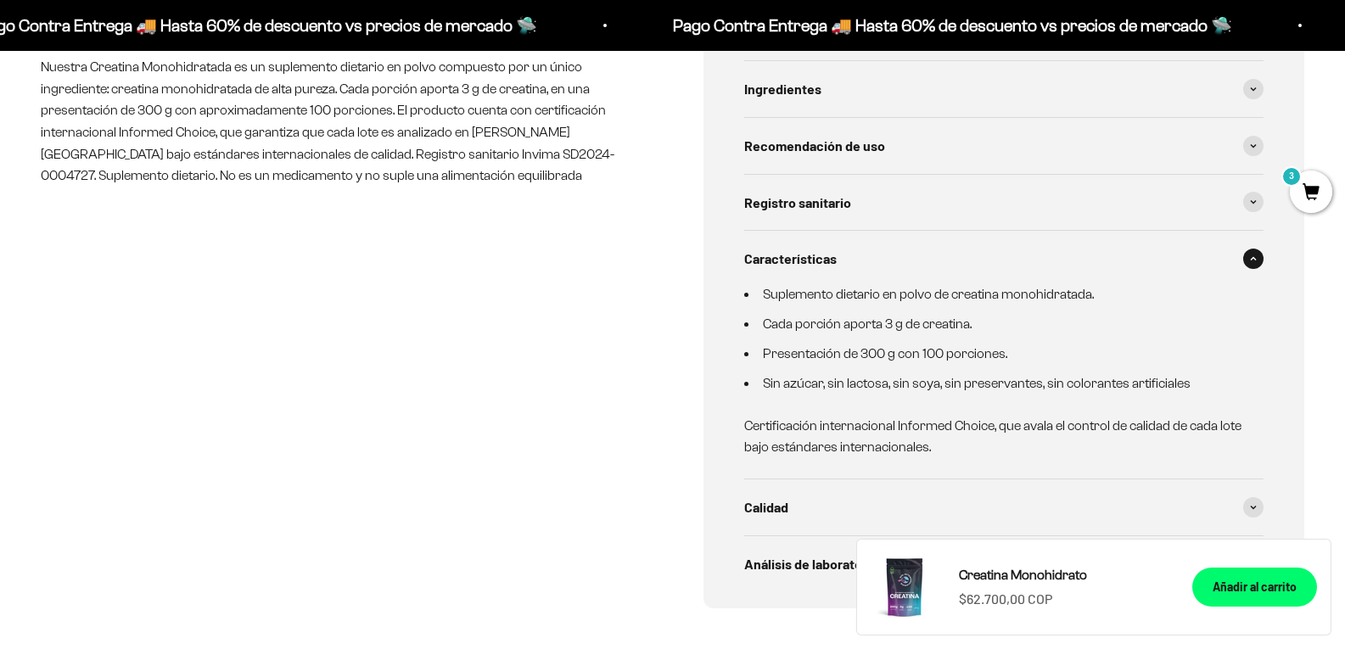
click at [895, 274] on div "Características" at bounding box center [1004, 259] width 520 height 56
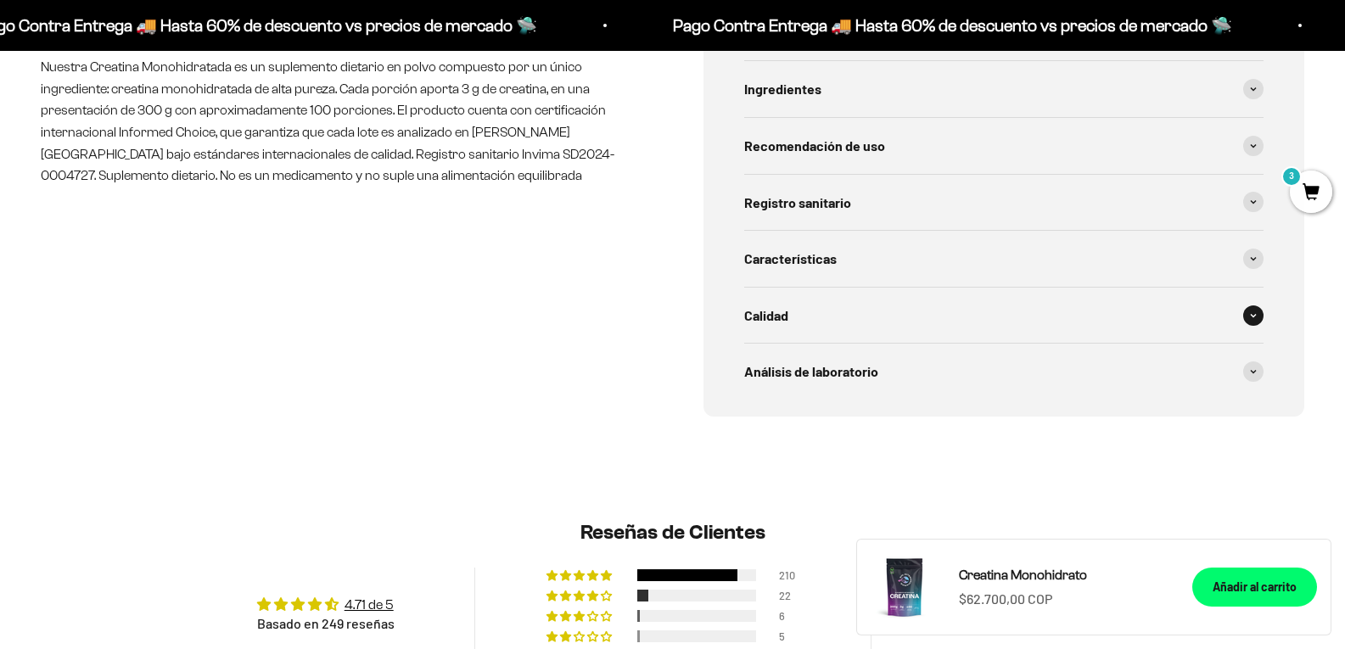
click at [816, 315] on div "Calidad" at bounding box center [1004, 316] width 520 height 56
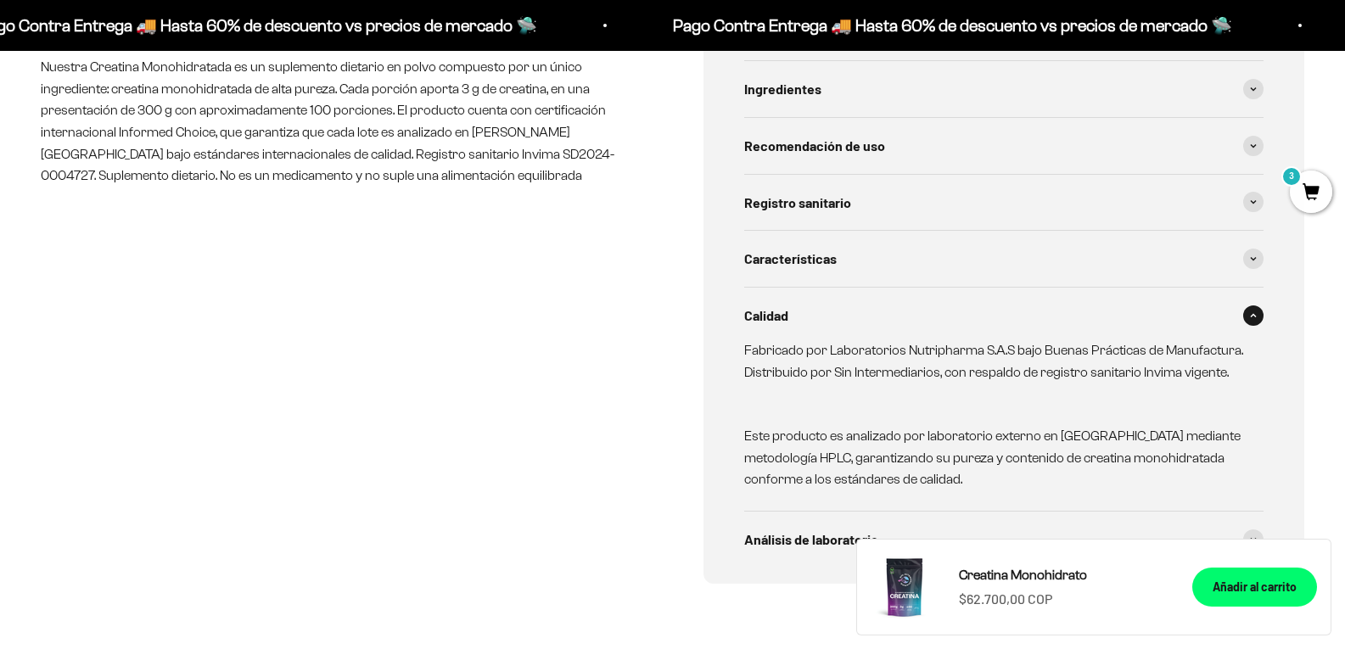
click at [816, 315] on div "Calidad" at bounding box center [1004, 316] width 520 height 56
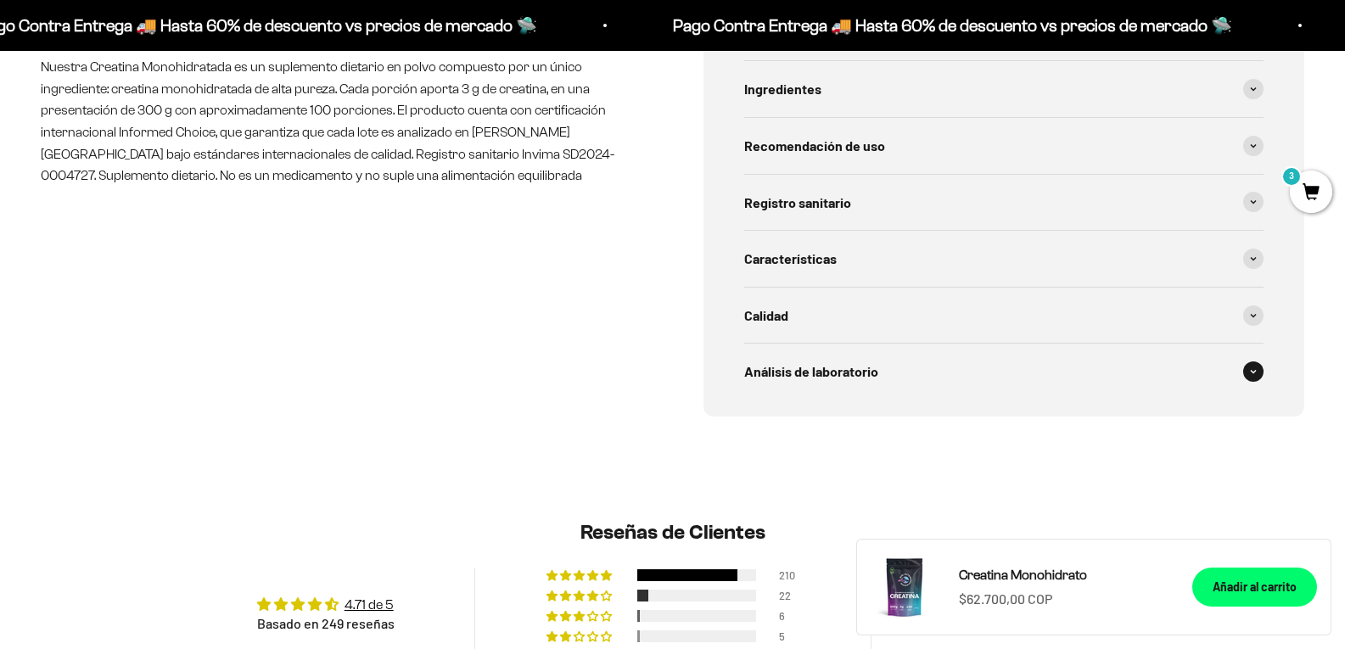
click at [898, 372] on div "Análisis de laboratorio" at bounding box center [1004, 372] width 520 height 56
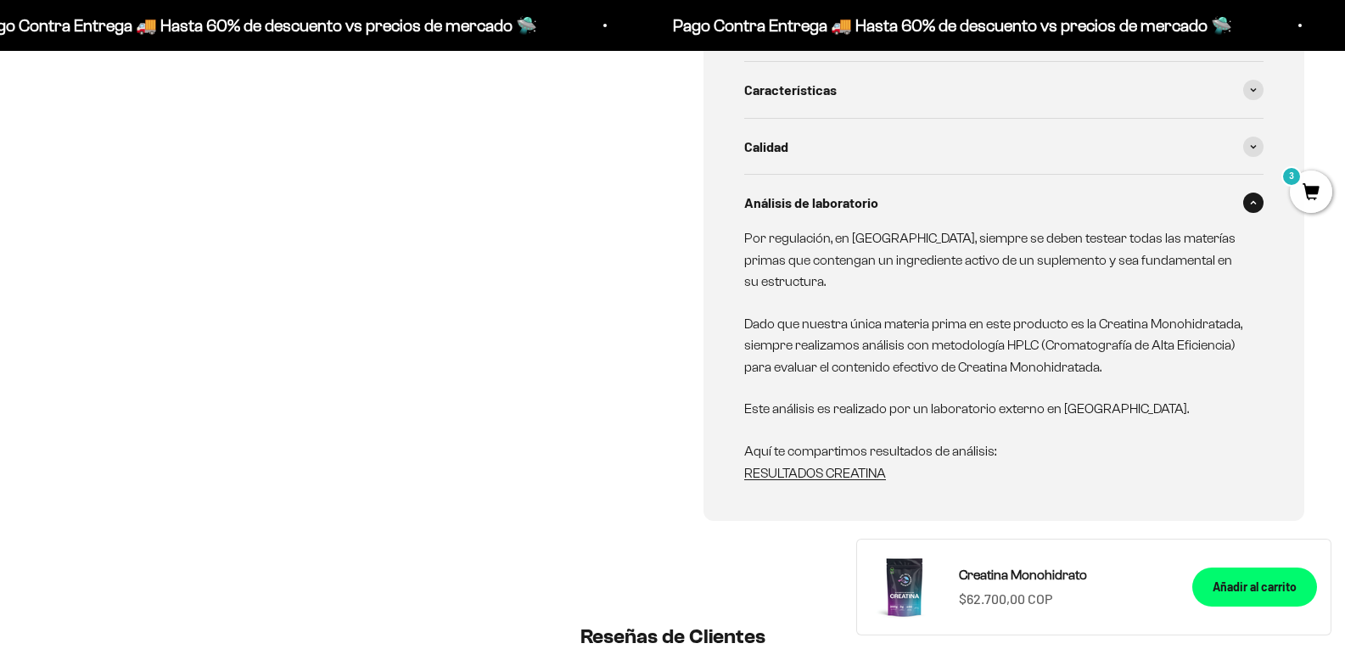
scroll to position [1018, 0]
click at [854, 212] on span "Análisis de laboratorio" at bounding box center [811, 202] width 134 height 22
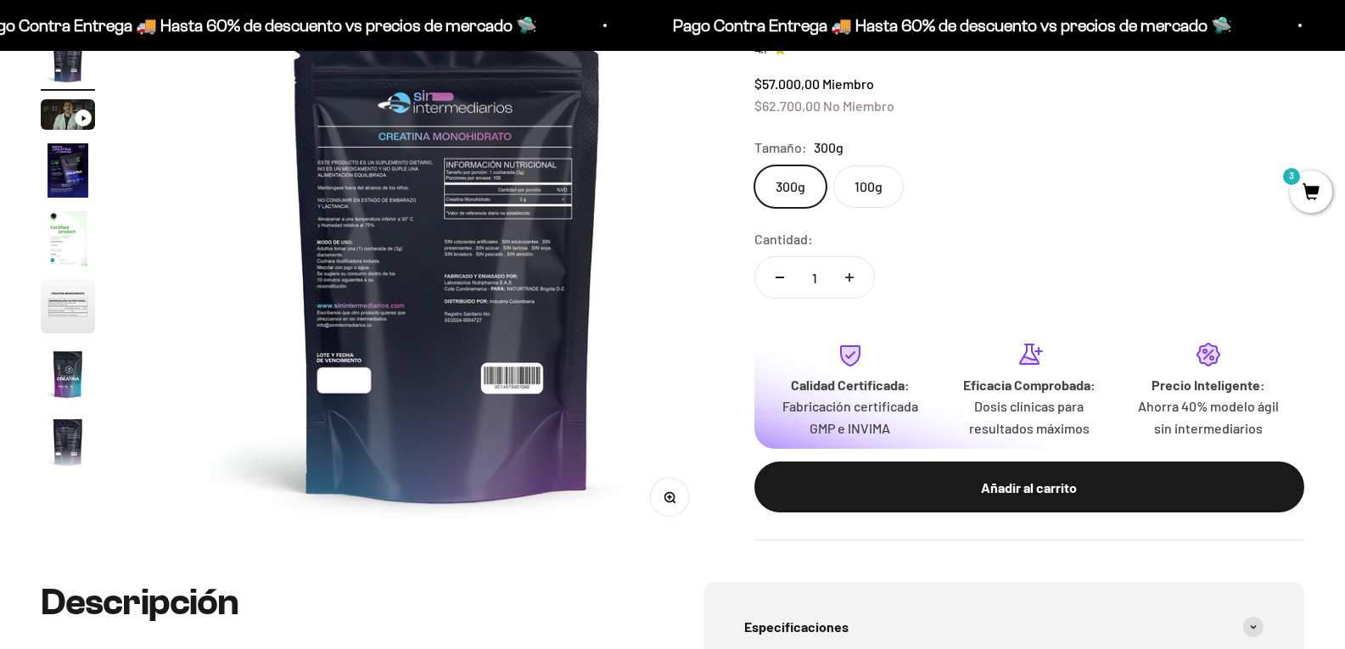
scroll to position [0, 0]
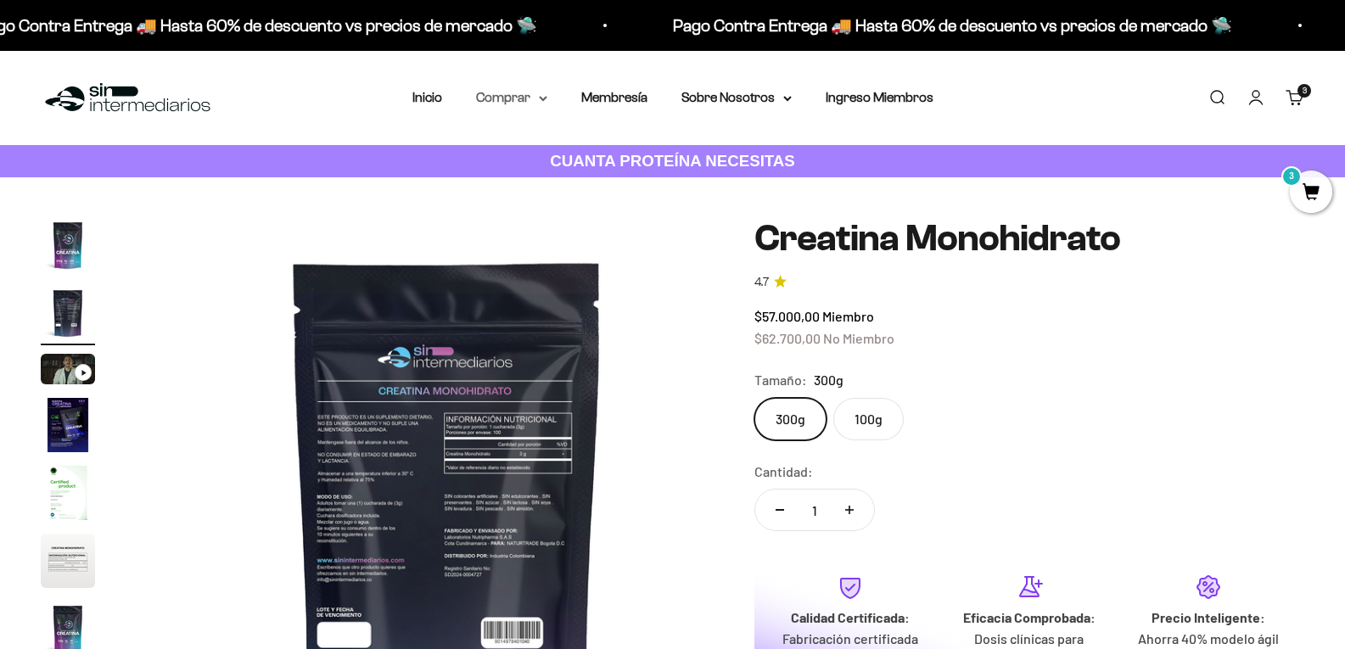
click at [513, 96] on summary "Comprar" at bounding box center [511, 98] width 71 height 22
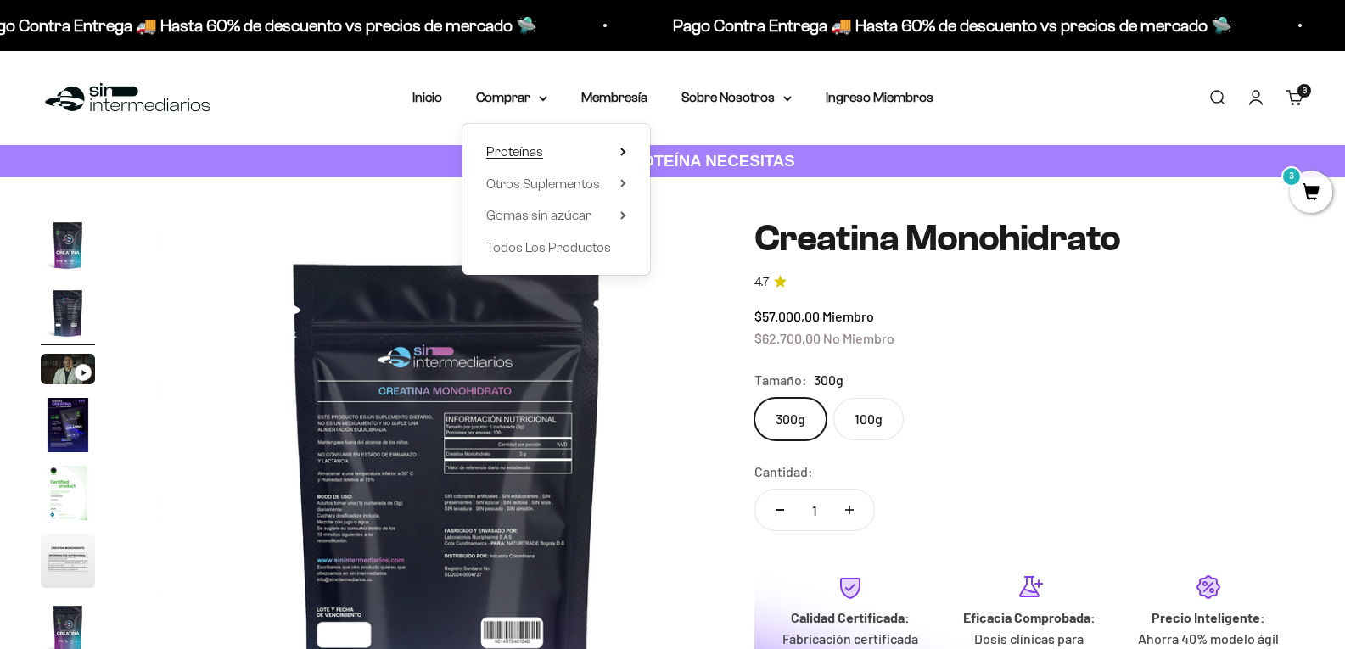
click at [619, 150] on summary "Proteínas" at bounding box center [556, 152] width 140 height 22
click at [620, 183] on icon at bounding box center [623, 183] width 6 height 8
click at [607, 212] on summary "Gomas sin azúcar" at bounding box center [556, 215] width 140 height 22
click at [522, 149] on span "Proteínas" at bounding box center [514, 151] width 57 height 14
click at [693, 176] on span "Whey" at bounding box center [691, 183] width 35 height 14
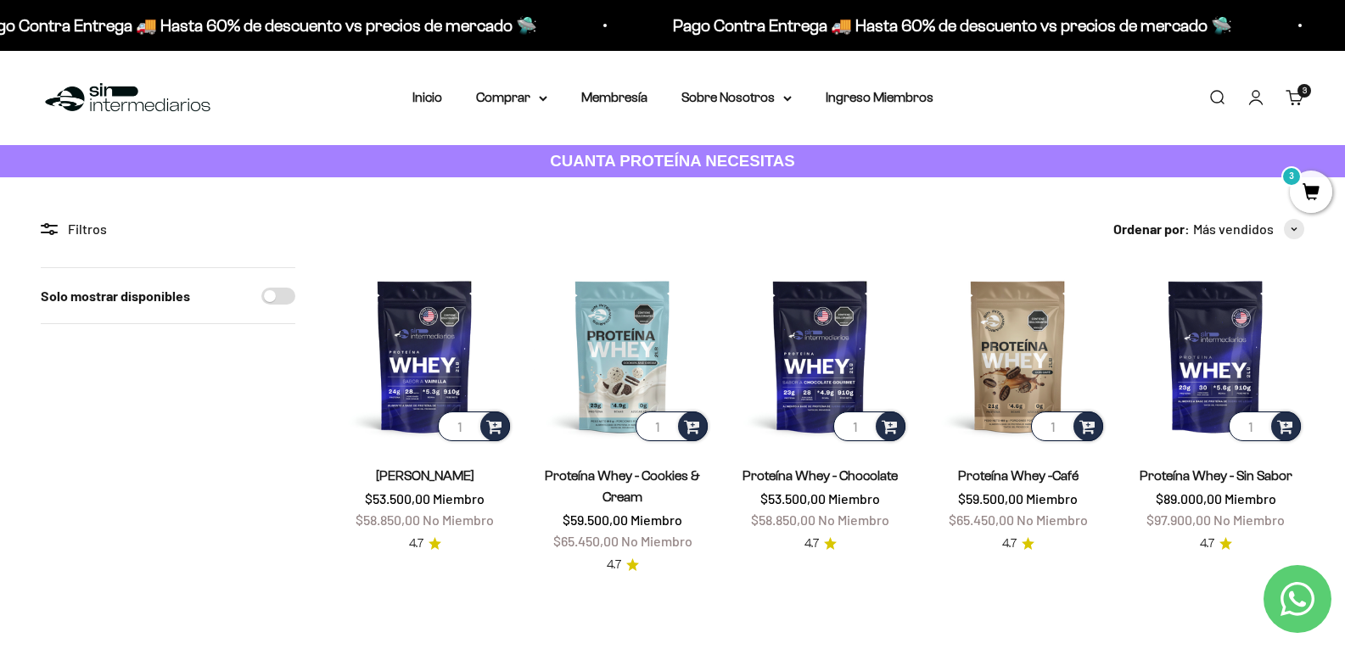
click at [1294, 88] on link "Carrito 3 artículos 3" at bounding box center [1294, 97] width 19 height 19
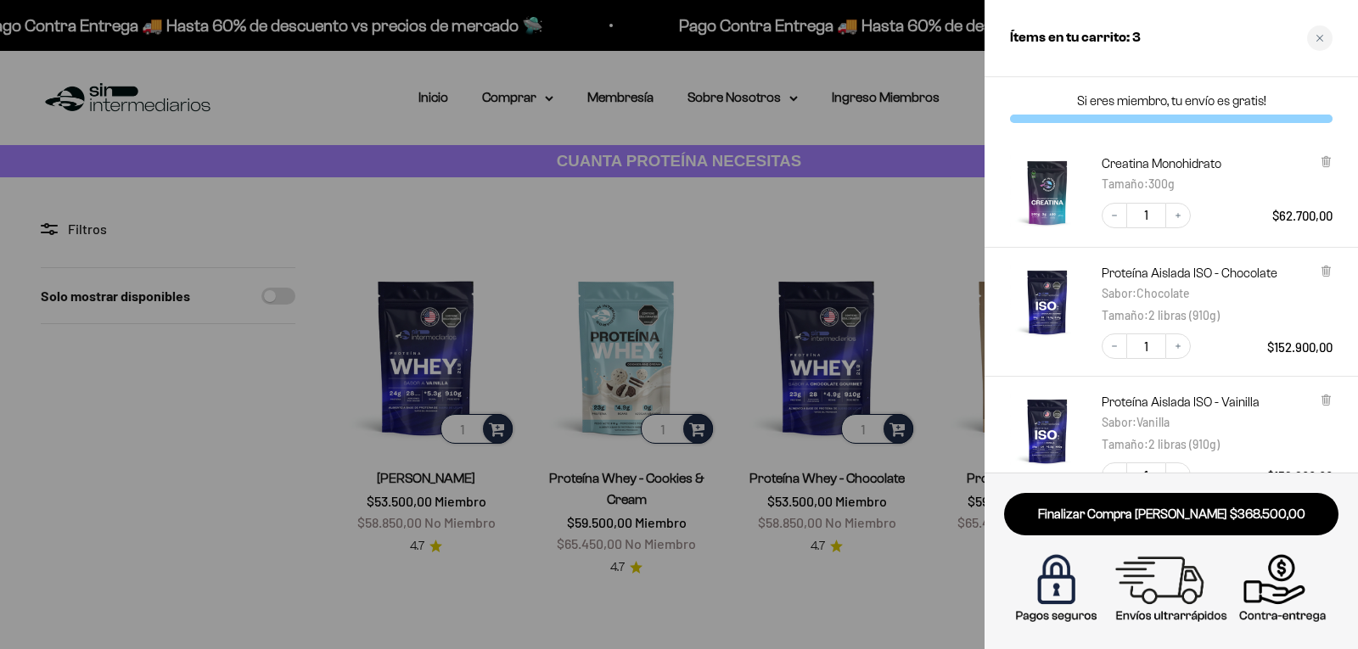
click at [899, 214] on div at bounding box center [679, 324] width 1358 height 649
